Goal: Task Accomplishment & Management: Use online tool/utility

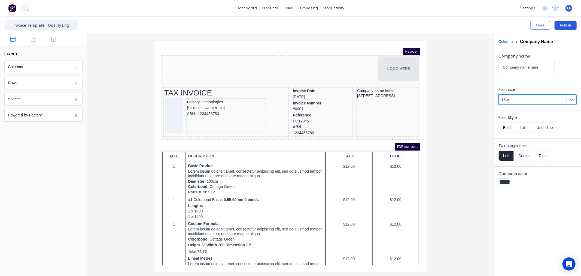
click at [566, 24] on button "Publish" at bounding box center [566, 25] width 22 height 9
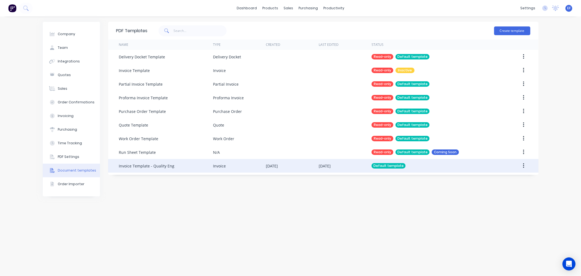
click at [233, 170] on div "Invoice" at bounding box center [239, 166] width 53 height 14
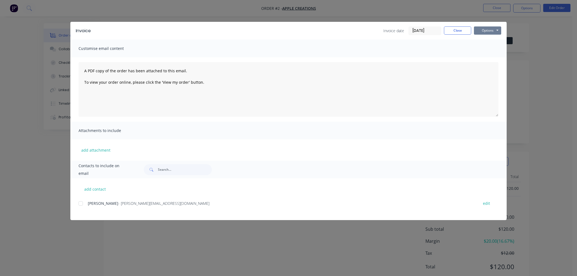
drag, startPoint x: 0, startPoint y: 0, endPoint x: 492, endPoint y: 32, distance: 493.5
click at [492, 32] on button "Options" at bounding box center [487, 30] width 27 height 8
click at [486, 41] on button "Preview" at bounding box center [491, 40] width 35 height 9
click at [489, 30] on button "Options" at bounding box center [487, 30] width 27 height 8
click at [482, 40] on button "Preview" at bounding box center [491, 40] width 35 height 9
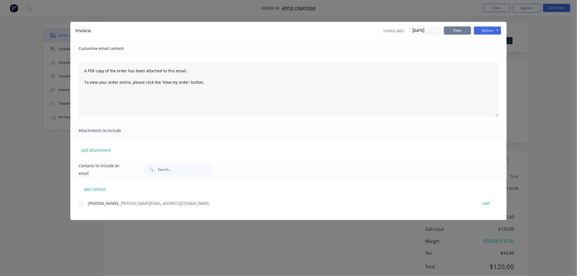
click at [451, 28] on button "Close" at bounding box center [457, 30] width 27 height 8
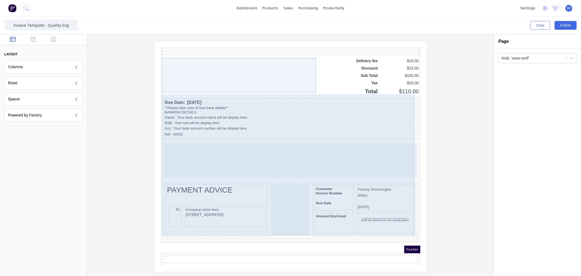
scroll to position [386, 0]
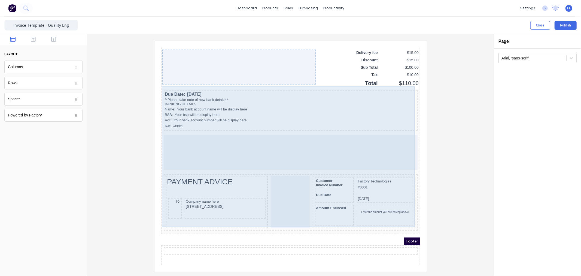
click at [187, 144] on div at bounding box center [284, 145] width 254 height 35
click at [333, 152] on div at bounding box center [284, 145] width 254 height 35
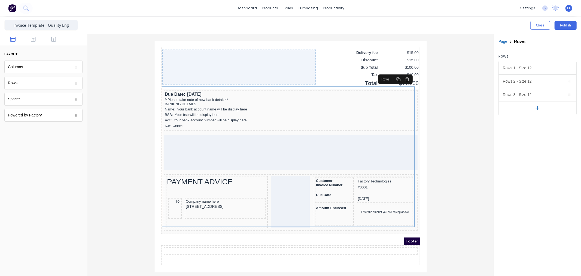
click at [539, 109] on icon "button" at bounding box center [538, 108] width 6 height 6
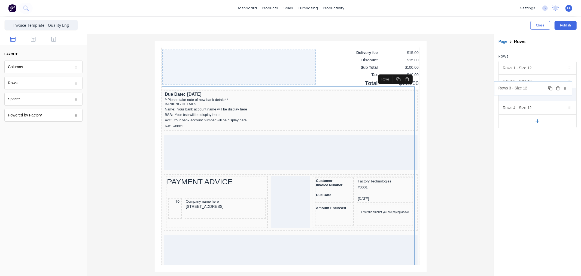
drag, startPoint x: 525, startPoint y: 108, endPoint x: 521, endPoint y: 88, distance: 20.1
click at [521, 88] on body "dashboard products sales purchasing productivity dashboard products Product Cat…" at bounding box center [290, 138] width 581 height 276
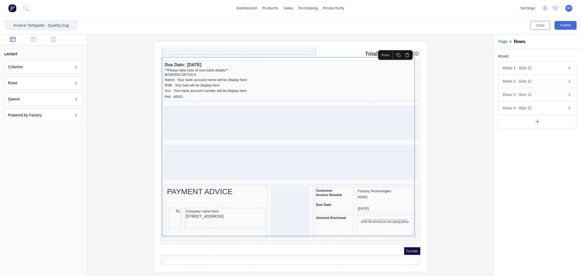
scroll to position [424, 0]
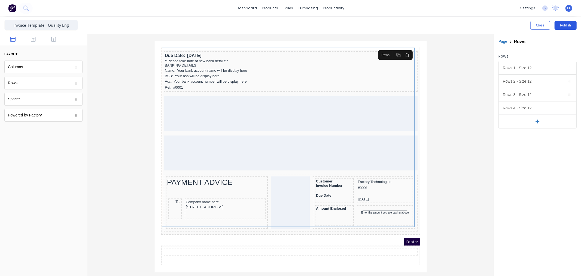
click at [563, 25] on button "Publish" at bounding box center [566, 25] width 22 height 9
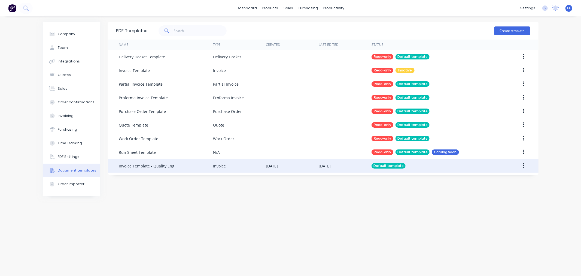
click at [134, 163] on div "Invoice Template - Quality Eng" at bounding box center [147, 166] width 56 height 6
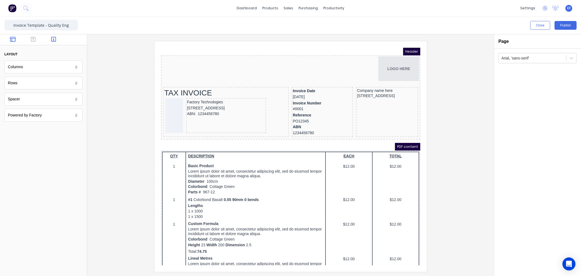
click at [53, 38] on icon "button" at bounding box center [53, 39] width 5 height 5
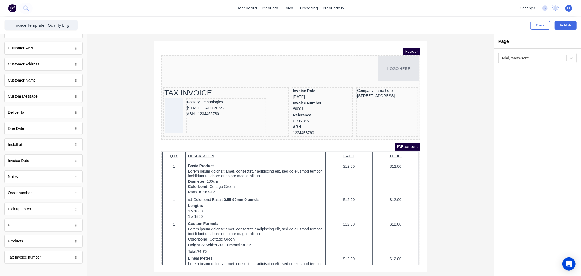
scroll to position [249, 0]
drag, startPoint x: 69, startPoint y: 26, endPoint x: 46, endPoint y: 25, distance: 23.7
click at [46, 25] on input "Invoice Template - Quality Eng" at bounding box center [41, 25] width 74 height 11
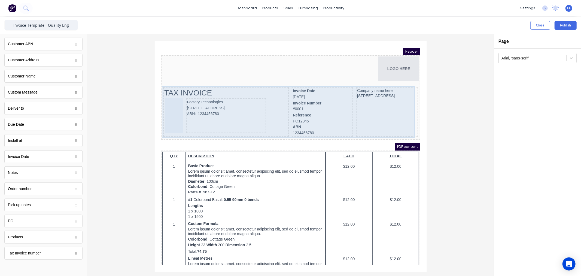
click at [280, 114] on div "TAX INVOICE Factory Technologies 234 Beach Road Gold Coast, Queensland, Austral…" at bounding box center [219, 105] width 126 height 50
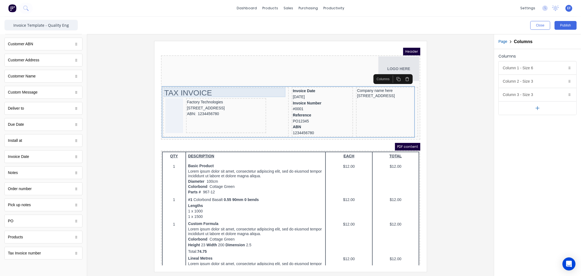
drag, startPoint x: 214, startPoint y: 86, endPoint x: 218, endPoint y: 85, distance: 4.1
click at [214, 86] on div "TAX INVOICE" at bounding box center [219, 86] width 123 height 10
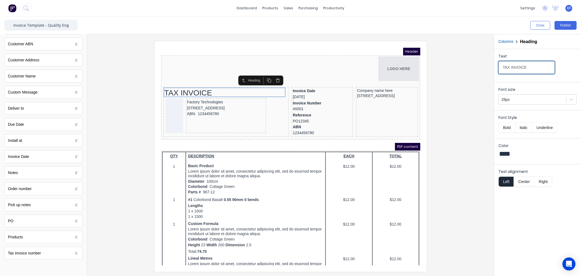
drag, startPoint x: 533, startPoint y: 67, endPoint x: 481, endPoint y: 68, distance: 51.8
click at [481, 68] on div "Close Publish Components standard fields Accounting number Accounting number Ba…" at bounding box center [290, 146] width 581 height 259
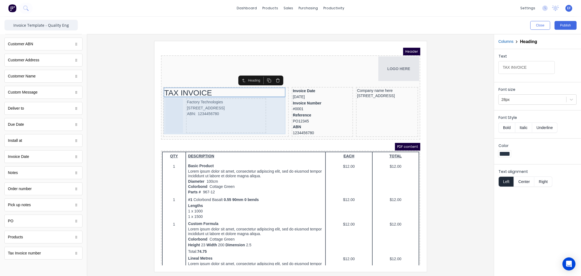
click at [244, 119] on div "Factory Technologies 234 Beach Road Gold Coast, Queensland, Australia, 4217 ABN…" at bounding box center [219, 108] width 80 height 35
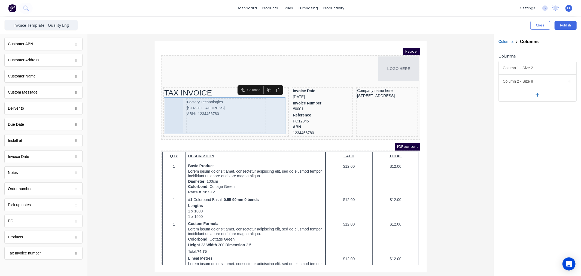
click at [269, 120] on div "Factory Technologies 234 Beach Road Gold Coast, Queensland, Australia, 4217 ABN…" at bounding box center [219, 109] width 123 height 37
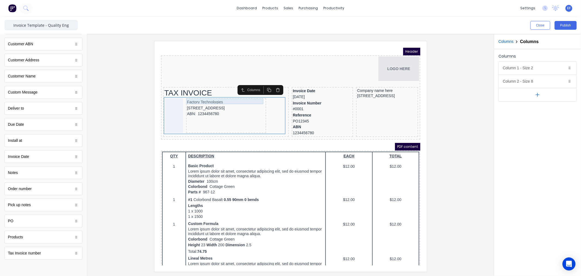
click at [205, 93] on div "Factory Technologies" at bounding box center [219, 95] width 78 height 6
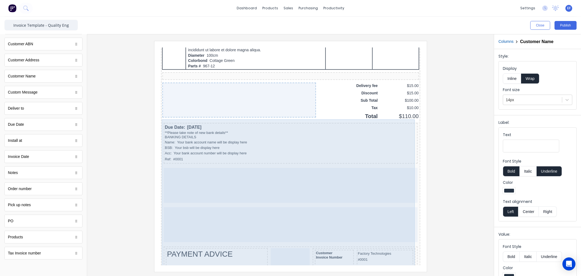
scroll to position [363, 0]
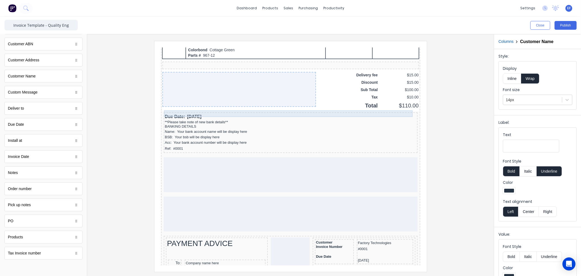
click at [215, 107] on div "Due Date: 29/10/2024" at bounding box center [284, 110] width 252 height 7
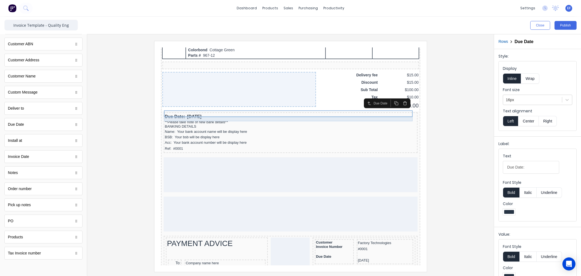
click at [173, 113] on div "**Please take note of new bank details**" at bounding box center [284, 115] width 252 height 4
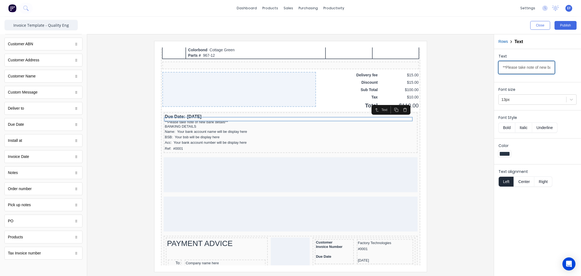
scroll to position [0, 23]
drag, startPoint x: 501, startPoint y: 67, endPoint x: 612, endPoint y: 72, distance: 111.9
click at [581, 72] on html "dashboard products sales purchasing productivity dashboard products Product Cat…" at bounding box center [290, 138] width 581 height 276
click at [170, 117] on div "BANKING DETAILS" at bounding box center [284, 119] width 252 height 4
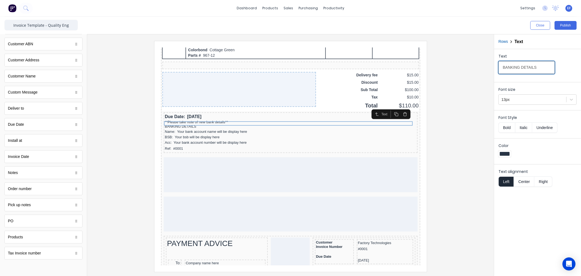
drag, startPoint x: 501, startPoint y: 69, endPoint x: 487, endPoint y: 69, distance: 13.6
click at [487, 69] on div "Close Publish Components standard fields Accounting number Accounting number Ba…" at bounding box center [290, 146] width 581 height 259
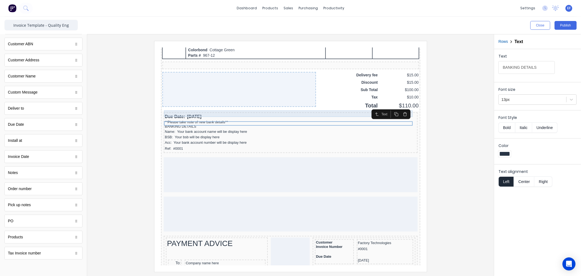
click at [188, 107] on div "Due Date: 29/10/2024" at bounding box center [284, 110] width 252 height 7
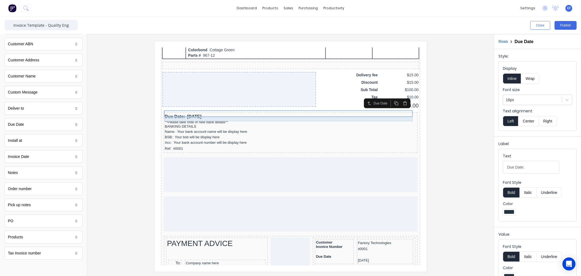
click at [187, 114] on div "**Please take note of new bank details**" at bounding box center [284, 115] width 252 height 4
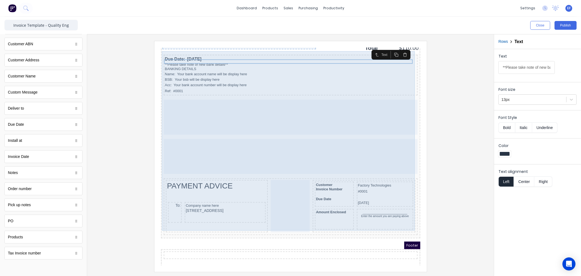
scroll to position [424, 0]
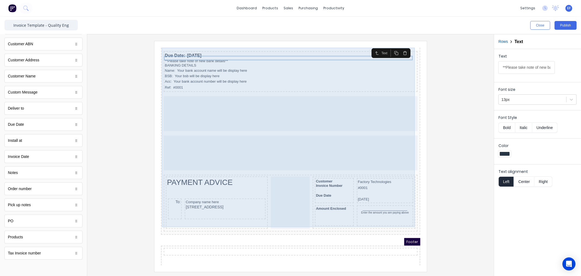
click at [335, 159] on div "Due Date: 29/10/2024 **Please take note of new bank details** BANKING DETAILS N…" at bounding box center [283, 134] width 257 height 183
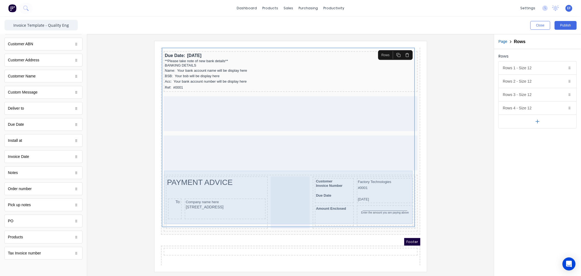
click at [404, 194] on div "Customer Invoice Number Due Date Factory Technologies #0001 29/10/2024 Amount E…" at bounding box center [357, 196] width 103 height 52
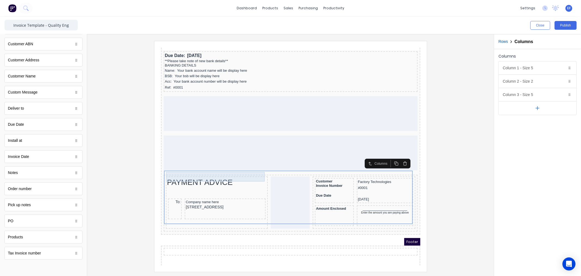
click at [201, 171] on div "PAYMENT ADVICE" at bounding box center [210, 176] width 100 height 10
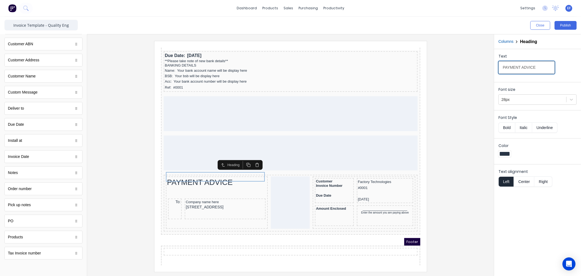
drag, startPoint x: 536, startPoint y: 68, endPoint x: 481, endPoint y: 70, distance: 54.5
click at [481, 70] on div "Close Publish Components standard fields Accounting number Accounting number Ba…" at bounding box center [290, 146] width 581 height 259
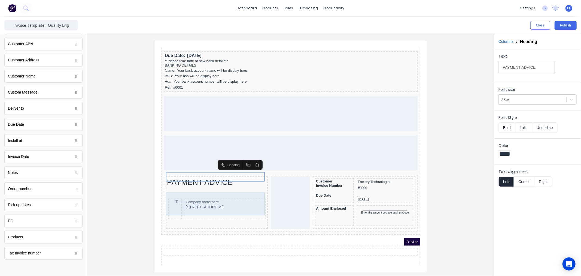
click at [172, 201] on div "To:" at bounding box center [168, 202] width 14 height 21
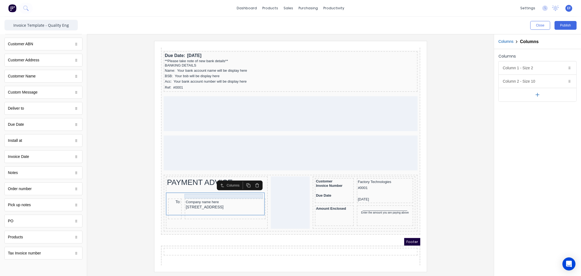
click at [195, 193] on div "Company name here" at bounding box center [218, 195] width 79 height 5
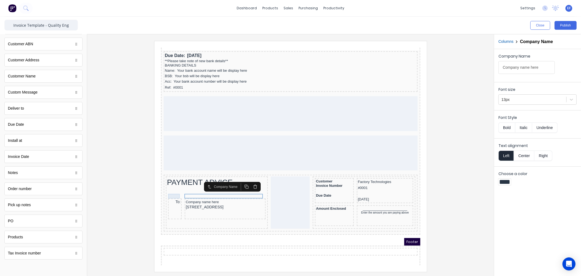
click at [169, 193] on div "To:" at bounding box center [167, 195] width 11 height 5
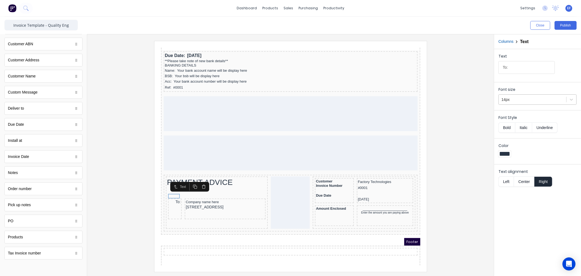
click at [520, 102] on div at bounding box center [533, 99] width 62 height 7
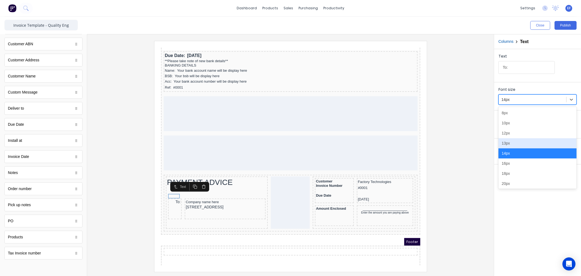
click at [513, 145] on div "13px" at bounding box center [538, 143] width 78 height 10
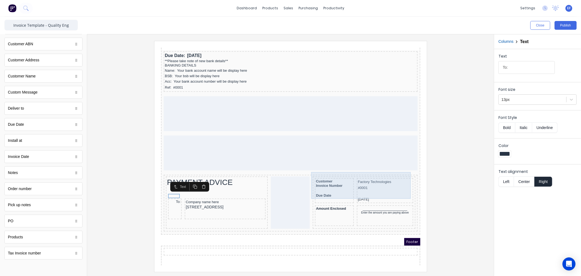
click at [340, 189] on div "Customer Invoice Number Due Date" at bounding box center [327, 183] width 39 height 25
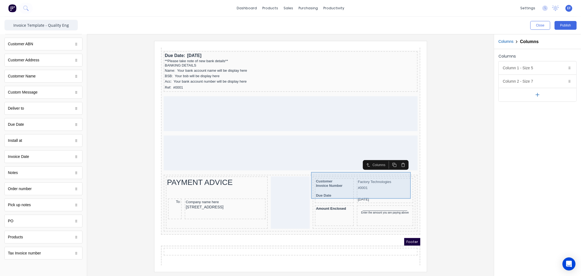
click at [344, 182] on div "Customer Invoice Number Due Date Factory Technologies #0001 29/10/2024" at bounding box center [357, 184] width 101 height 27
click at [309, 172] on div "Customer" at bounding box center [327, 174] width 37 height 4
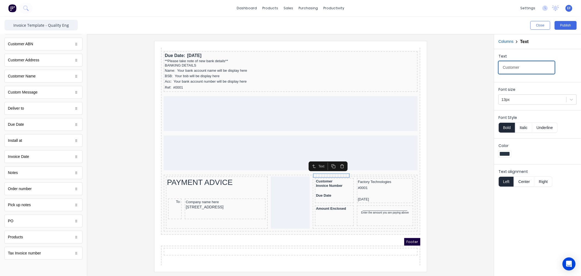
drag, startPoint x: 521, startPoint y: 67, endPoint x: 482, endPoint y: 71, distance: 39.4
click at [482, 71] on div "Close Publish Components standard fields Accounting number Accounting number Ba…" at bounding box center [290, 146] width 581 height 259
click at [315, 177] on div "Invoice Number" at bounding box center [327, 179] width 37 height 4
drag, startPoint x: 533, startPoint y: 68, endPoint x: 473, endPoint y: 72, distance: 60.1
click at [473, 72] on div "Close Publish Components standard fields Accounting number Accounting number Ba…" at bounding box center [290, 146] width 581 height 259
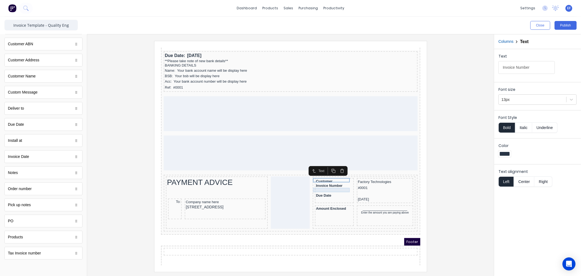
click at [316, 186] on div "Due Date" at bounding box center [327, 188] width 37 height 4
drag, startPoint x: 518, startPoint y: 68, endPoint x: 484, endPoint y: 68, distance: 34.1
click at [484, 68] on div "Close Publish Components standard fields Accounting number Accounting number Ba…" at bounding box center [290, 146] width 581 height 259
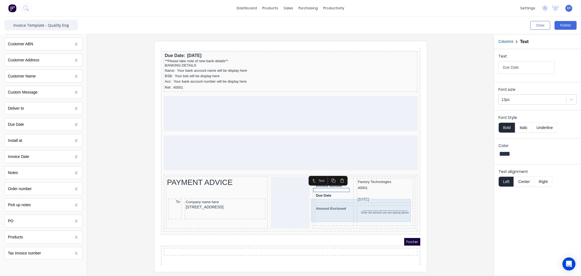
click at [320, 198] on div "Amount Enclosed _____________________ Enter the amount you are paying above" at bounding box center [357, 209] width 101 height 23
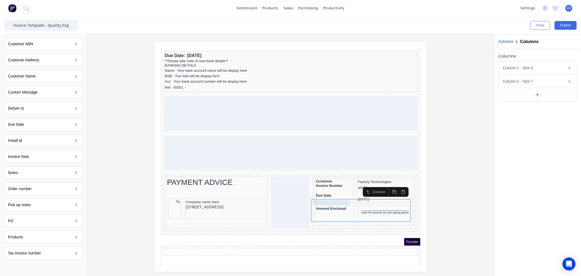
click at [320, 200] on div "Amount Enclosed" at bounding box center [327, 202] width 37 height 4
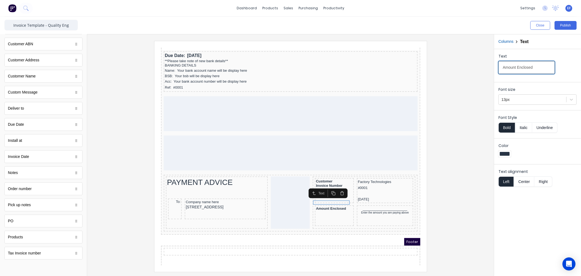
drag, startPoint x: 536, startPoint y: 68, endPoint x: 483, endPoint y: 71, distance: 52.4
click at [483, 71] on div "Close Publish Components standard fields Accounting number Accounting number Ba…" at bounding box center [290, 146] width 581 height 259
click at [381, 200] on div "_____________________" at bounding box center [378, 202] width 54 height 5
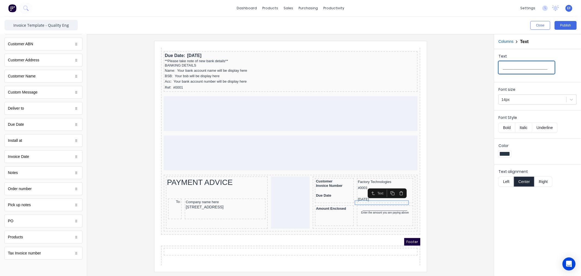
drag, startPoint x: 535, startPoint y: 69, endPoint x: 457, endPoint y: 70, distance: 77.7
click at [457, 70] on div "Close Publish Components standard fields Accounting number Accounting number Ba…" at bounding box center [290, 146] width 581 height 259
click at [376, 204] on div "Enter the amount you are paying above" at bounding box center [378, 206] width 54 height 4
drag, startPoint x: 503, startPoint y: 68, endPoint x: 605, endPoint y: 69, distance: 101.9
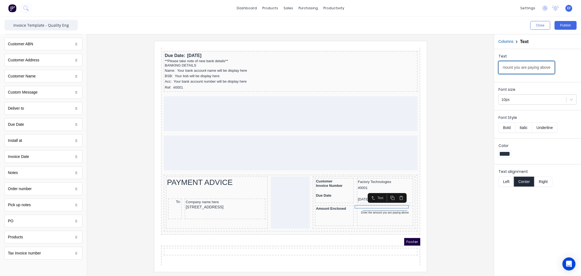
click at [581, 69] on html "dashboard products sales purchasing productivity dashboard products Product Cat…" at bounding box center [290, 138] width 581 height 276
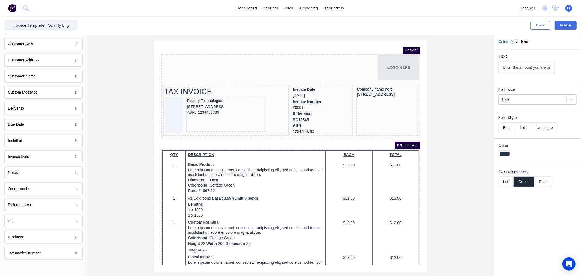
scroll to position [0, 0]
drag, startPoint x: 48, startPoint y: 26, endPoint x: 66, endPoint y: 26, distance: 18.5
click at [67, 26] on input "Invoice Template - Quality Eng" at bounding box center [41, 25] width 74 height 11
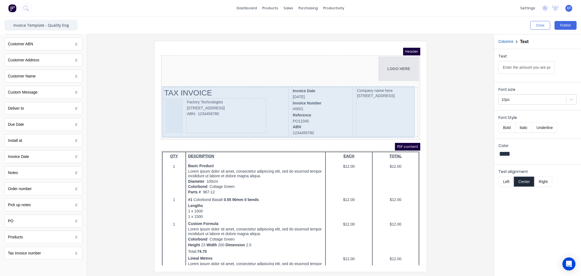
click at [279, 125] on div "TAX INVOICE Factory Technologies 234 Beach Road Gold Coast, Queensland, Austral…" at bounding box center [219, 105] width 126 height 50
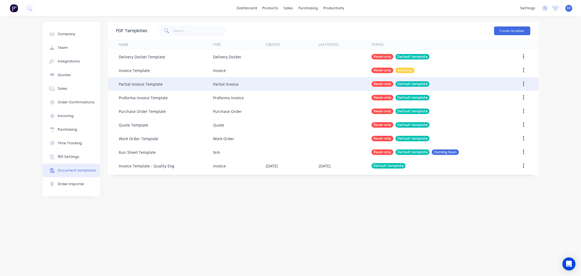
click at [522, 83] on button "button" at bounding box center [524, 84] width 13 height 10
click at [506, 98] on div "Duplicate" at bounding box center [504, 98] width 42 height 8
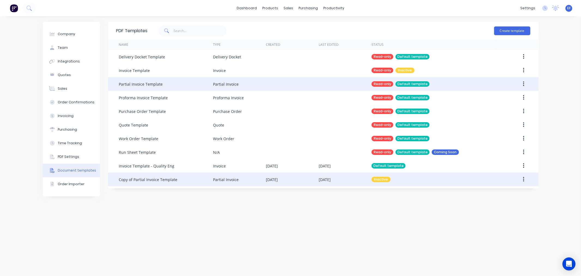
click at [176, 180] on div "Copy of Partial Invoice Template" at bounding box center [148, 180] width 59 height 6
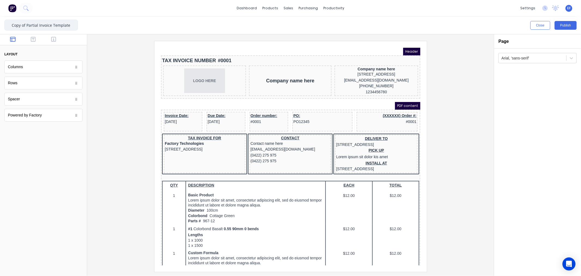
drag, startPoint x: 28, startPoint y: 26, endPoint x: -4, endPoint y: 26, distance: 31.3
click at [0, 26] on html "dashboard products sales purchasing productivity dashboard products Product Cat…" at bounding box center [290, 138] width 581 height 276
click at [67, 25] on input "Partial Invoice Template" at bounding box center [41, 25] width 74 height 11
paste input "- Quality Eng"
type input "Partial Invoice Template - Quality Eng"
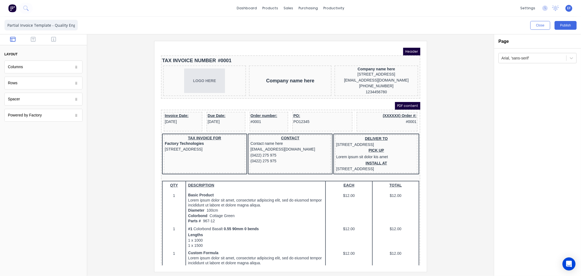
click at [469, 116] on div at bounding box center [291, 156] width 398 height 231
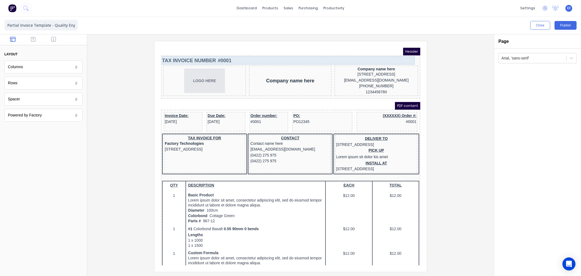
click at [210, 54] on div "TAX INVOICE NUMBER #0001" at bounding box center [283, 54] width 257 height 8
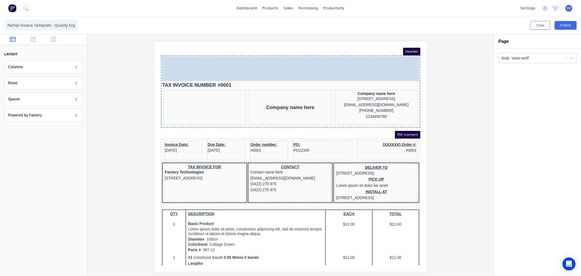
drag, startPoint x: 201, startPoint y: 74, endPoint x: 228, endPoint y: 53, distance: 33.6
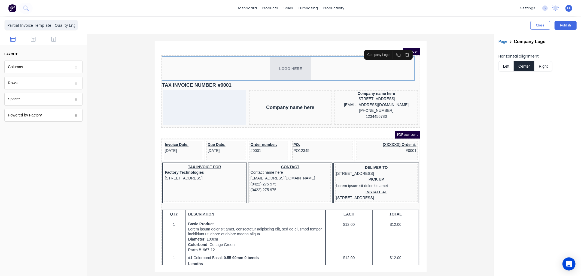
click at [538, 65] on button "Right" at bounding box center [544, 66] width 18 height 10
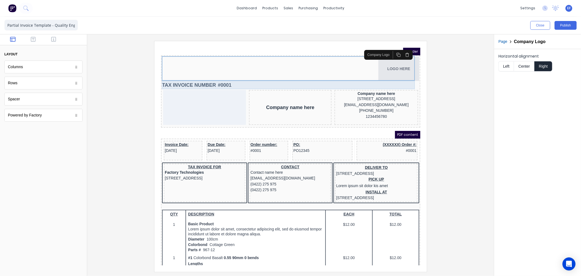
click at [211, 80] on div "TAX INVOICE NUMBER #0001" at bounding box center [283, 78] width 257 height 8
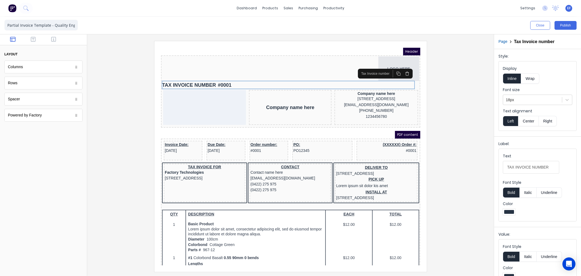
click at [399, 66] on icon "button" at bounding box center [400, 67] width 4 height 4
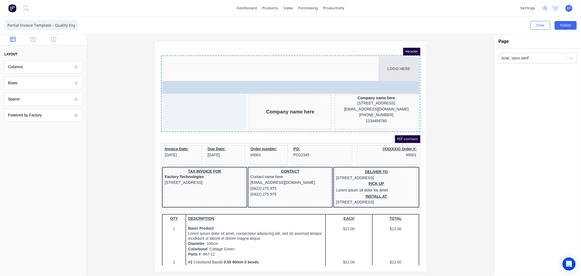
drag, startPoint x: 23, startPoint y: 101, endPoint x: 298, endPoint y: 71, distance: 277.4
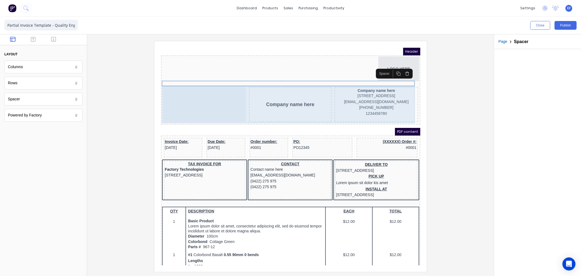
click at [323, 96] on div "Company name here Company name here 234 Beach Road Gold Coast, Queensland, Aust…" at bounding box center [283, 98] width 257 height 37
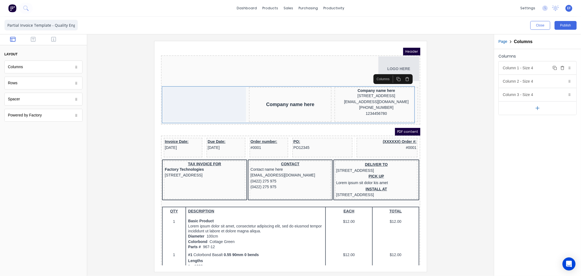
click at [539, 68] on div "Column 1 - Size 4 Duplicate Delete" at bounding box center [538, 67] width 78 height 13
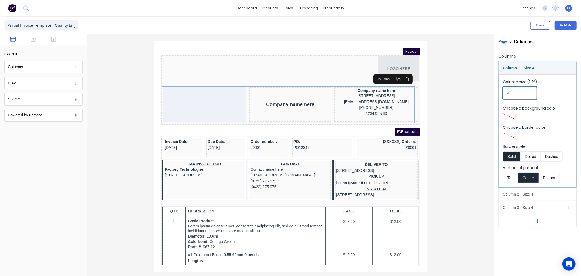
click at [501, 94] on fieldset "Column size (1-12) 4 Choose a background color Choose a border color Border sty…" at bounding box center [538, 130] width 78 height 113
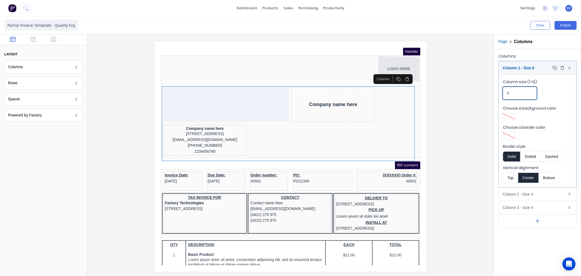
type input "6"
click at [518, 69] on div "Column 1 - Size 6 Duplicate Delete" at bounding box center [538, 67] width 78 height 13
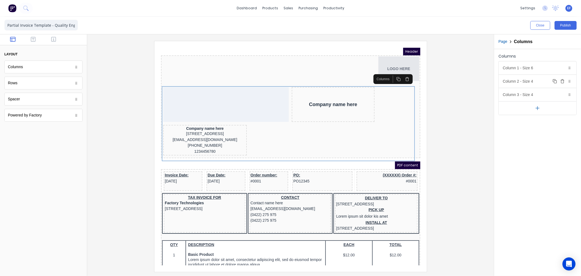
click at [521, 80] on div "Column 2 - Size 4 Duplicate Delete" at bounding box center [538, 81] width 78 height 13
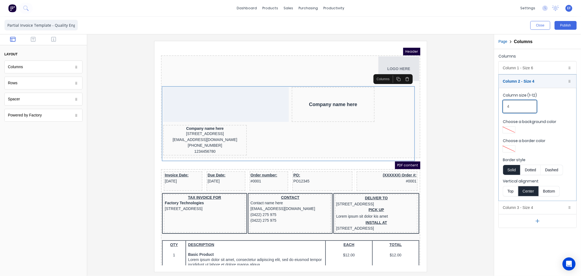
drag, startPoint x: 511, startPoint y: 105, endPoint x: 499, endPoint y: 105, distance: 12.3
click at [499, 105] on div "Column 1 - Size 6 Duplicate Delete Column size (1-12) 6 Choose a background col…" at bounding box center [538, 144] width 78 height 167
type input "3"
click at [524, 72] on div "Column 1 - Size 6 Duplicate Delete" at bounding box center [538, 67] width 78 height 13
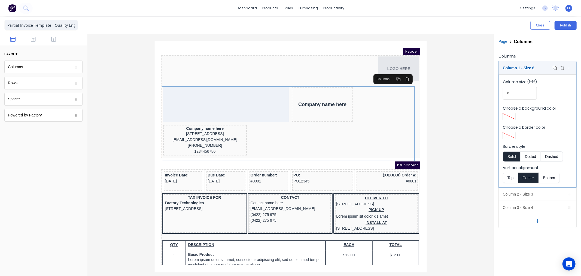
click at [522, 67] on div "Column 1 - Size 6 Duplicate Delete" at bounding box center [538, 67] width 78 height 13
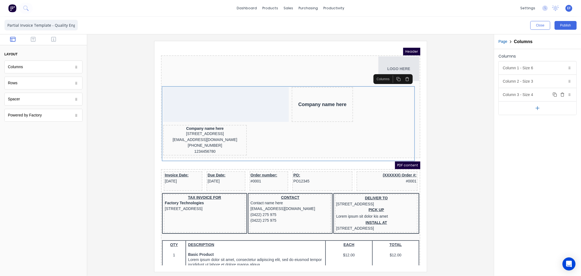
click at [520, 92] on div "Column 3 - Size 4 Duplicate Delete" at bounding box center [538, 94] width 78 height 13
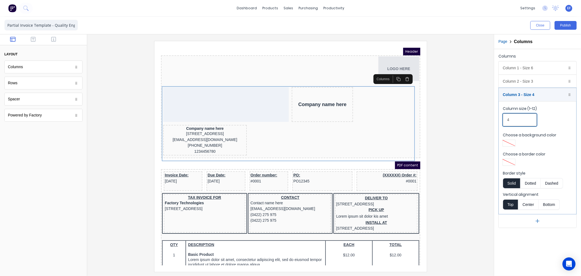
drag, startPoint x: 511, startPoint y: 119, endPoint x: 500, endPoint y: 119, distance: 10.6
click at [500, 119] on fieldset "Column size (1-12) 4 Choose a background color Choose a border color Border sty…" at bounding box center [538, 157] width 78 height 113
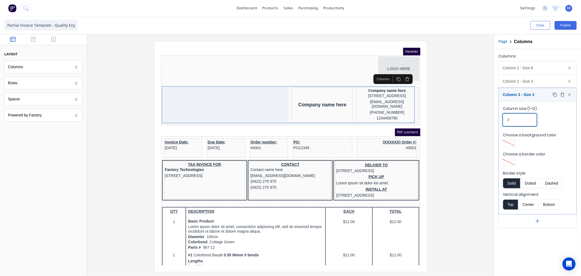
type input "3"
click at [520, 92] on div "Column 3 - Size 3 Duplicate Delete" at bounding box center [538, 94] width 78 height 13
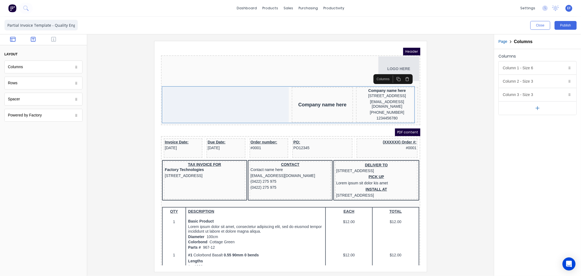
click at [34, 42] on button "button" at bounding box center [33, 40] width 17 height 7
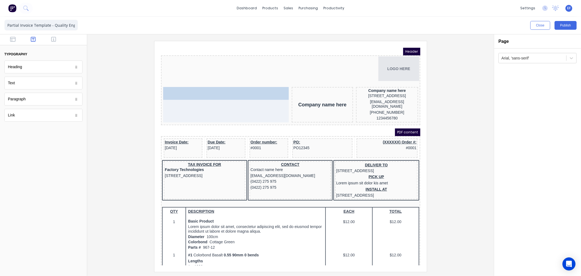
drag, startPoint x: 11, startPoint y: 87, endPoint x: 190, endPoint y: 98, distance: 179.7
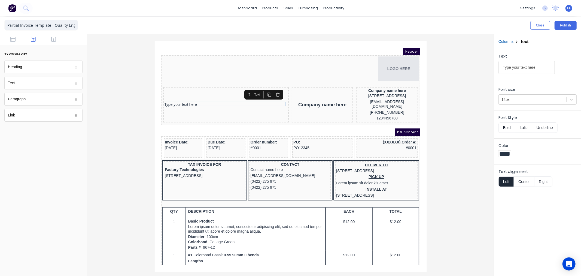
click at [510, 41] on button "Columns" at bounding box center [506, 42] width 15 height 6
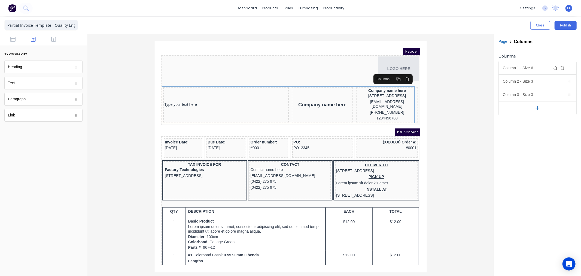
click at [510, 68] on div "Column 1 - Size 6 Duplicate Delete" at bounding box center [538, 67] width 78 height 13
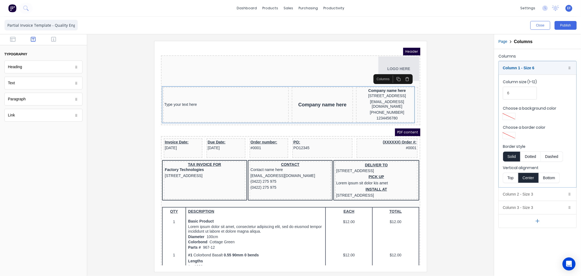
click at [508, 180] on button "Top" at bounding box center [510, 178] width 15 height 10
click at [504, 56] on div "Columns" at bounding box center [538, 57] width 78 height 8
click at [511, 66] on div "Column 1 - Size 6 Duplicate Delete" at bounding box center [538, 67] width 78 height 13
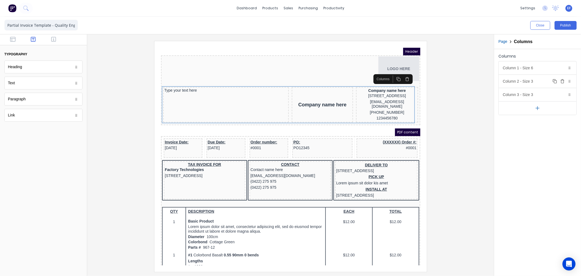
click at [513, 81] on div "Column 2 - Size 3 Duplicate Delete" at bounding box center [538, 81] width 78 height 13
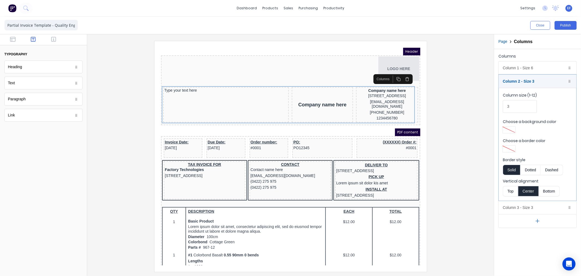
click at [510, 192] on button "Top" at bounding box center [510, 191] width 15 height 10
click at [510, 81] on div "Column 2 - Size 3 Duplicate Delete" at bounding box center [538, 81] width 78 height 13
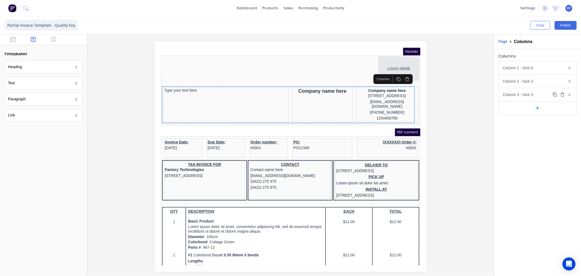
click at [516, 97] on div "Column 3 - Size 3 Duplicate Delete" at bounding box center [538, 94] width 78 height 13
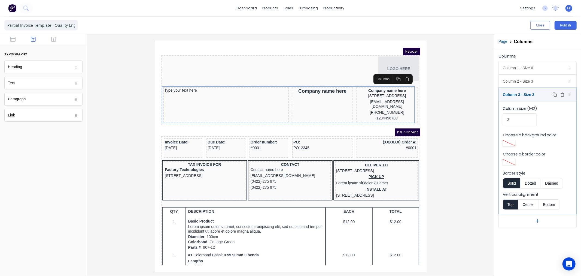
click at [517, 90] on div "Column 3 - Size 3 Duplicate Delete" at bounding box center [538, 94] width 78 height 13
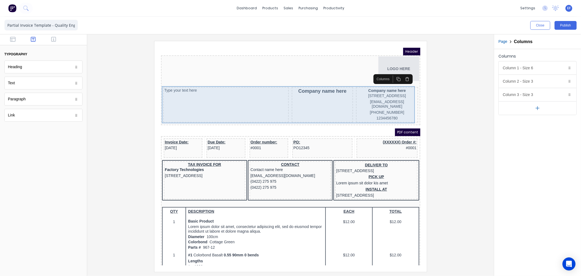
click at [203, 85] on div "Type your text here" at bounding box center [219, 83] width 123 height 5
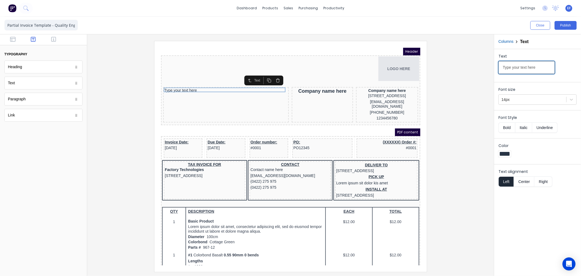
drag, startPoint x: 492, startPoint y: 69, endPoint x: 474, endPoint y: 69, distance: 18.3
click at [474, 69] on div "Close Publish Components typography Heading Heading Text Text Paragraph Paragra…" at bounding box center [290, 146] width 581 height 259
type input "TAX INVOICE"
click at [524, 99] on div at bounding box center [533, 99] width 62 height 7
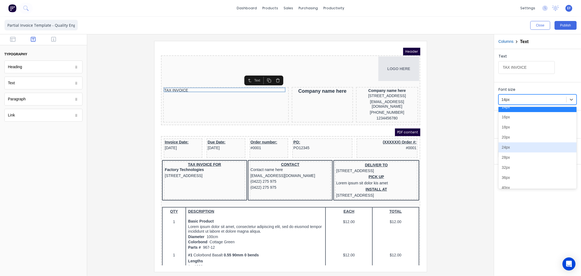
scroll to position [61, 0]
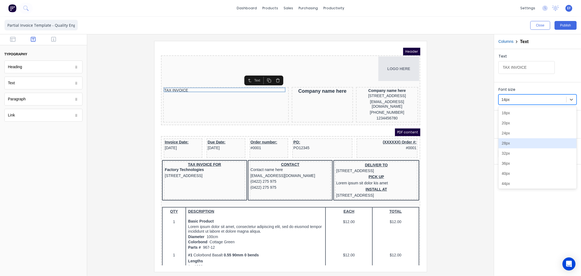
click at [515, 142] on div "28px" at bounding box center [538, 143] width 78 height 10
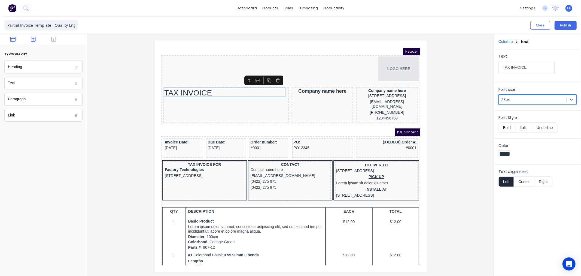
click at [11, 39] on icon "button" at bounding box center [12, 39] width 5 height 5
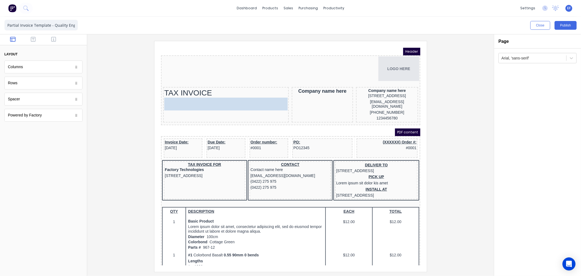
drag, startPoint x: 23, startPoint y: 66, endPoint x: 45, endPoint y: 59, distance: 23.0
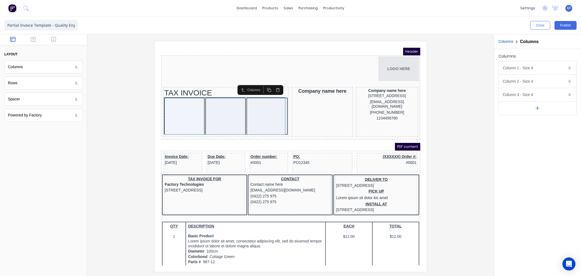
drag, startPoint x: 541, startPoint y: 111, endPoint x: 540, endPoint y: 120, distance: 9.1
click at [541, 111] on button "button" at bounding box center [538, 108] width 78 height 14
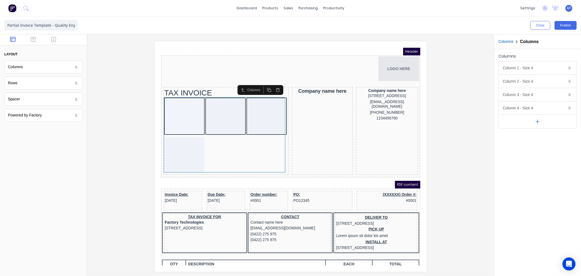
click at [538, 121] on icon "button" at bounding box center [538, 121] width 0 height 3
click at [565, 94] on button "Delete" at bounding box center [563, 94] width 7 height 7
click at [563, 83] on icon "button" at bounding box center [562, 81] width 2 height 3
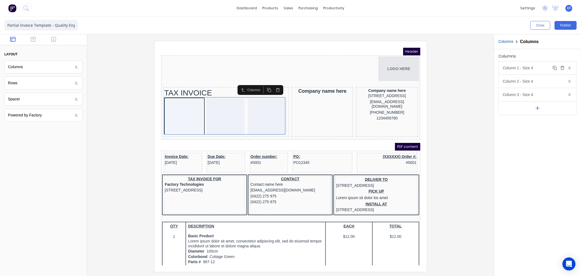
click at [563, 68] on icon "button" at bounding box center [563, 68] width 4 height 4
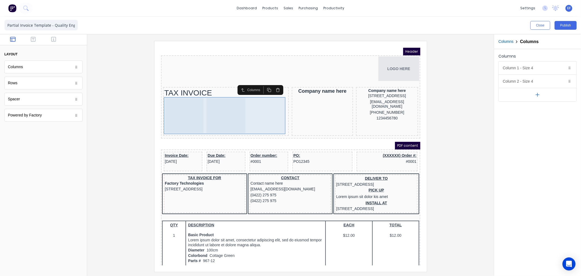
click at [205, 117] on div at bounding box center [219, 108] width 39 height 35
click at [249, 125] on div at bounding box center [219, 109] width 123 height 37
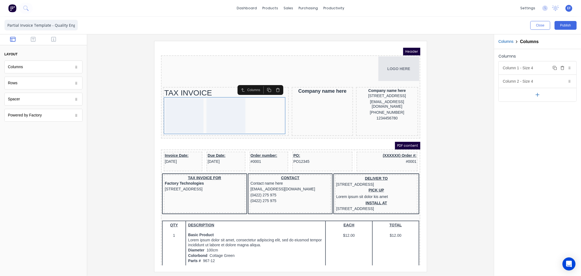
click at [516, 68] on div "Column 1 - Size 4 Duplicate Delete" at bounding box center [538, 67] width 78 height 13
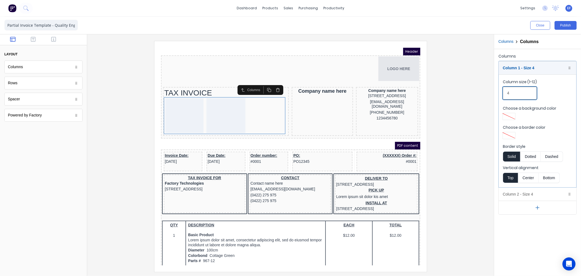
drag, startPoint x: 517, startPoint y: 96, endPoint x: 503, endPoint y: 96, distance: 13.6
click at [503, 96] on input "4" at bounding box center [520, 93] width 34 height 13
type input "2"
drag, startPoint x: 529, startPoint y: 65, endPoint x: 532, endPoint y: 98, distance: 32.8
click at [530, 66] on div "Column 1 - Size 2 Duplicate Delete" at bounding box center [538, 67] width 78 height 13
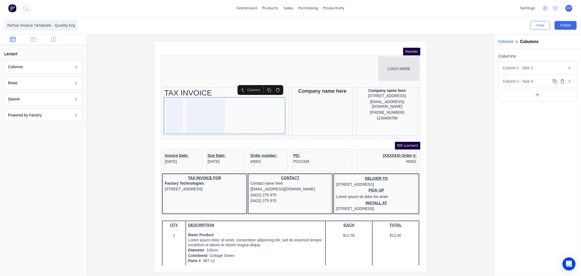
click at [524, 82] on div "Column 2 - Size 4 Duplicate Delete" at bounding box center [538, 81] width 78 height 13
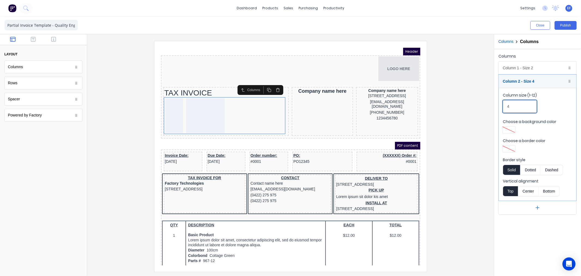
click at [499, 105] on div "Column 1 - Size 2 Duplicate Delete Column size (1-12) 2 Choose a background col…" at bounding box center [538, 137] width 78 height 153
type input "8"
drag, startPoint x: 514, startPoint y: 83, endPoint x: 491, endPoint y: 85, distance: 23.1
click at [514, 83] on div "Column 2 - Size 8 Duplicate Delete" at bounding box center [538, 81] width 78 height 13
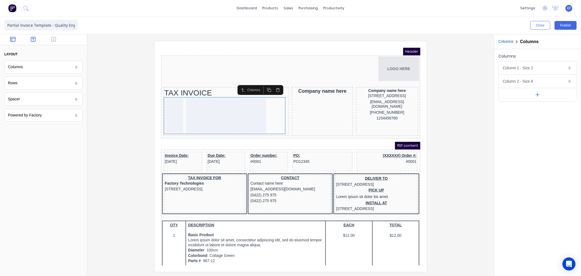
click at [34, 37] on icon "button" at bounding box center [33, 39] width 5 height 5
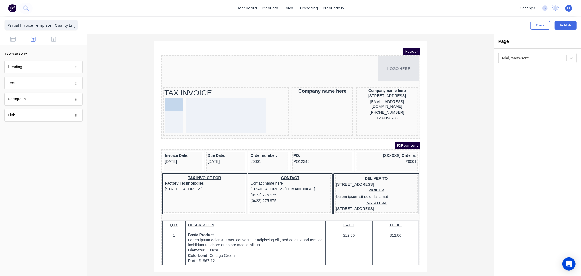
drag, startPoint x: 10, startPoint y: 82, endPoint x: 3, endPoint y: 52, distance: 31.2
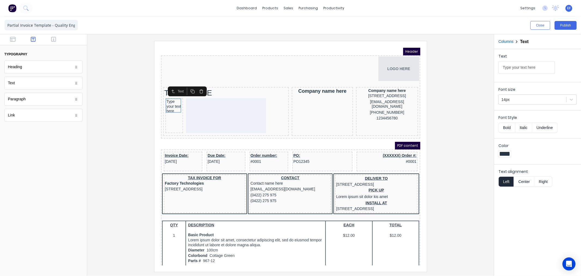
click at [542, 181] on button "Right" at bounding box center [544, 181] width 18 height 10
drag, startPoint x: 539, startPoint y: 66, endPoint x: 464, endPoint y: 69, distance: 75.3
click at [464, 69] on div "Close Publish Components typography Heading Heading Text Text Paragraph Paragra…" at bounding box center [290, 146] width 581 height 259
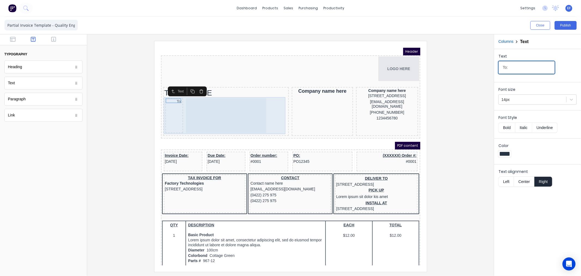
type input "To:"
click at [207, 100] on div at bounding box center [219, 108] width 80 height 35
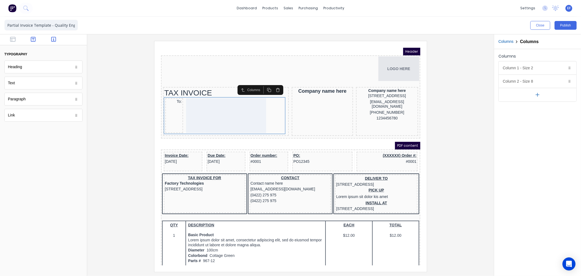
click at [52, 42] on icon "button" at bounding box center [53, 39] width 5 height 5
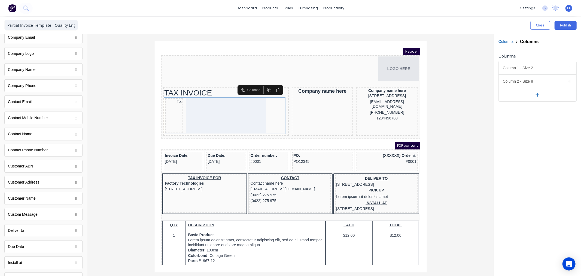
scroll to position [151, 0]
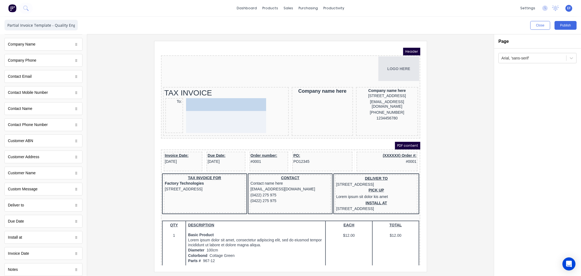
drag, startPoint x: 21, startPoint y: 176, endPoint x: 218, endPoint y: 106, distance: 209.1
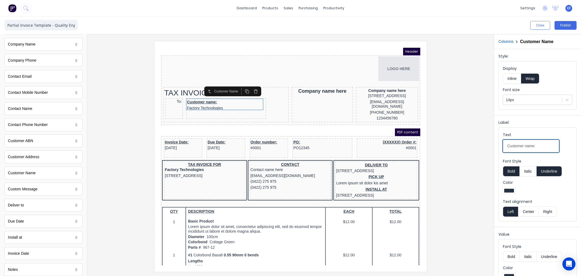
drag, startPoint x: 546, startPoint y: 146, endPoint x: 483, endPoint y: 150, distance: 62.8
click at [483, 150] on div "Close Publish Components standard fields Accounting number Accounting number Ba…" at bounding box center [290, 146] width 581 height 259
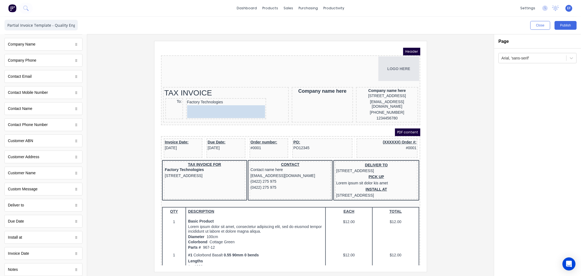
drag, startPoint x: 33, startPoint y: 161, endPoint x: 237, endPoint y: 104, distance: 211.9
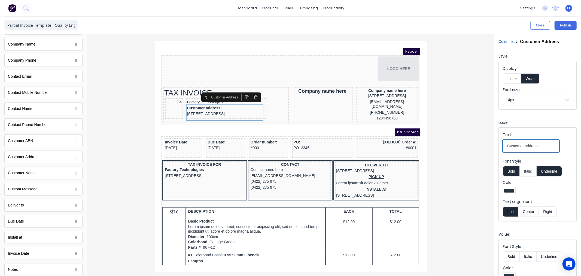
drag, startPoint x: 545, startPoint y: 149, endPoint x: 481, endPoint y: 144, distance: 64.0
click at [484, 146] on div "Close Publish Components standard fields Accounting number Accounting number Ba…" at bounding box center [290, 146] width 581 height 259
click at [21, 144] on div "Customer ABN" at bounding box center [20, 141] width 25 height 6
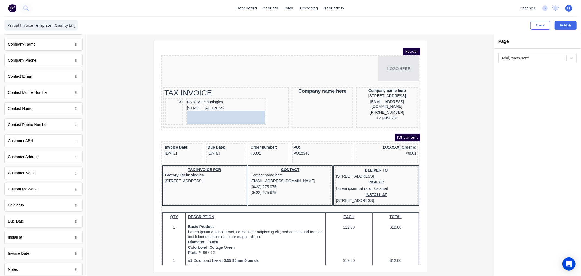
drag, startPoint x: 30, startPoint y: 143, endPoint x: 224, endPoint y: 113, distance: 196.4
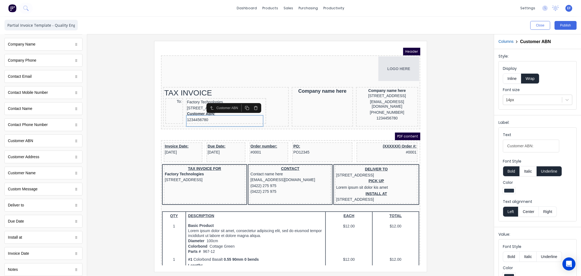
drag, startPoint x: 513, startPoint y: 170, endPoint x: 516, endPoint y: 173, distance: 4.1
click at [513, 170] on button "Bold" at bounding box center [511, 171] width 17 height 10
drag, startPoint x: 524, startPoint y: 146, endPoint x: 459, endPoint y: 148, distance: 65.4
click at [461, 148] on div "Close Publish Components standard fields Accounting number Accounting number Ba…" at bounding box center [290, 146] width 581 height 259
type input "ABN:"
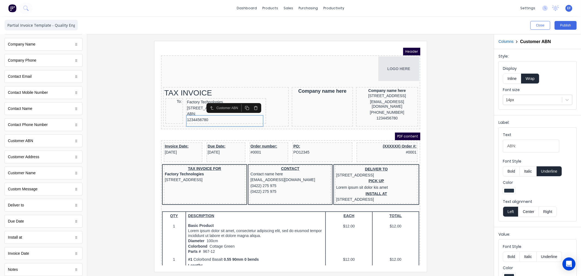
click at [551, 173] on button "Underline" at bounding box center [549, 171] width 25 height 10
click at [516, 79] on button "Inline" at bounding box center [512, 78] width 18 height 10
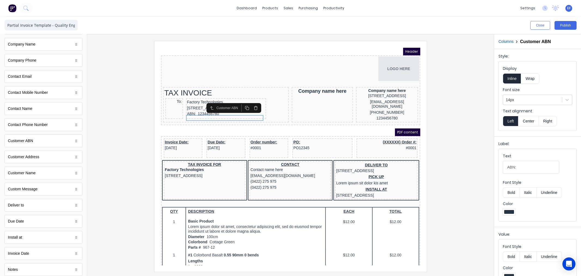
click at [457, 108] on div at bounding box center [291, 156] width 398 height 231
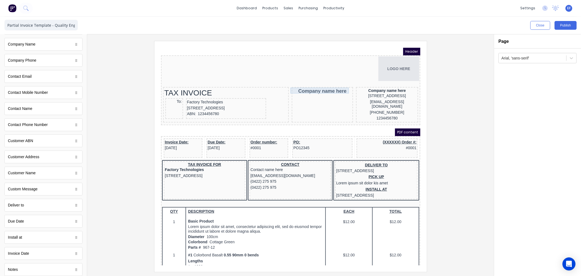
click at [326, 81] on div "Company name here" at bounding box center [315, 84] width 59 height 6
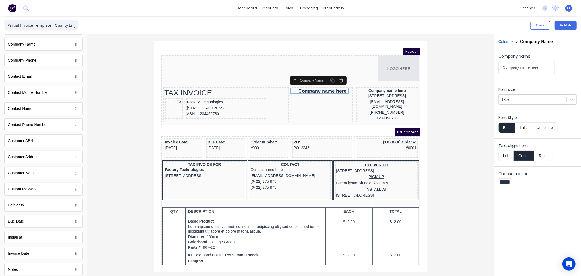
click at [336, 74] on icon "button" at bounding box center [335, 73] width 4 height 4
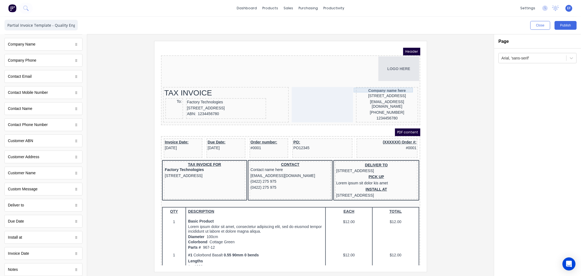
click at [368, 84] on div "Company name here" at bounding box center [380, 83] width 60 height 5
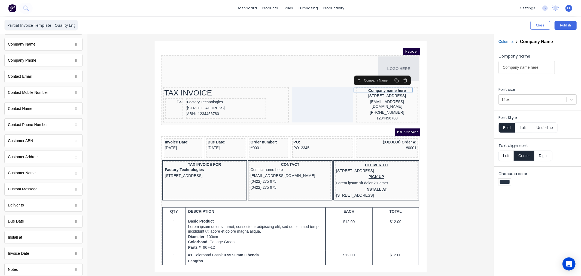
click at [504, 158] on button "Left" at bounding box center [506, 155] width 15 height 10
click at [506, 126] on button "Bold" at bounding box center [507, 127] width 17 height 10
click at [519, 127] on button "Italic" at bounding box center [523, 127] width 17 height 10
click at [510, 128] on button "Bold" at bounding box center [507, 127] width 17 height 10
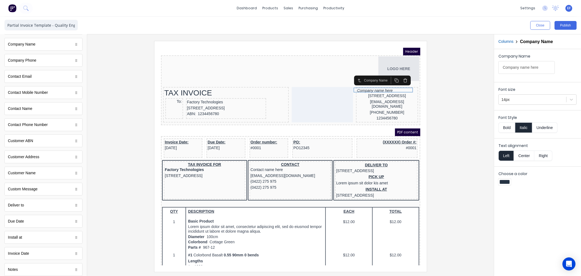
click at [519, 126] on button "Italic" at bounding box center [523, 127] width 17 height 10
click at [356, 87] on div "[STREET_ADDRESS]" at bounding box center [380, 89] width 60 height 6
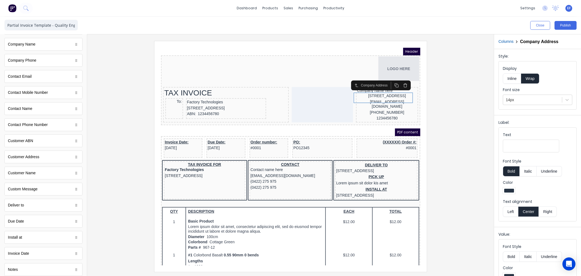
click at [512, 210] on button "Left" at bounding box center [510, 211] width 15 height 10
click at [511, 74] on button "Inline" at bounding box center [512, 78] width 18 height 10
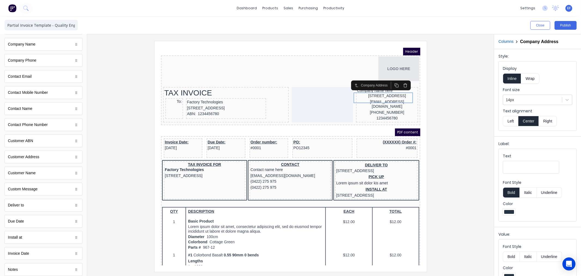
click at [511, 122] on button "Left" at bounding box center [510, 121] width 15 height 10
click at [526, 77] on button "Wrap" at bounding box center [530, 78] width 18 height 10
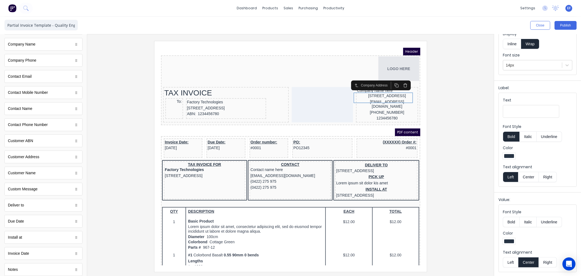
scroll to position [35, 0]
click at [514, 260] on button "Left" at bounding box center [510, 262] width 15 height 10
click at [379, 98] on div "[EMAIL_ADDRESS][DOMAIN_NAME]" at bounding box center [380, 97] width 60 height 11
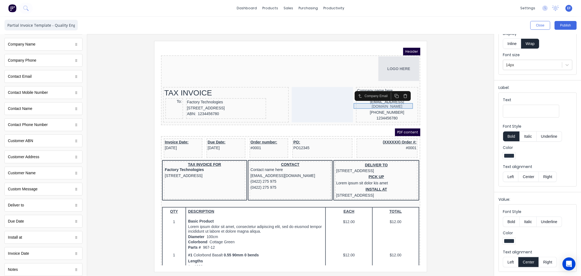
scroll to position [0, 0]
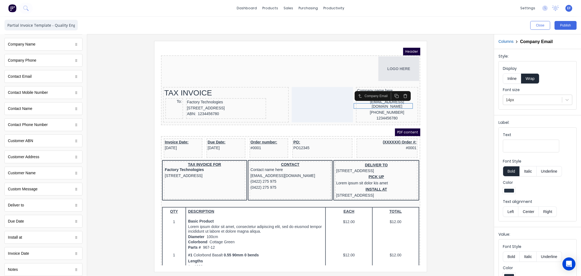
click at [397, 91] on icon "button" at bounding box center [399, 89] width 4 height 4
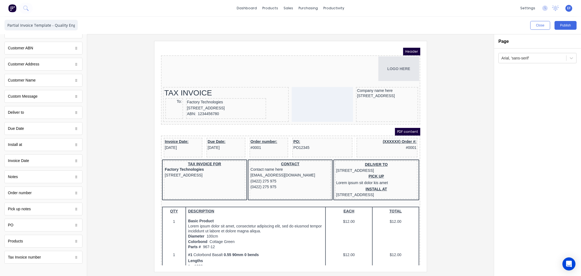
scroll to position [249, 0]
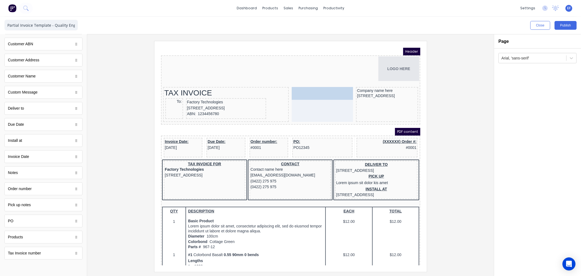
drag, startPoint x: 28, startPoint y: 160, endPoint x: 169, endPoint y: 46, distance: 181.6
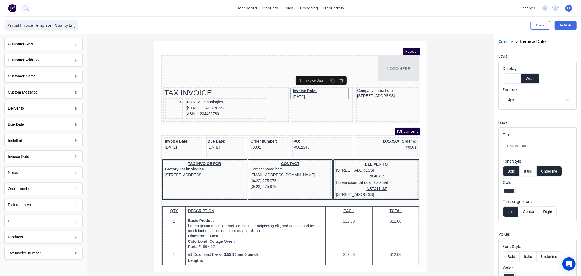
click at [549, 168] on button "Underline" at bounding box center [549, 171] width 25 height 10
click at [534, 146] on input "Invoice Date:" at bounding box center [531, 146] width 56 height 13
type input "Invoice Date"
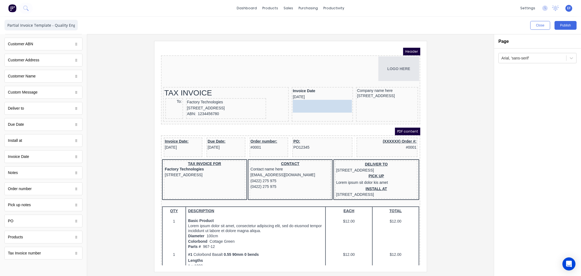
drag, startPoint x: 12, startPoint y: 256, endPoint x: 142, endPoint y: 55, distance: 239.5
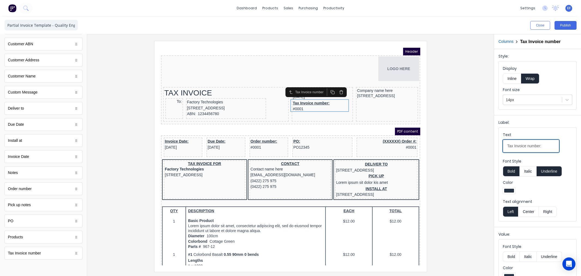
click at [514, 146] on input "Tax Invoice number:" at bounding box center [531, 146] width 56 height 13
click at [539, 147] on input "Invoice number:" at bounding box center [531, 146] width 56 height 13
type input "Invoice number"
click at [509, 78] on button "Inline" at bounding box center [512, 78] width 18 height 10
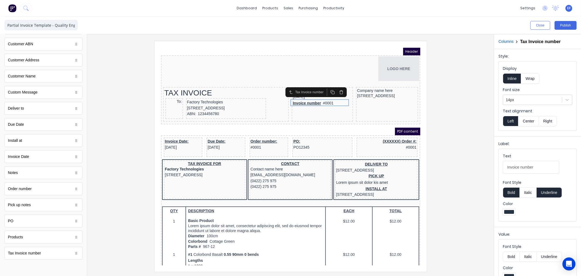
click at [533, 81] on button "Wrap" at bounding box center [530, 78] width 18 height 10
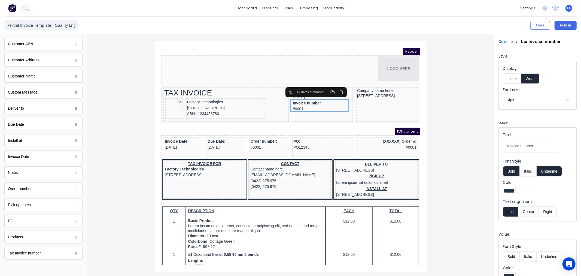
click at [551, 173] on button "Underline" at bounding box center [549, 171] width 25 height 10
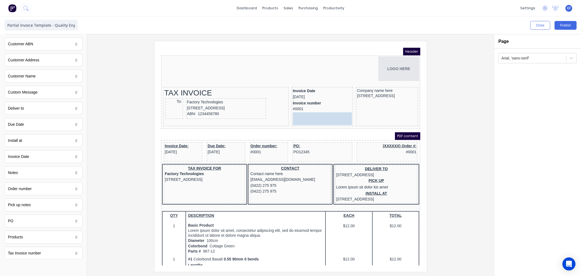
drag, startPoint x: 25, startPoint y: 225, endPoint x: 176, endPoint y: 68, distance: 217.2
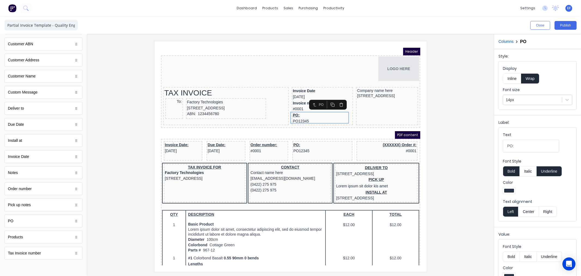
click at [550, 171] on button "Underline" at bounding box center [549, 171] width 25 height 10
drag, startPoint x: 497, startPoint y: 149, endPoint x: 483, endPoint y: 149, distance: 14.4
click at [483, 149] on div "Close Publish Components standard fields Accounting number Accounting number Ba…" at bounding box center [290, 146] width 581 height 259
type input "Reference"
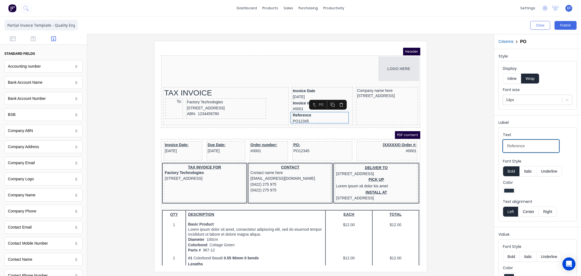
scroll to position [0, 0]
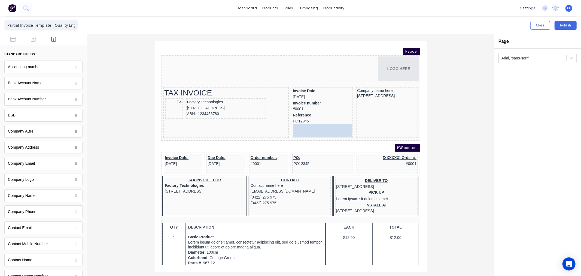
drag, startPoint x: 323, startPoint y: 115, endPoint x: 161, endPoint y: 82, distance: 165.2
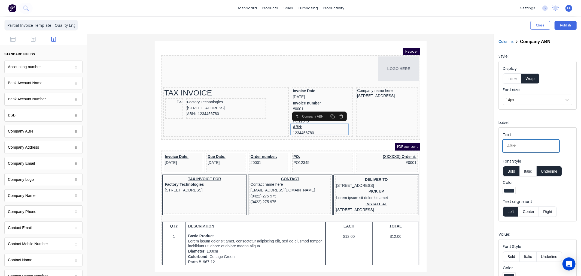
click at [527, 146] on input "ABN:" at bounding box center [531, 146] width 56 height 13
type input "ABN"
click at [547, 169] on button "Underline" at bounding box center [549, 171] width 25 height 10
click at [465, 108] on div at bounding box center [291, 156] width 398 height 231
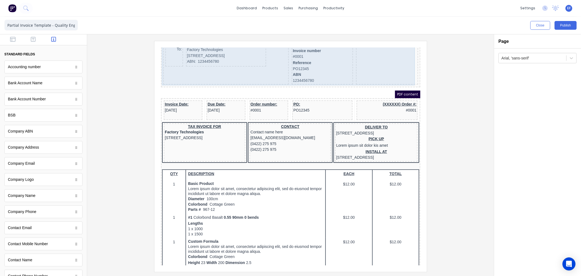
scroll to position [61, 0]
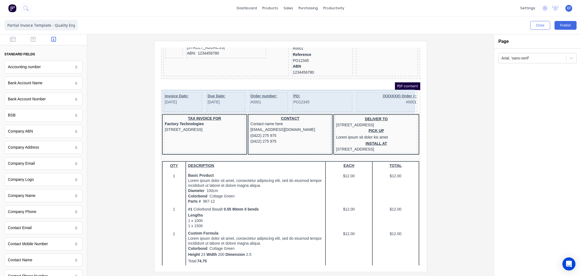
click at [375, 98] on div "(XXXXXX) Order #: #0001" at bounding box center [380, 95] width 61 height 20
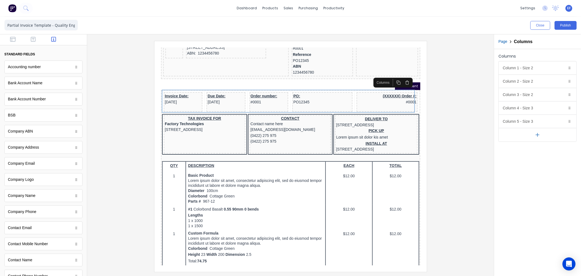
click at [400, 77] on icon "button" at bounding box center [400, 76] width 4 height 4
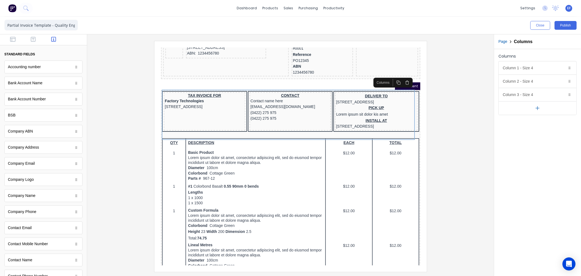
click at [401, 79] on button "button" at bounding box center [400, 76] width 9 height 8
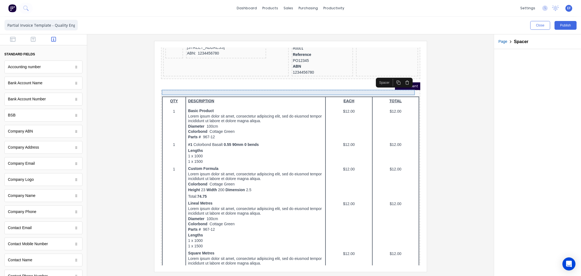
click at [375, 86] on div at bounding box center [283, 86] width 257 height 5
click at [400, 75] on icon "button" at bounding box center [400, 75] width 3 height 0
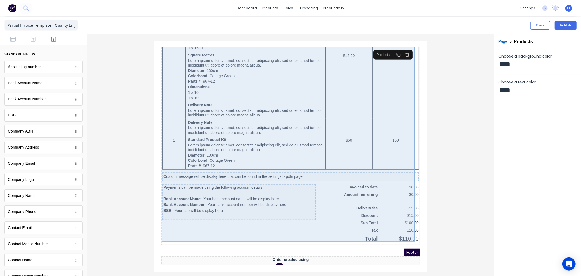
scroll to position [259, 0]
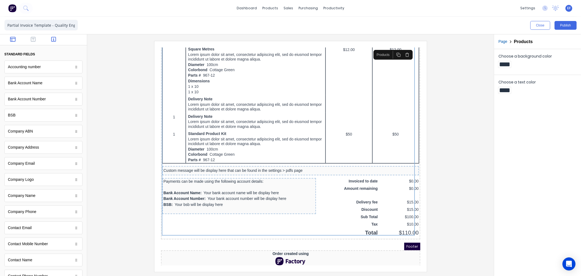
click at [13, 39] on icon "button" at bounding box center [12, 39] width 5 height 5
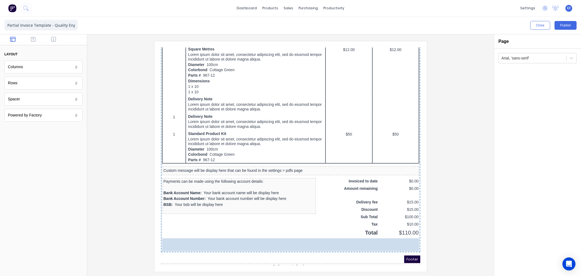
drag, startPoint x: 17, startPoint y: 85, endPoint x: 80, endPoint y: 177, distance: 111.5
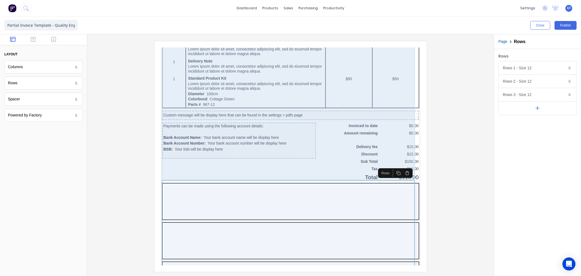
scroll to position [374, 0]
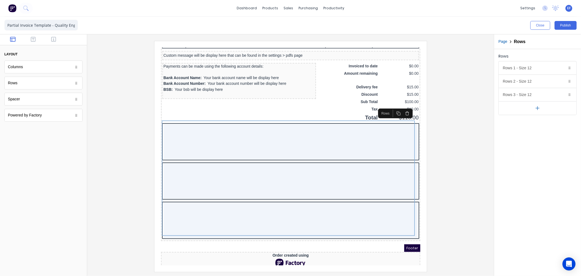
click at [537, 109] on icon "button" at bounding box center [538, 108] width 6 height 6
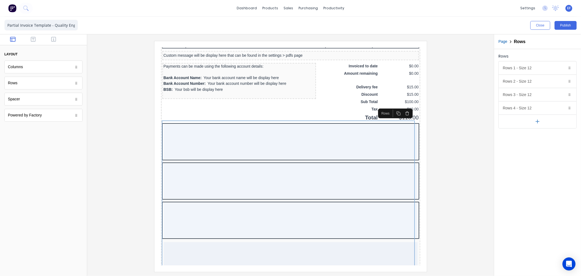
click at [537, 121] on icon "button" at bounding box center [538, 122] width 6 height 6
click at [538, 135] on icon "button" at bounding box center [538, 134] width 0 height 3
click at [563, 69] on icon "button" at bounding box center [563, 68] width 4 height 4
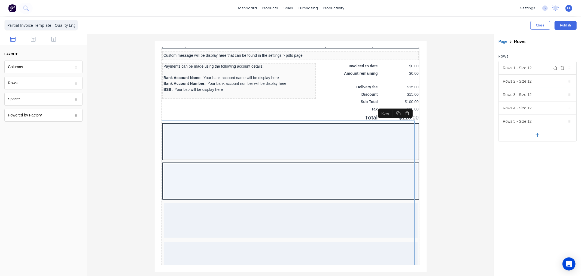
click at [563, 68] on icon "button" at bounding box center [563, 68] width 4 height 4
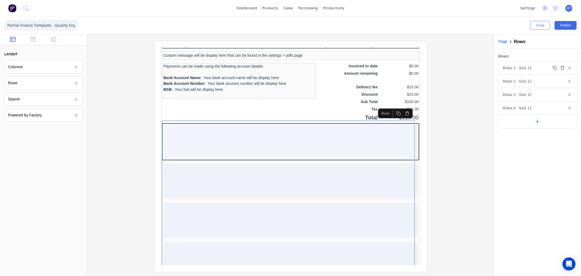
click at [563, 68] on icon "button" at bounding box center [563, 68] width 4 height 4
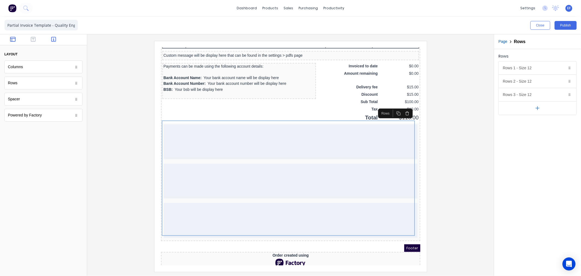
click at [55, 39] on icon "button" at bounding box center [53, 39] width 5 height 5
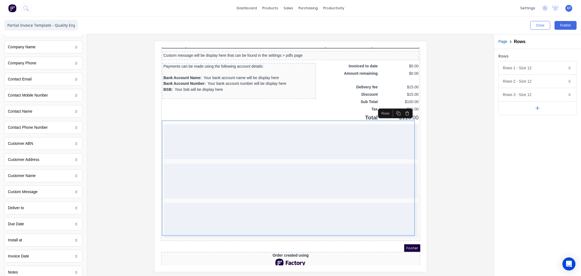
scroll to position [151, 0]
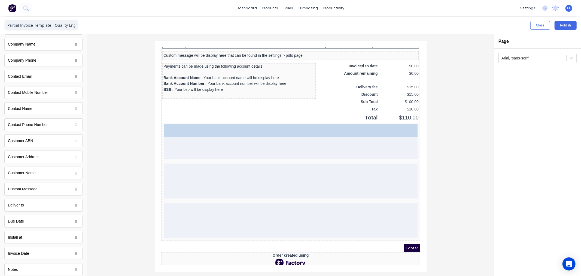
drag, startPoint x: 18, startPoint y: 223, endPoint x: 188, endPoint y: 143, distance: 187.7
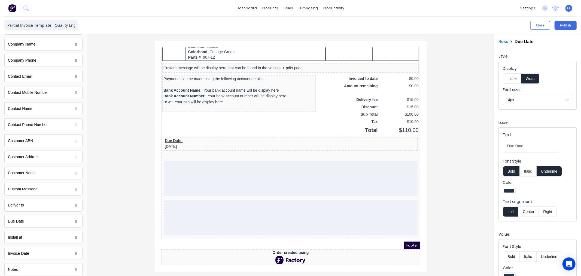
scroll to position [359, 0]
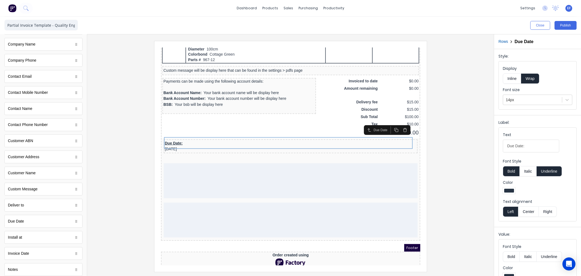
click at [509, 76] on button "Inline" at bounding box center [512, 78] width 18 height 10
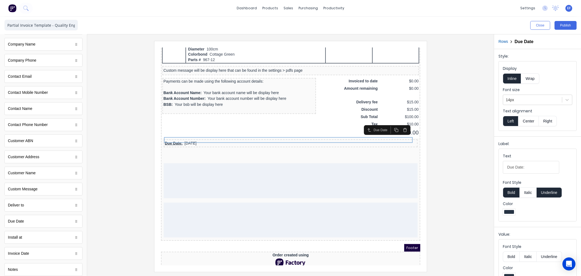
click at [551, 190] on button "Underline" at bounding box center [549, 192] width 25 height 10
click at [519, 98] on div at bounding box center [532, 99] width 53 height 7
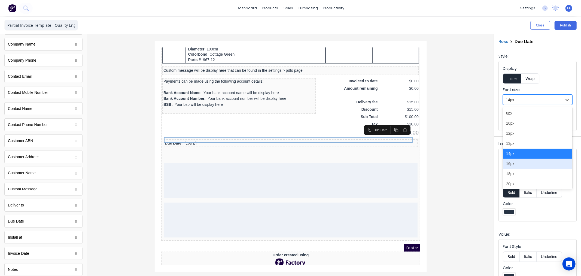
click at [519, 167] on div "16px" at bounding box center [537, 164] width 69 height 10
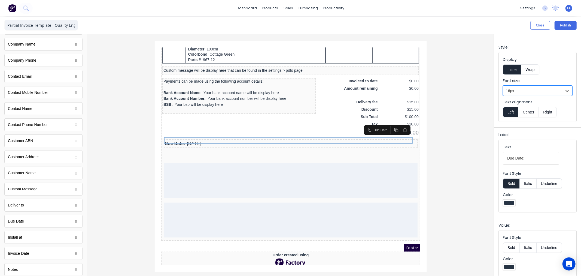
scroll to position [14, 0]
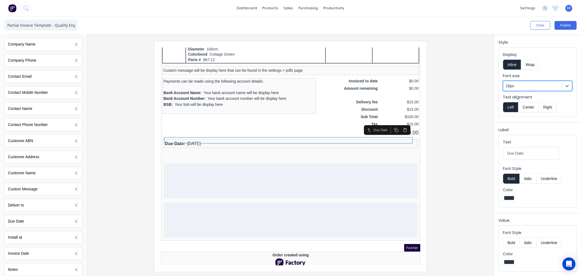
click at [510, 243] on button "Bold" at bounding box center [511, 242] width 17 height 10
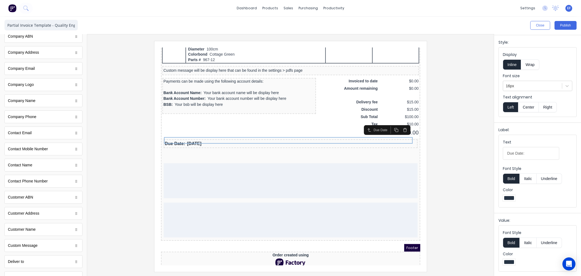
scroll to position [0, 0]
click at [31, 42] on icon "button" at bounding box center [33, 39] width 5 height 5
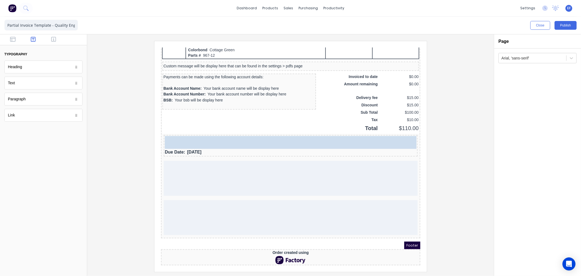
scroll to position [360, 0]
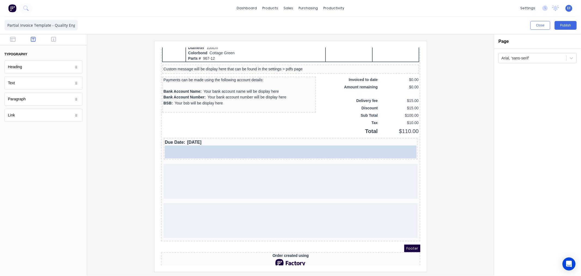
drag, startPoint x: 14, startPoint y: 86, endPoint x: 189, endPoint y: 146, distance: 185.3
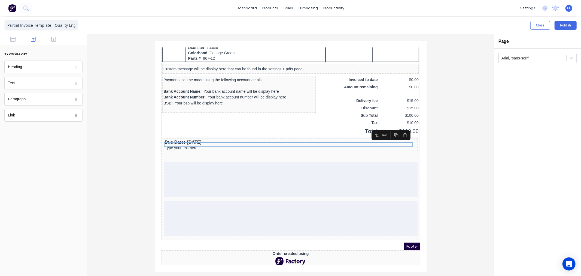
scroll to position [359, 0]
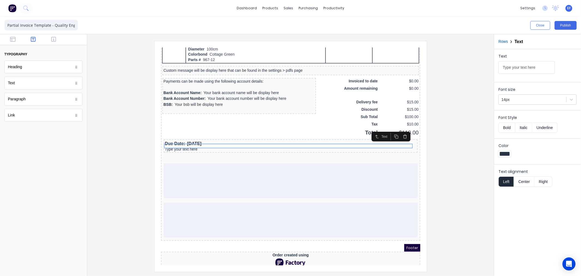
click at [389, 130] on icon "button" at bounding box center [390, 130] width 4 height 4
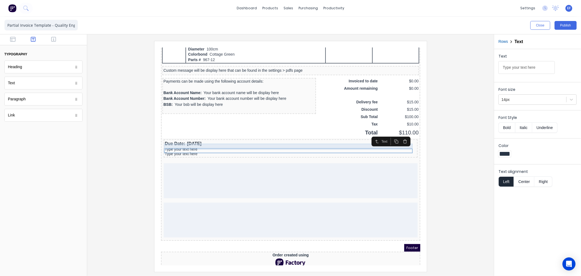
click at [165, 140] on div "Type your text here" at bounding box center [284, 142] width 252 height 5
click at [193, 140] on div "Type your text here" at bounding box center [284, 142] width 252 height 5
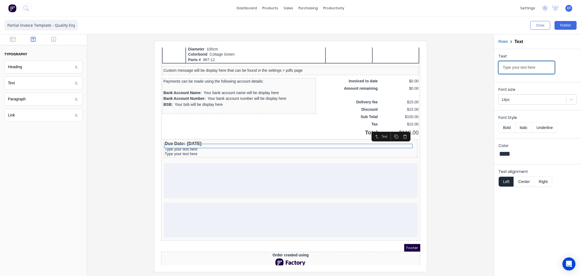
drag, startPoint x: 539, startPoint y: 67, endPoint x: 468, endPoint y: 72, distance: 71.3
click at [468, 71] on div "Close Publish Components typography Heading Heading Text Text Paragraph Paragra…" at bounding box center [290, 146] width 581 height 259
type input "**Please take note of new bank details**"
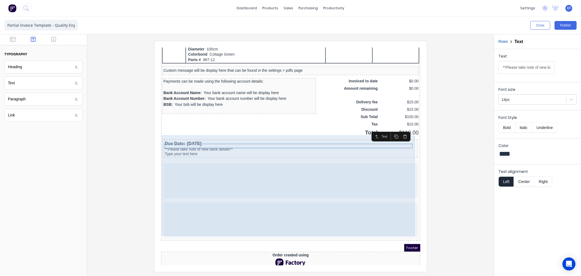
click at [168, 145] on div "Type your text here" at bounding box center [284, 147] width 252 height 5
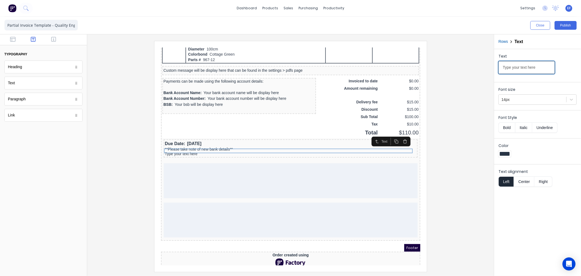
drag, startPoint x: 543, startPoint y: 64, endPoint x: 457, endPoint y: 66, distance: 85.3
click at [457, 66] on div "Close Publish Components typography Heading Heading Text Text Paragraph Paragra…" at bounding box center [290, 146] width 581 height 259
type input "BANKING DETAILS"
click at [51, 37] on icon "button" at bounding box center [53, 39] width 5 height 5
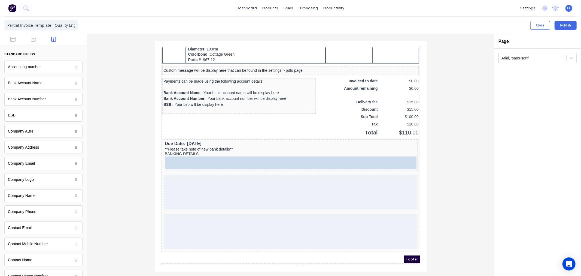
drag, startPoint x: 31, startPoint y: 84, endPoint x: 204, endPoint y: 159, distance: 188.6
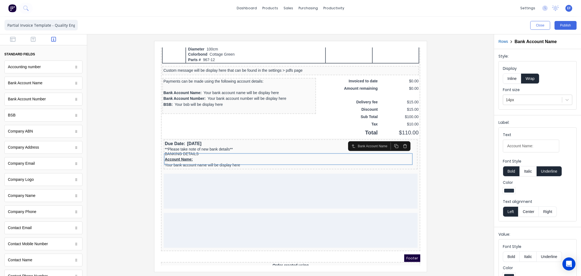
click at [514, 77] on button "Inline" at bounding box center [512, 78] width 18 height 10
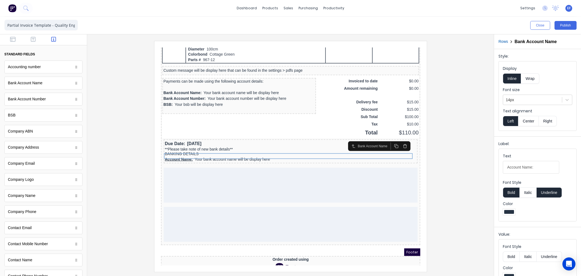
click at [548, 194] on button "Underline" at bounding box center [549, 192] width 25 height 10
click at [507, 191] on button "Bold" at bounding box center [511, 192] width 17 height 10
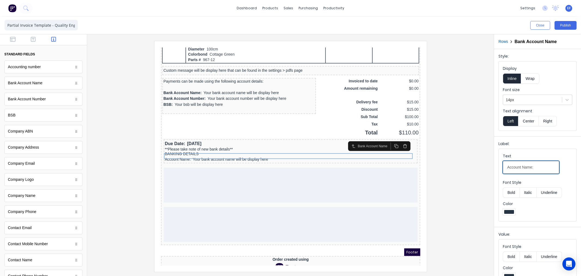
drag, startPoint x: 523, startPoint y: 168, endPoint x: 482, endPoint y: 168, distance: 40.9
click at [482, 168] on div "Close Publish Components standard fields Accounting number Accounting number Ba…" at bounding box center [290, 146] width 581 height 259
type input "Name:"
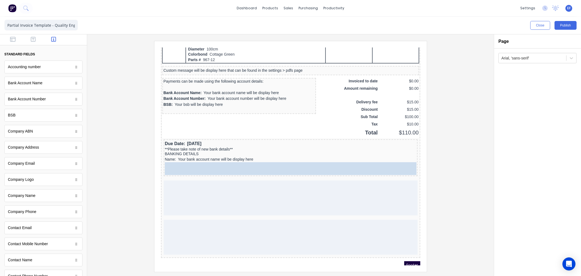
drag, startPoint x: 31, startPoint y: 116, endPoint x: 246, endPoint y: 162, distance: 219.9
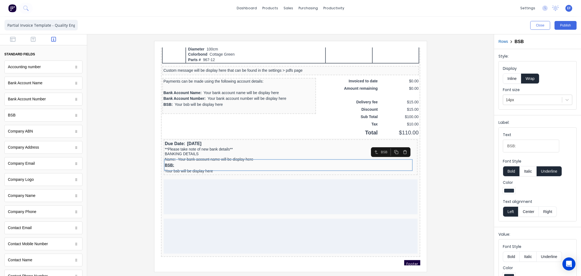
click at [519, 77] on button "Inline" at bounding box center [512, 78] width 18 height 10
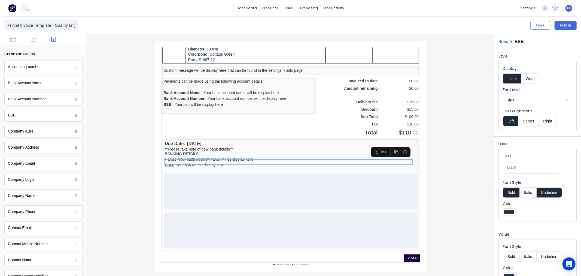
click at [550, 193] on button "Underline" at bounding box center [549, 192] width 25 height 10
click at [511, 190] on button "Bold" at bounding box center [511, 192] width 17 height 10
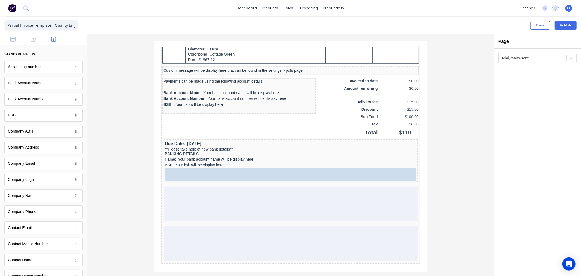
drag, startPoint x: 39, startPoint y: 100, endPoint x: 220, endPoint y: 170, distance: 193.3
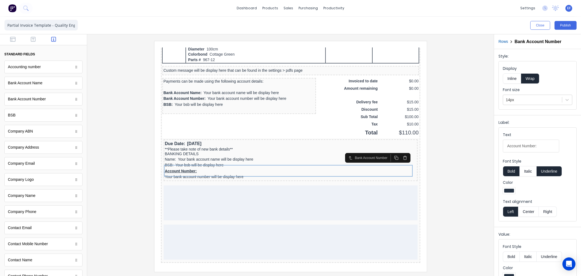
click at [516, 78] on button "Inline" at bounding box center [512, 78] width 18 height 10
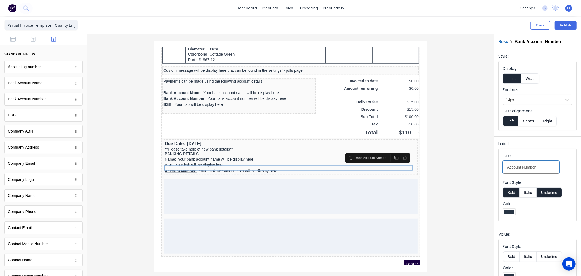
drag, startPoint x: 536, startPoint y: 168, endPoint x: 514, endPoint y: 168, distance: 22.4
click at [514, 168] on input "Account Number:" at bounding box center [531, 167] width 56 height 13
type input "Acc:"
click at [554, 197] on button "Underline" at bounding box center [549, 192] width 25 height 10
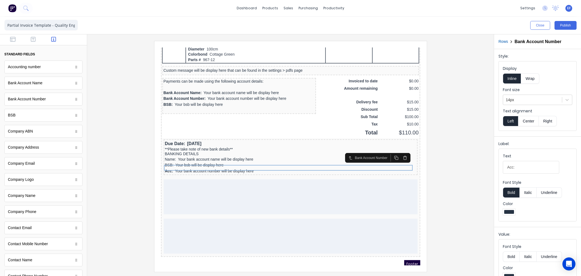
click at [508, 191] on button "Bold" at bounding box center [511, 192] width 17 height 10
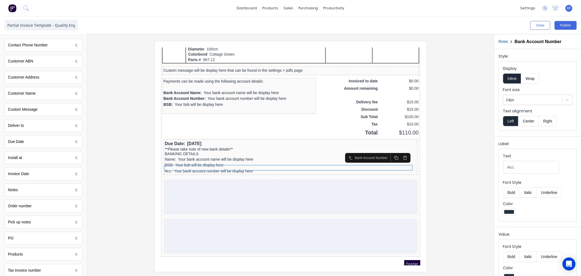
scroll to position [249, 0]
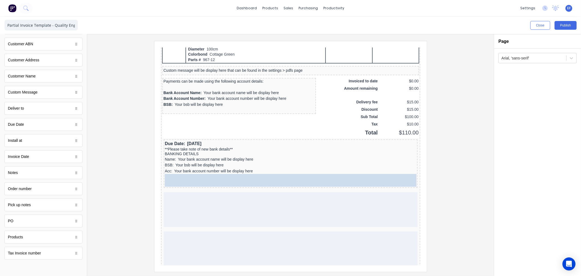
drag, startPoint x: 29, startPoint y: 255, endPoint x: 89, endPoint y: 129, distance: 139.7
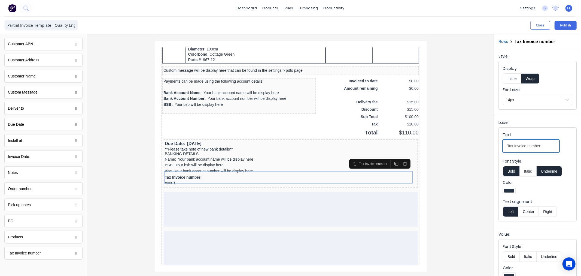
drag, startPoint x: 540, startPoint y: 146, endPoint x: 455, endPoint y: 144, distance: 85.3
click at [455, 144] on div "Close Publish Components standard fields Accounting number Accounting number Ba…" at bounding box center [290, 146] width 581 height 259
type input "F"
type input "Ref:"
click at [514, 172] on button "Bold" at bounding box center [511, 171] width 17 height 10
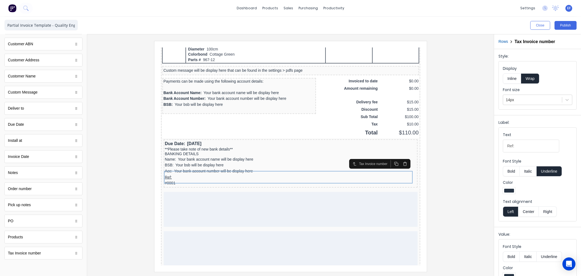
click at [554, 173] on button "Underline" at bounding box center [549, 171] width 25 height 10
click at [510, 80] on button "Inline" at bounding box center [512, 78] width 18 height 10
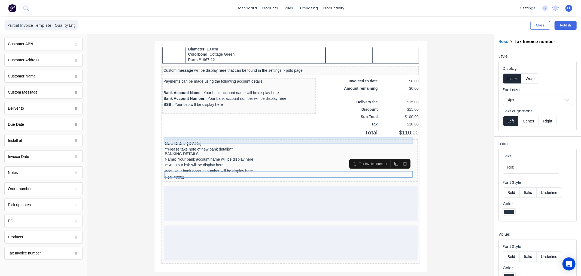
click at [191, 134] on div "Due Date: 29/10/2024" at bounding box center [284, 137] width 252 height 7
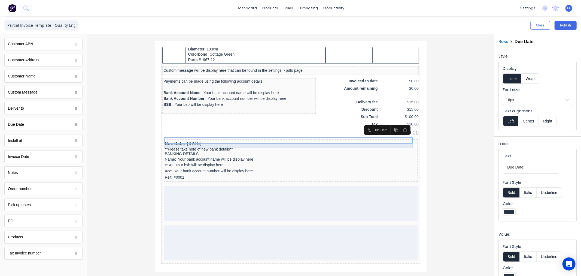
drag, startPoint x: 218, startPoint y: 140, endPoint x: 242, endPoint y: 139, distance: 24.5
click at [218, 140] on div "**Please take note of new bank details**" at bounding box center [284, 142] width 252 height 5
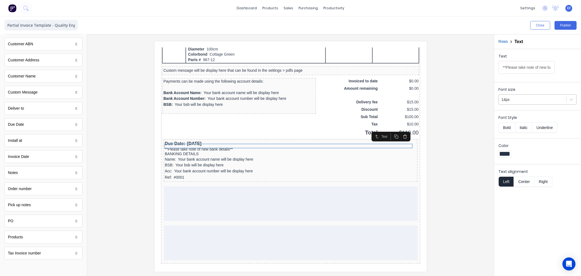
click at [544, 99] on div at bounding box center [533, 99] width 62 height 7
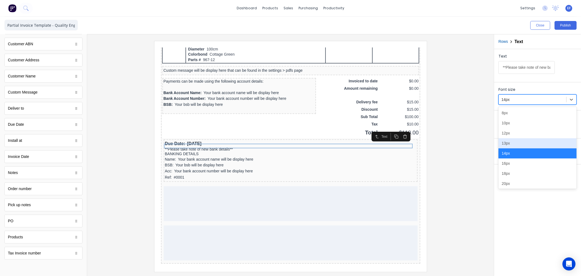
click at [511, 142] on div "13px" at bounding box center [538, 143] width 78 height 10
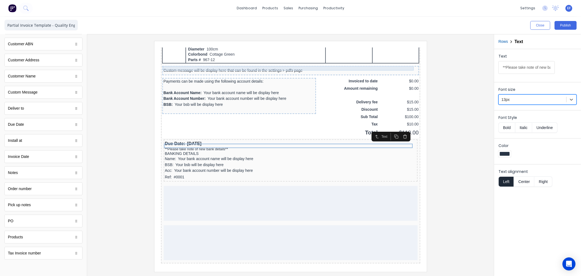
click at [198, 61] on div "Custom message will be display here that can be found in the settings > pdfs pa…" at bounding box center [284, 63] width 255 height 5
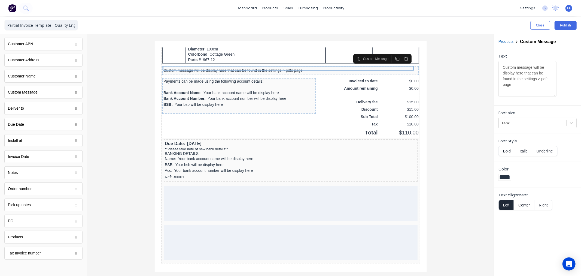
click at [400, 52] on icon "button" at bounding box center [399, 52] width 4 height 4
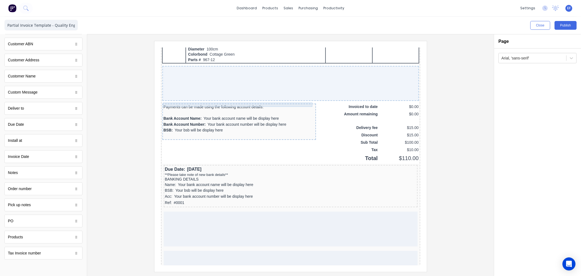
click at [176, 98] on div "Payments can be made using the following account details:" at bounding box center [233, 100] width 152 height 4
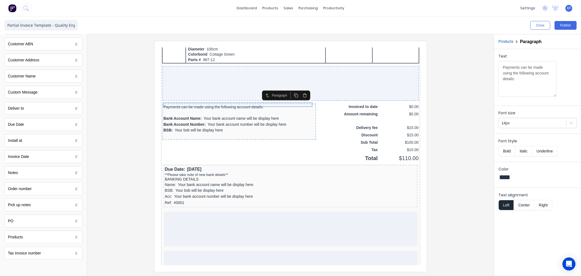
click at [298, 88] on icon "button" at bounding box center [298, 88] width 4 height 4
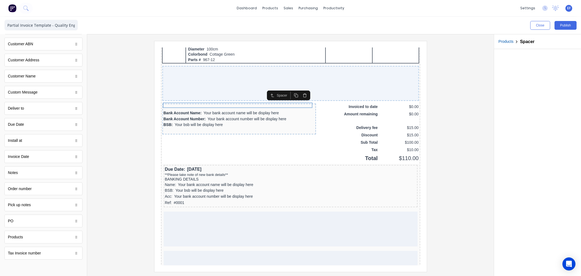
click at [298, 88] on icon "button" at bounding box center [298, 88] width 4 height 4
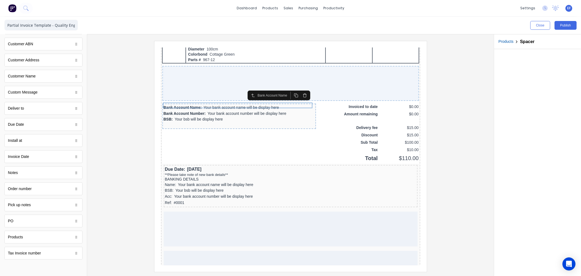
click at [298, 88] on icon "button" at bounding box center [298, 88] width 4 height 4
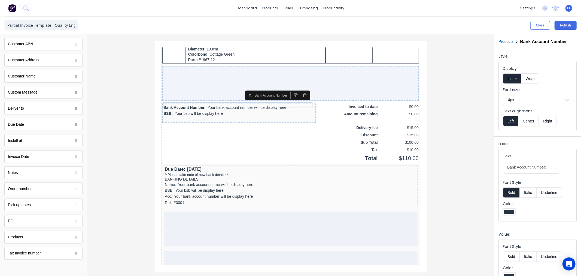
click at [298, 88] on icon "button" at bounding box center [298, 88] width 4 height 4
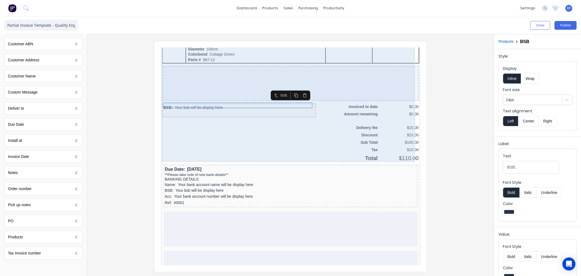
click at [298, 88] on icon "button" at bounding box center [298, 88] width 4 height 4
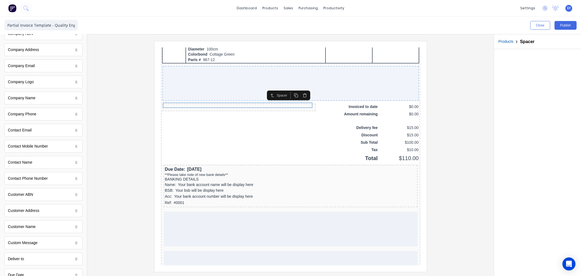
scroll to position [0, 0]
click at [14, 42] on div at bounding box center [43, 39] width 87 height 11
click at [10, 37] on icon "button" at bounding box center [12, 39] width 5 height 5
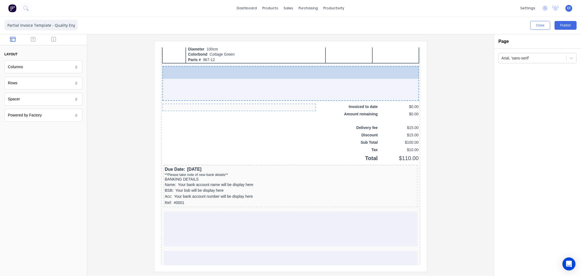
drag, startPoint x: 23, startPoint y: 100, endPoint x: 87, endPoint y: 30, distance: 95.3
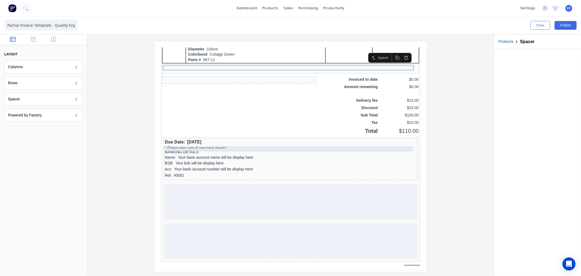
click at [176, 143] on div "BANKING DETAILS" at bounding box center [284, 145] width 252 height 5
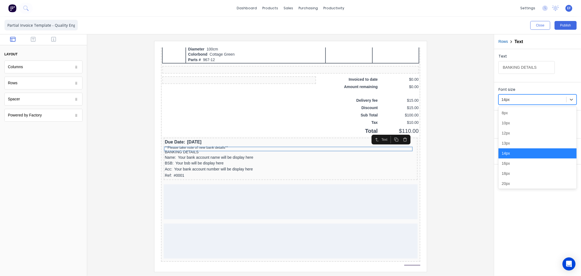
click at [514, 100] on div at bounding box center [533, 99] width 62 height 7
click at [512, 141] on div "13px" at bounding box center [538, 143] width 78 height 10
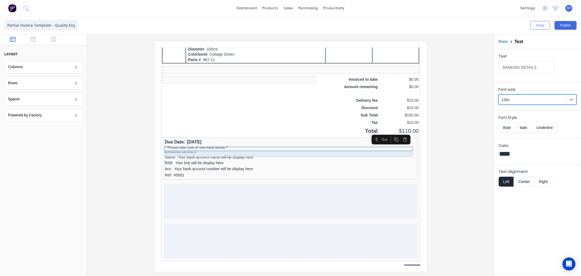
click at [238, 147] on div "Name: Your bank account name will be display here" at bounding box center [284, 150] width 252 height 6
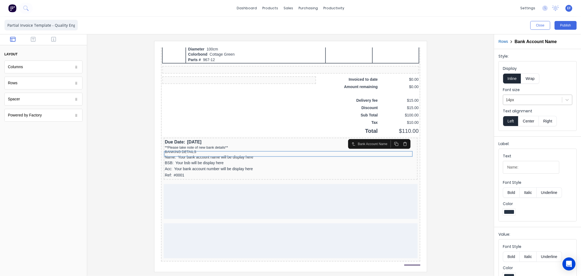
click at [520, 102] on div at bounding box center [532, 99] width 53 height 7
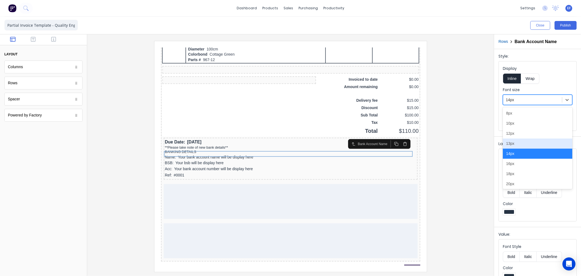
click at [516, 141] on div "13px" at bounding box center [537, 143] width 69 height 10
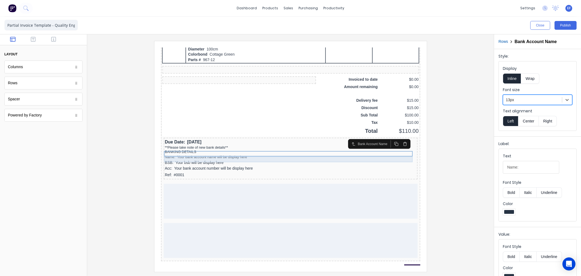
click at [208, 153] on div "BSB: Your bsb will be display here" at bounding box center [284, 156] width 252 height 6
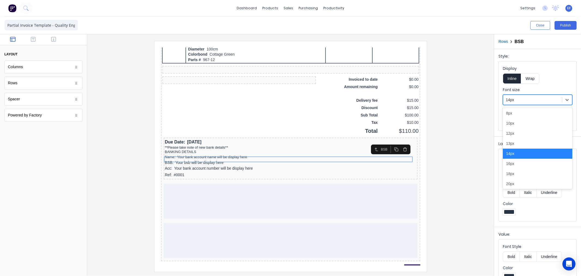
click at [514, 103] on div at bounding box center [532, 99] width 53 height 7
click at [512, 146] on div "13px" at bounding box center [537, 143] width 69 height 10
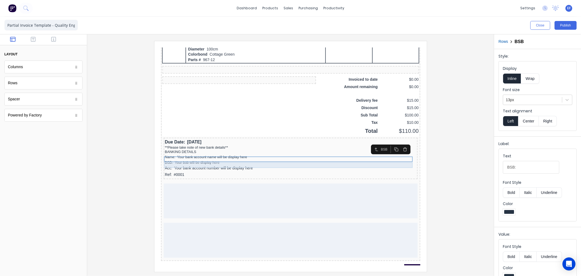
click at [183, 158] on div "Acc: Your bank account number will be display here" at bounding box center [284, 161] width 252 height 6
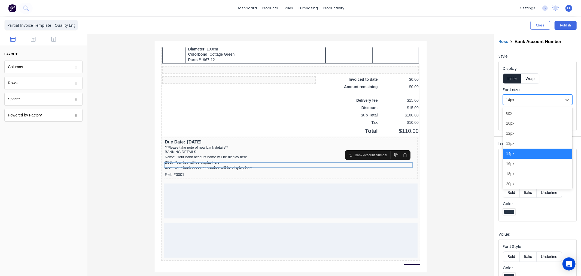
click at [524, 102] on div at bounding box center [532, 99] width 53 height 7
click at [512, 144] on div "13px" at bounding box center [537, 143] width 69 height 10
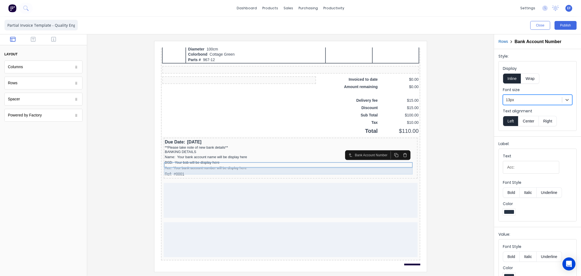
click at [167, 165] on div "Ref: #0001" at bounding box center [284, 167] width 252 height 7
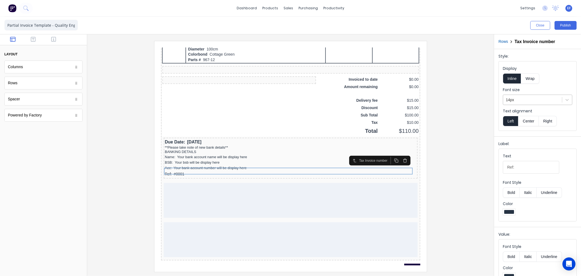
click at [535, 101] on div at bounding box center [532, 99] width 53 height 7
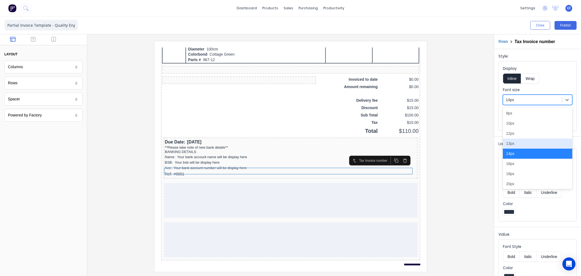
click at [515, 143] on div "13px" at bounding box center [537, 143] width 69 height 10
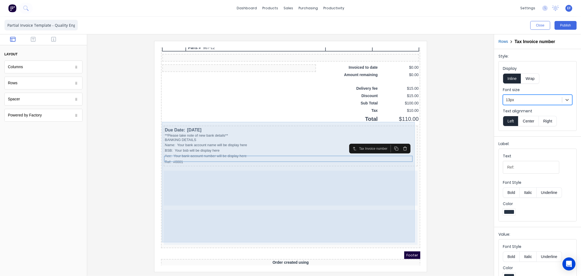
scroll to position [377, 0]
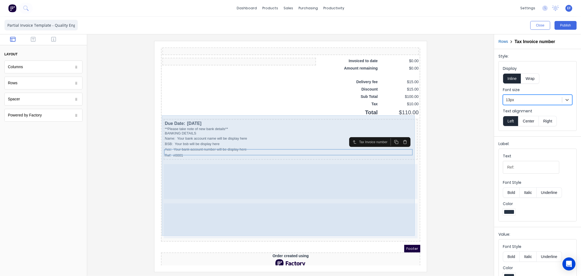
click at [263, 197] on div at bounding box center [284, 214] width 254 height 35
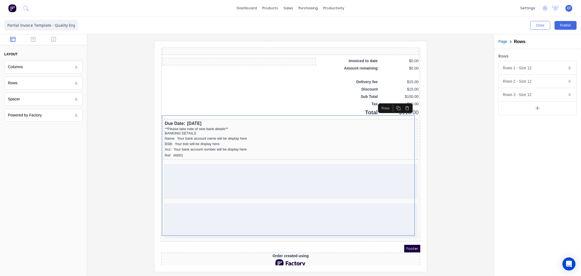
click at [538, 106] on icon "button" at bounding box center [538, 108] width 6 height 6
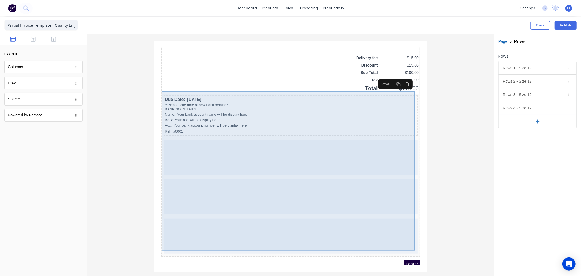
scroll to position [416, 0]
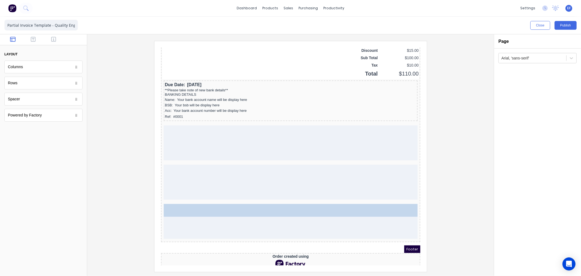
drag, startPoint x: 12, startPoint y: 69, endPoint x: 59, endPoint y: 167, distance: 108.1
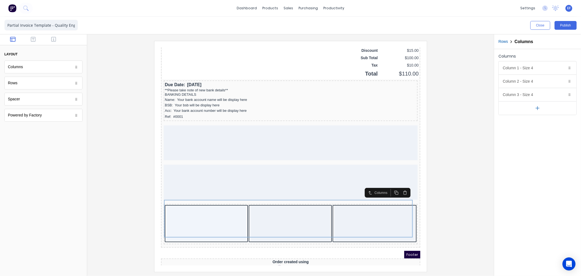
click at [535, 108] on icon "button" at bounding box center [538, 108] width 6 height 6
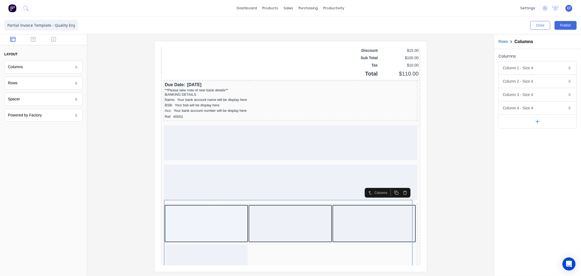
click at [539, 119] on icon "button" at bounding box center [538, 122] width 6 height 6
click at [537, 134] on icon "button" at bounding box center [538, 135] width 6 height 6
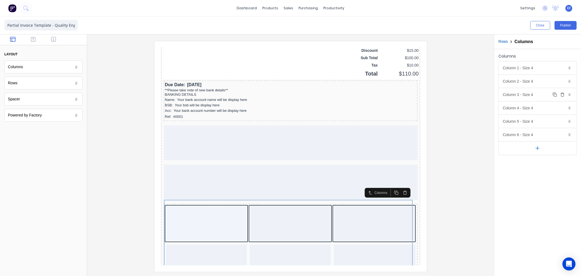
click at [562, 93] on icon "button" at bounding box center [562, 93] width 1 height 1
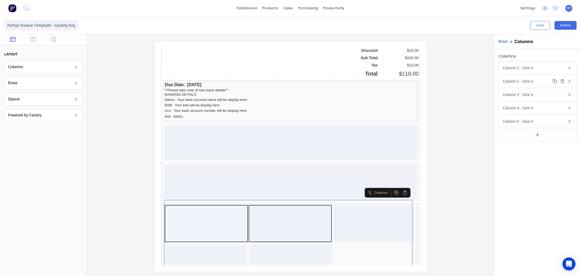
click at [563, 80] on icon "button" at bounding box center [563, 81] width 4 height 4
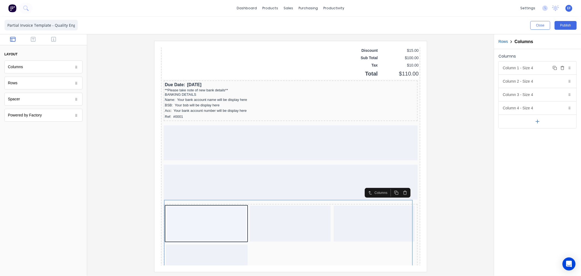
click at [563, 70] on icon "button" at bounding box center [563, 68] width 4 height 4
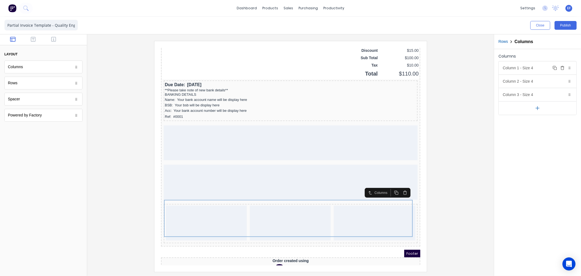
drag, startPoint x: 528, startPoint y: 69, endPoint x: 530, endPoint y: 76, distance: 7.4
click at [528, 69] on div "Column 1 - Size 4 Duplicate Delete" at bounding box center [538, 67] width 78 height 13
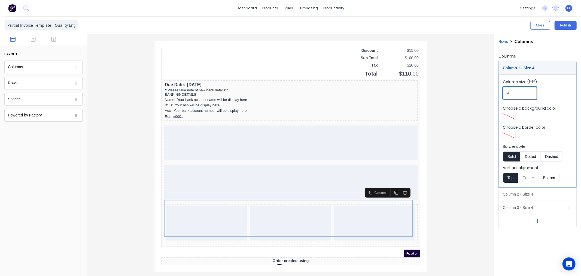
drag, startPoint x: 511, startPoint y: 93, endPoint x: 502, endPoint y: 93, distance: 9.3
click at [502, 93] on fieldset "Column size (1-12) 4 Choose a background color Choose a border color Border sty…" at bounding box center [538, 130] width 78 height 113
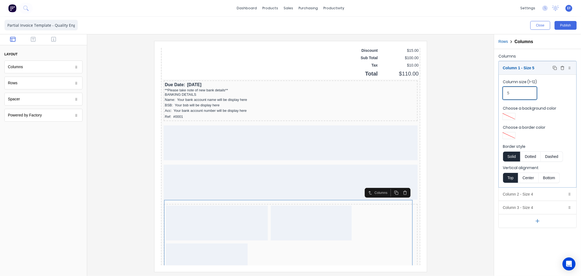
type input "5"
click at [536, 66] on div "Column 1 - Size 5 Duplicate Delete" at bounding box center [538, 67] width 78 height 13
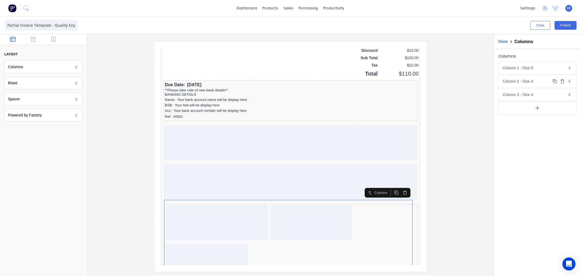
click at [521, 80] on div "Column 2 - Size 4 Duplicate Delete" at bounding box center [538, 81] width 78 height 13
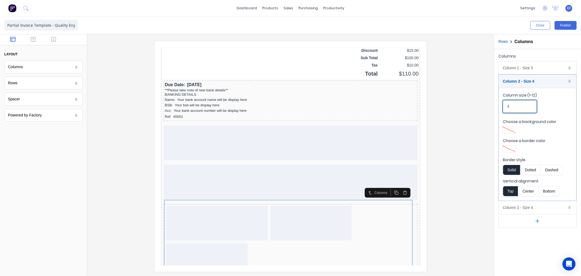
click at [504, 107] on input "4" at bounding box center [520, 106] width 34 height 13
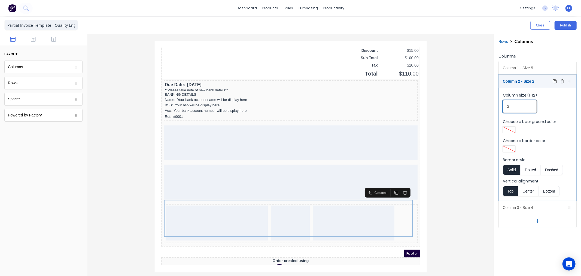
type input "2"
click at [533, 78] on div "Column 2 - Size 2 Duplicate Delete" at bounding box center [538, 81] width 78 height 13
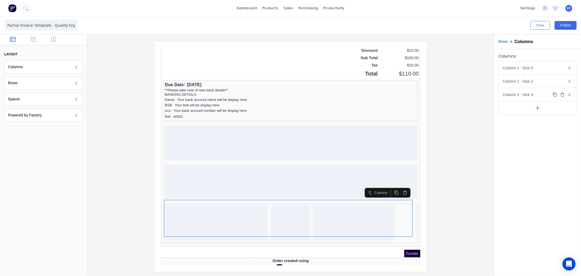
click at [536, 96] on div "Column 3 - Size 4 Duplicate Delete" at bounding box center [538, 94] width 78 height 13
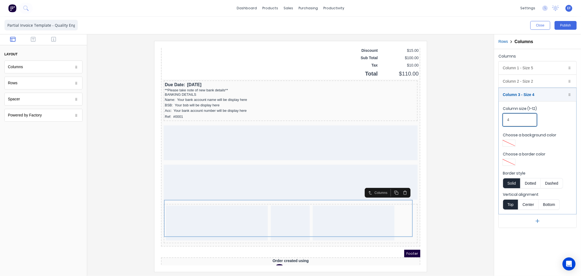
drag, startPoint x: 515, startPoint y: 120, endPoint x: 497, endPoint y: 119, distance: 17.8
click at [497, 119] on div "Columns Column 1 - Size 5 Duplicate Delete Column size (1-12) 5 Choose a backgr…" at bounding box center [537, 140] width 87 height 182
type input "5"
click at [532, 92] on div "Column 3 - Size 5 Duplicate Delete" at bounding box center [538, 94] width 78 height 13
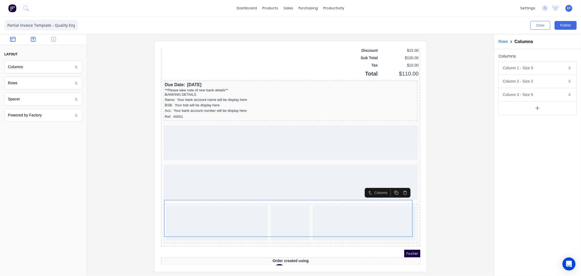
click at [36, 39] on button "button" at bounding box center [33, 40] width 17 height 7
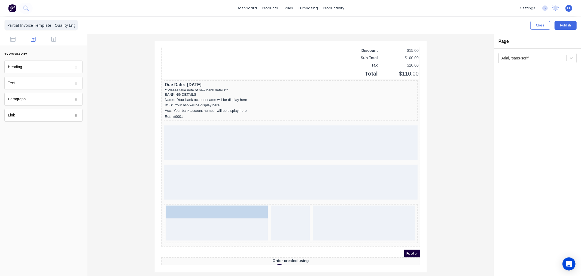
drag, startPoint x: 29, startPoint y: 71, endPoint x: 212, endPoint y: 207, distance: 228.4
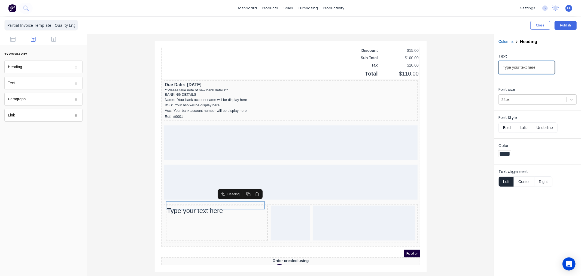
drag, startPoint x: 524, startPoint y: 69, endPoint x: 477, endPoint y: 69, distance: 46.6
click at [477, 69] on div "Close Publish Components typography Heading Heading Text Text Paragraph Paragra…" at bounding box center [290, 146] width 581 height 259
paste input "PAYMENT ADVICE"
type input "PAYMENT ADVICE"
click at [527, 95] on div "24px" at bounding box center [533, 99] width 68 height 9
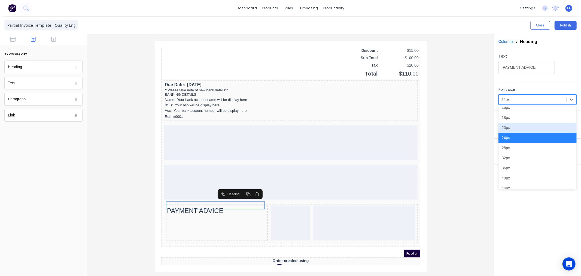
scroll to position [61, 0]
click at [510, 144] on div "28px" at bounding box center [538, 142] width 78 height 10
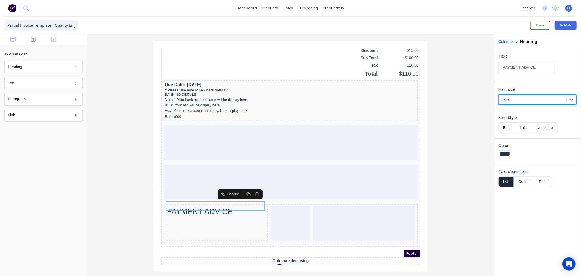
click at [519, 102] on div at bounding box center [533, 99] width 62 height 7
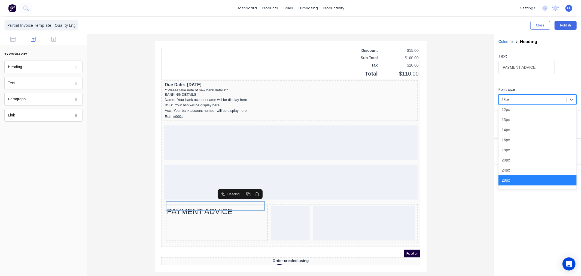
click at [519, 102] on div at bounding box center [533, 99] width 62 height 7
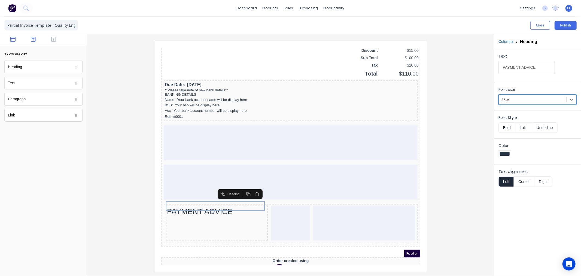
click at [14, 38] on icon "button" at bounding box center [12, 39] width 5 height 5
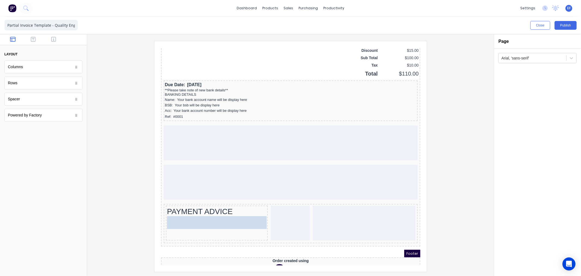
drag, startPoint x: 19, startPoint y: 72, endPoint x: 202, endPoint y: 224, distance: 238.1
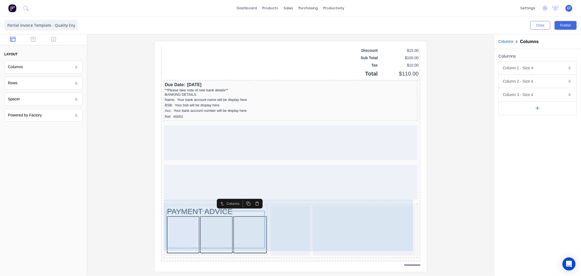
click at [543, 112] on button "button" at bounding box center [538, 108] width 78 height 14
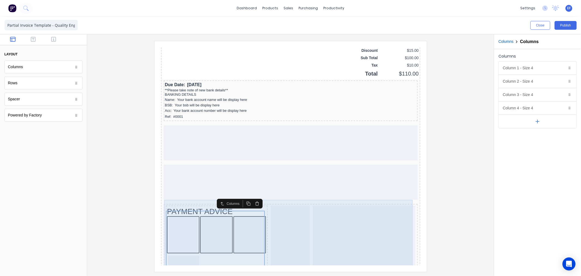
click at [539, 123] on icon "button" at bounding box center [538, 122] width 6 height 6
click at [563, 93] on icon "button" at bounding box center [563, 94] width 4 height 4
click at [563, 78] on button "Delete" at bounding box center [563, 81] width 7 height 7
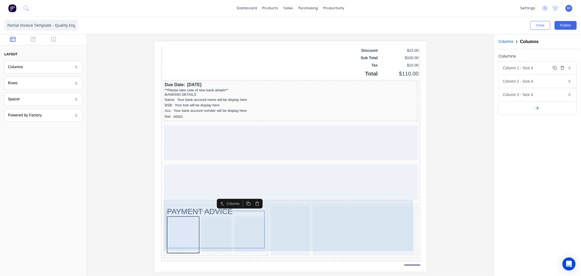
click at [564, 68] on icon "button" at bounding box center [563, 68] width 4 height 4
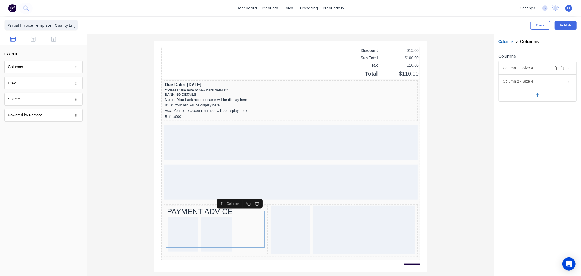
click at [524, 65] on div "Column 1 - Size 4 Duplicate Delete" at bounding box center [538, 67] width 78 height 13
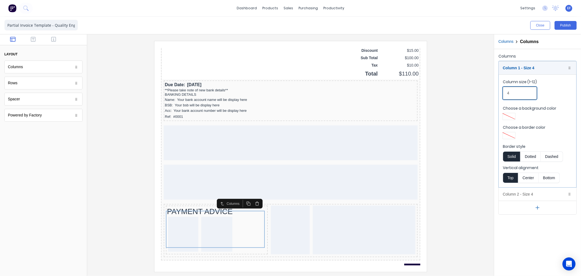
click at [502, 92] on fieldset "Column size (1-12) 4 Choose a background color Choose a border color Border sty…" at bounding box center [538, 130] width 78 height 113
type input "2"
click at [533, 69] on div "Column 1 - Size 2 Duplicate Delete" at bounding box center [538, 67] width 78 height 13
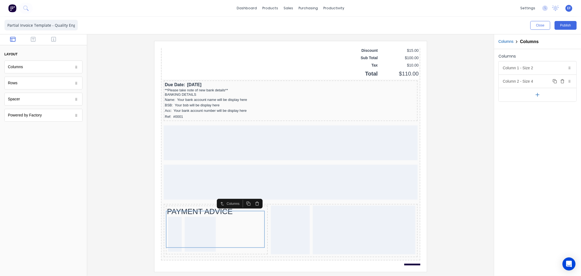
click at [525, 82] on div "Column 2 - Size 4 Duplicate Delete" at bounding box center [538, 81] width 78 height 13
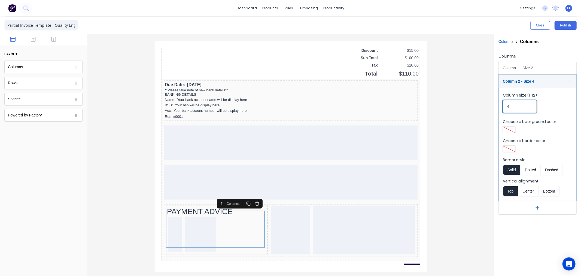
drag, startPoint x: 490, startPoint y: 105, endPoint x: 478, endPoint y: 104, distance: 12.3
click at [489, 105] on div "Close Publish Components layout Columns Columns Rows Rows Spacer Spacer Powered…" at bounding box center [290, 146] width 581 height 259
type input "10"
click at [511, 82] on div "Column 2 - Size 10 Duplicate Delete" at bounding box center [538, 81] width 78 height 13
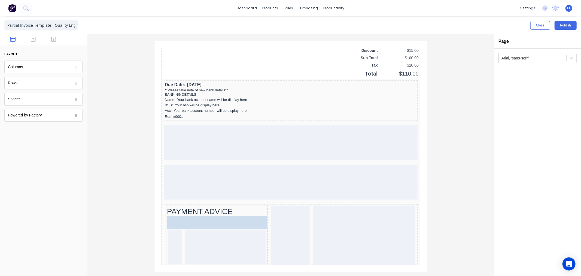
drag, startPoint x: 36, startPoint y: 102, endPoint x: 32, endPoint y: 161, distance: 58.5
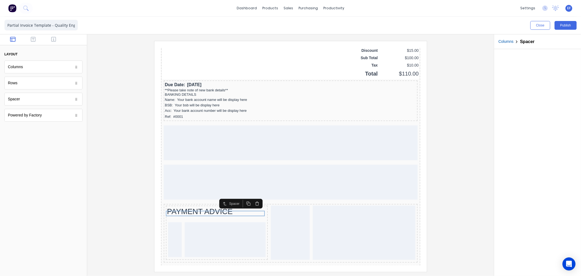
click at [243, 199] on icon "button" at bounding box center [242, 197] width 4 height 4
click at [32, 42] on icon "button" at bounding box center [33, 39] width 5 height 5
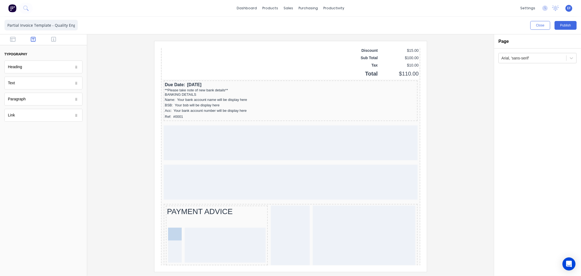
drag, startPoint x: 90, startPoint y: 146, endPoint x: 1, endPoint y: 182, distance: 96.2
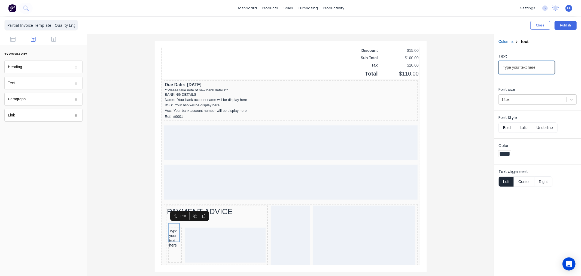
drag, startPoint x: 540, startPoint y: 69, endPoint x: 475, endPoint y: 69, distance: 64.6
click at [475, 69] on div "Close Publish Components typography Heading Heading Text Text Paragraph Paragra…" at bounding box center [290, 146] width 581 height 259
type input "To:"
click at [542, 181] on button "Right" at bounding box center [544, 181] width 18 height 10
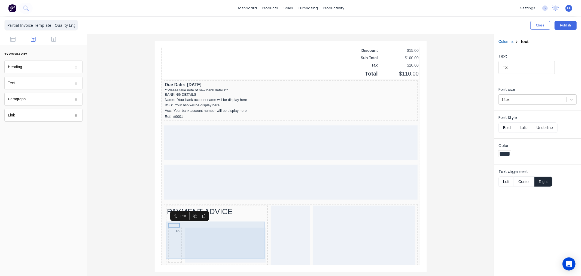
click at [196, 225] on div at bounding box center [218, 238] width 81 height 35
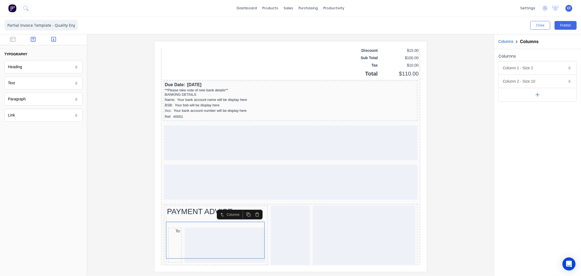
click at [53, 40] on icon "button" at bounding box center [53, 39] width 5 height 5
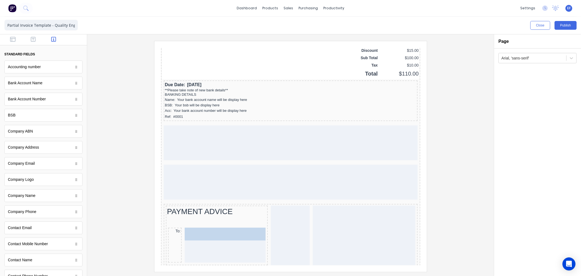
drag, startPoint x: 21, startPoint y: 198, endPoint x: 202, endPoint y: 241, distance: 186.3
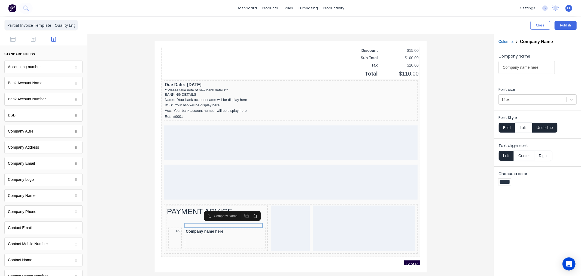
click at [542, 129] on button "Underline" at bounding box center [545, 127] width 25 height 10
click at [507, 126] on button "Bold" at bounding box center [507, 127] width 17 height 10
click at [171, 222] on div "To:" at bounding box center [167, 224] width 11 height 5
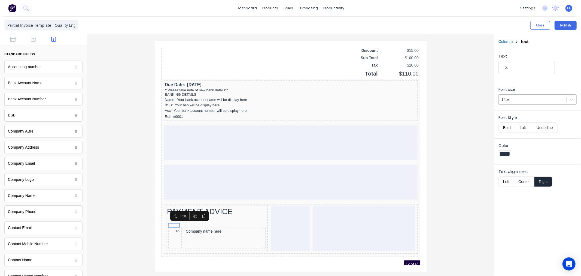
click at [523, 104] on div "14px" at bounding box center [538, 99] width 78 height 10
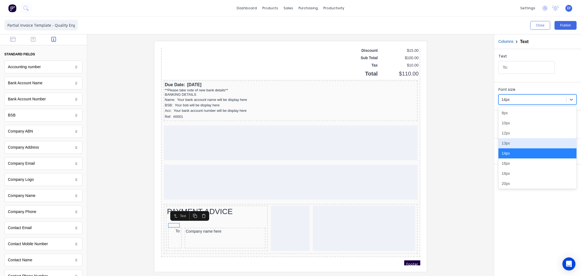
click at [511, 143] on div "13px" at bounding box center [538, 143] width 78 height 10
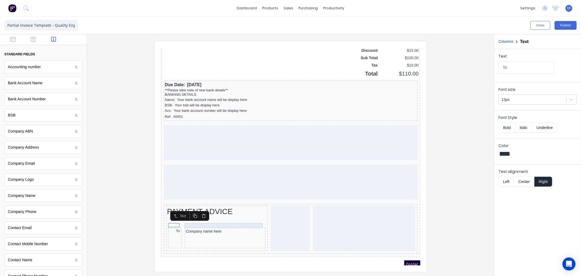
click at [211, 222] on div "Company name here" at bounding box center [218, 224] width 79 height 5
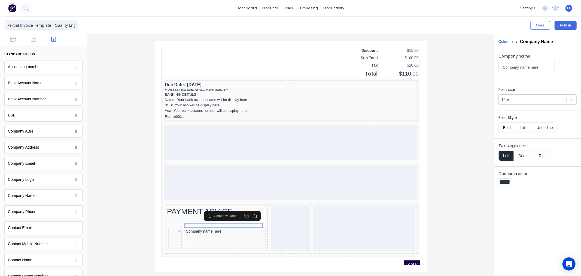
click at [515, 93] on div "Font size 14px" at bounding box center [538, 96] width 78 height 18
click at [512, 100] on div at bounding box center [533, 99] width 62 height 7
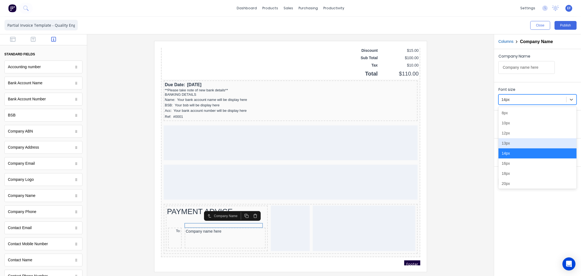
click at [510, 145] on div "13px" at bounding box center [538, 143] width 78 height 10
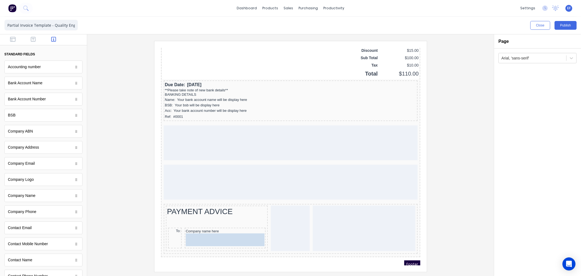
drag, startPoint x: 28, startPoint y: 153, endPoint x: 212, endPoint y: 243, distance: 204.8
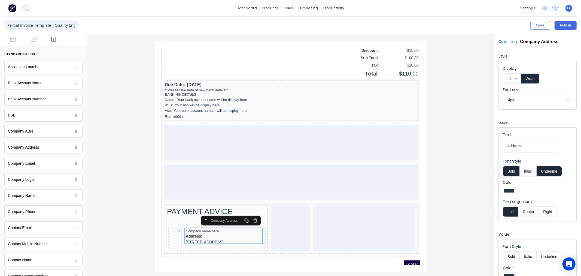
click at [515, 80] on button "Inline" at bounding box center [512, 78] width 18 height 10
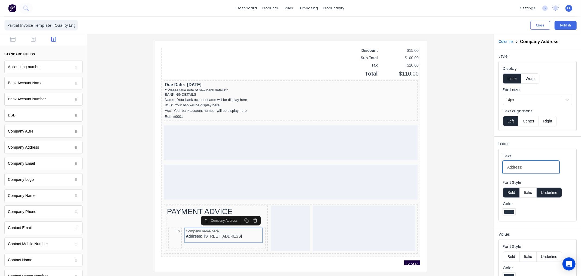
drag, startPoint x: 519, startPoint y: 169, endPoint x: 500, endPoint y: 171, distance: 20.0
click at [500, 171] on fieldset "Text Address: Font Style Bold Italic Underline Color" at bounding box center [538, 185] width 78 height 72
click at [510, 192] on button "Bold" at bounding box center [511, 192] width 17 height 10
click at [540, 192] on button "Underline" at bounding box center [549, 192] width 25 height 10
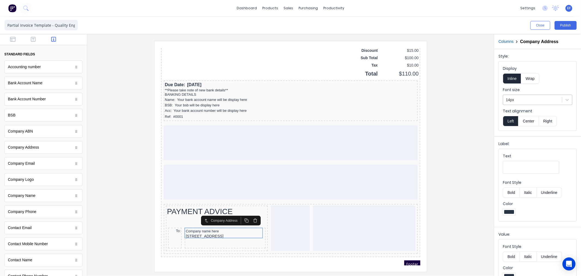
click at [517, 103] on div at bounding box center [532, 99] width 53 height 7
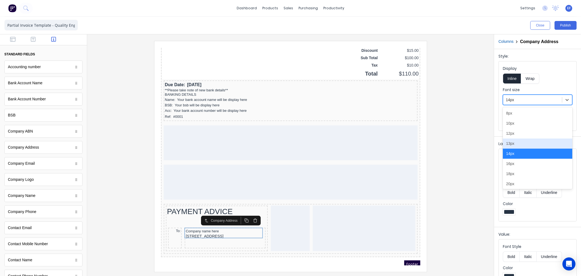
drag, startPoint x: 513, startPoint y: 143, endPoint x: 512, endPoint y: 141, distance: 2.9
click at [513, 143] on div "13px" at bounding box center [537, 143] width 69 height 10
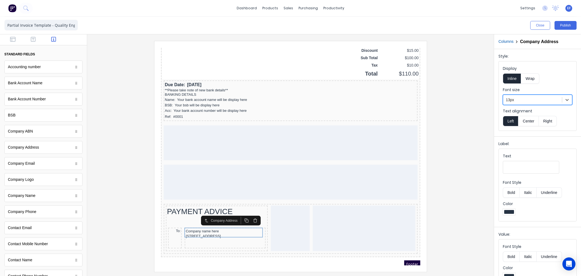
click at [448, 186] on div at bounding box center [291, 156] width 398 height 231
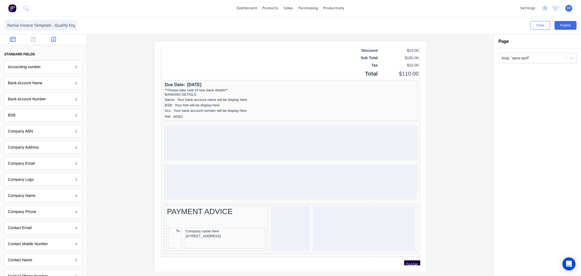
click at [10, 37] on icon "button" at bounding box center [12, 39] width 5 height 5
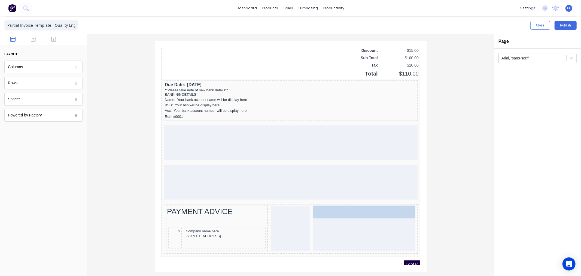
drag, startPoint x: 14, startPoint y: 73, endPoint x: 334, endPoint y: 214, distance: 350.1
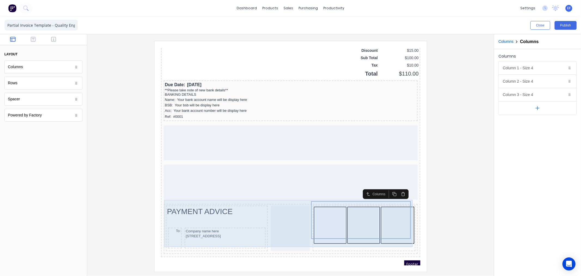
click at [545, 109] on button "button" at bounding box center [538, 108] width 78 height 14
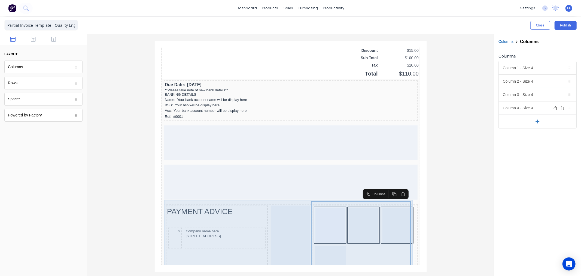
click at [536, 125] on button "button" at bounding box center [538, 121] width 78 height 14
click at [561, 93] on icon "button" at bounding box center [563, 94] width 4 height 4
click at [563, 81] on icon "button" at bounding box center [563, 81] width 4 height 4
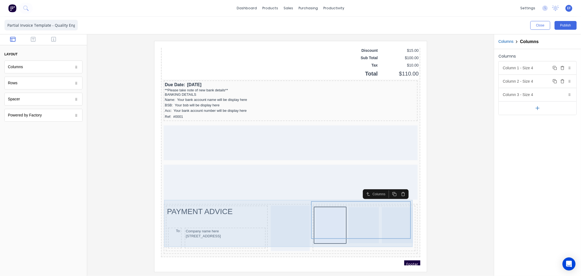
click at [563, 68] on icon "button" at bounding box center [563, 68] width 4 height 4
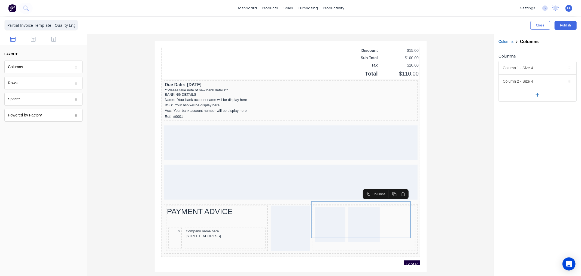
click at [390, 188] on icon "button" at bounding box center [388, 187] width 4 height 4
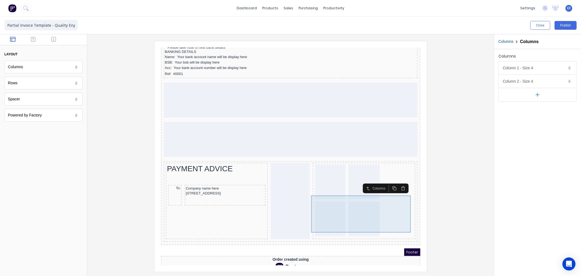
scroll to position [461, 0]
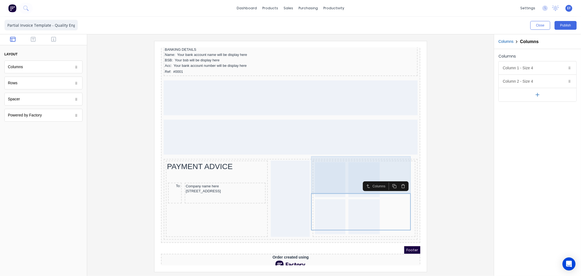
click at [323, 170] on div at bounding box center [323, 172] width 31 height 35
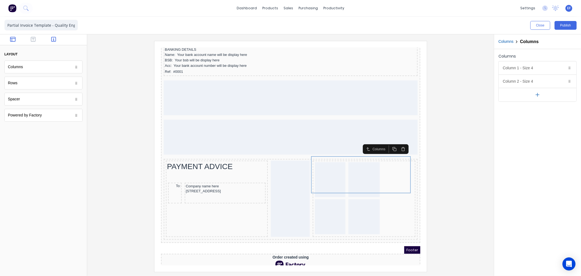
click at [50, 40] on button "button" at bounding box center [53, 40] width 17 height 7
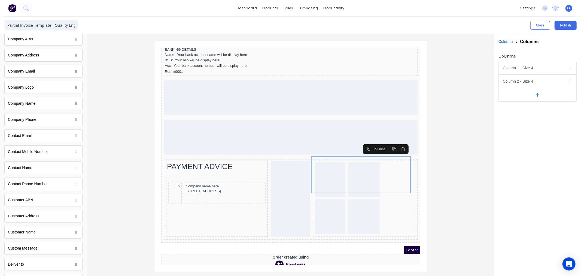
scroll to position [121, 0]
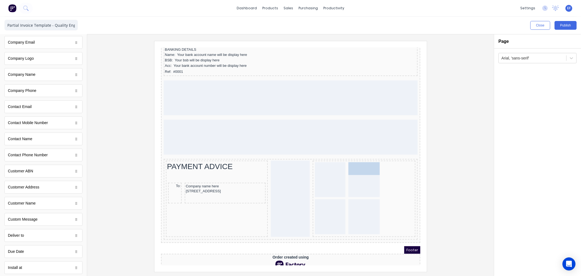
drag, startPoint x: 21, startPoint y: 205, endPoint x: 361, endPoint y: 172, distance: 342.3
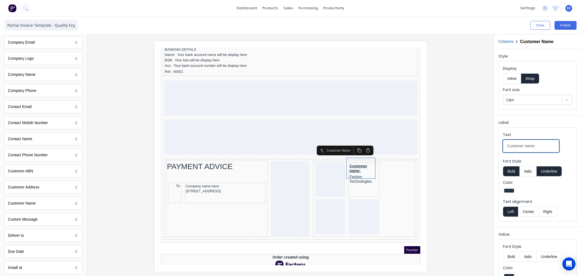
drag, startPoint x: 540, startPoint y: 145, endPoint x: 451, endPoint y: 164, distance: 91.4
click at [451, 164] on div "Close Publish Components standard fields Accounting number Accounting number Ba…" at bounding box center [290, 146] width 581 height 259
click at [524, 99] on div at bounding box center [532, 99] width 53 height 7
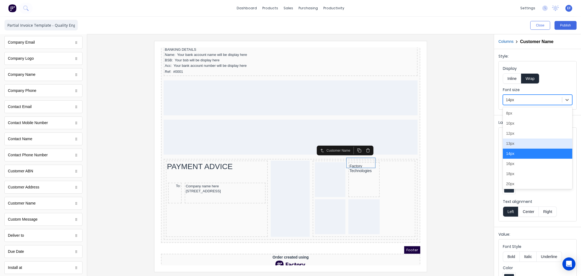
click at [518, 144] on div "13px" at bounding box center [537, 143] width 69 height 10
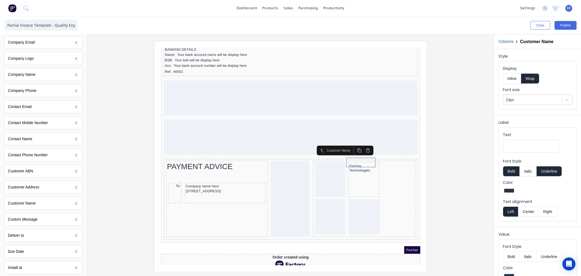
click at [510, 41] on button "Columns" at bounding box center [506, 42] width 15 height 6
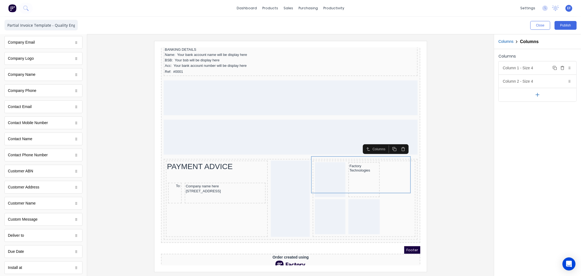
click at [523, 69] on div "Column 1 - Size 4 Duplicate Delete" at bounding box center [538, 67] width 78 height 13
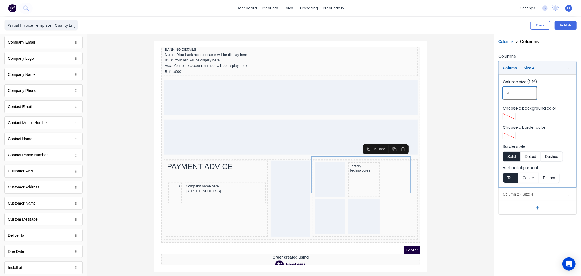
drag, startPoint x: 516, startPoint y: 92, endPoint x: 498, endPoint y: 93, distance: 18.0
click at [498, 93] on div "Columns Column 1 - Size 4 Duplicate Delete Column size (1-12) 4 Choose a backgr…" at bounding box center [537, 133] width 87 height 169
type input "5"
click at [507, 69] on div "Column 1 - Size 5 Duplicate Delete" at bounding box center [538, 67] width 78 height 13
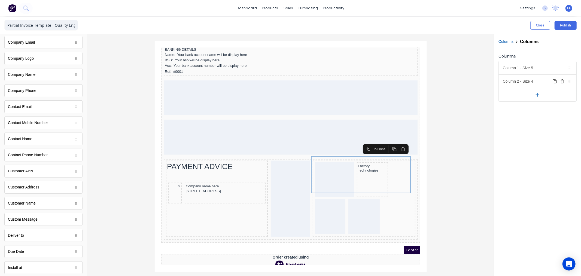
click at [521, 81] on div "Column 2 - Size 4 Duplicate Delete" at bounding box center [538, 81] width 78 height 13
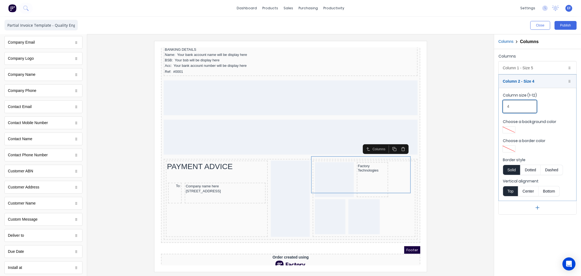
drag, startPoint x: 512, startPoint y: 109, endPoint x: 495, endPoint y: 110, distance: 16.6
click at [495, 110] on div "Columns Column 1 - Size 5 Duplicate Delete Column size (1-12) 5 Choose a backgr…" at bounding box center [537, 133] width 87 height 169
type input "7"
click at [510, 79] on div "Column 2 - Size 7 Duplicate Delete" at bounding box center [538, 81] width 78 height 13
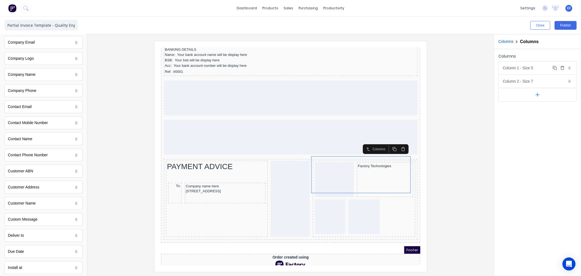
click at [510, 71] on div "Column 1 - Size 5 Duplicate Delete" at bounding box center [538, 67] width 78 height 13
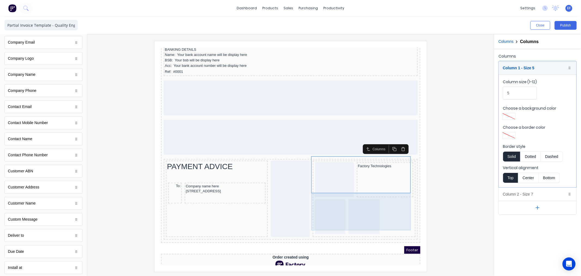
drag, startPoint x: 375, startPoint y: 207, endPoint x: 377, endPoint y: 205, distance: 2.9
click at [375, 208] on div at bounding box center [357, 210] width 101 height 37
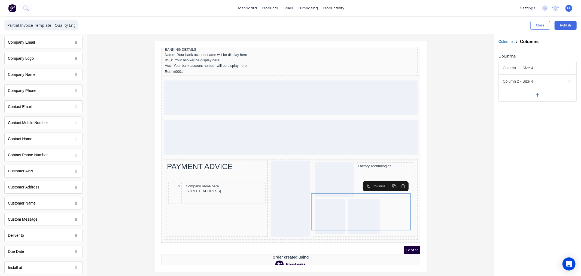
click at [395, 180] on icon "button" at bounding box center [396, 179] width 2 height 3
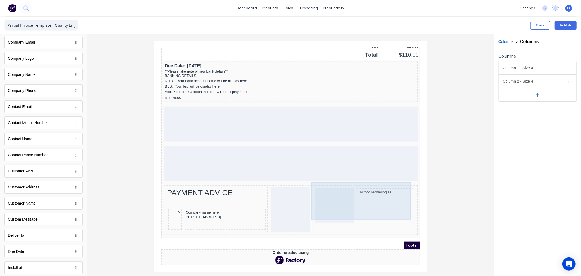
scroll to position [430, 0]
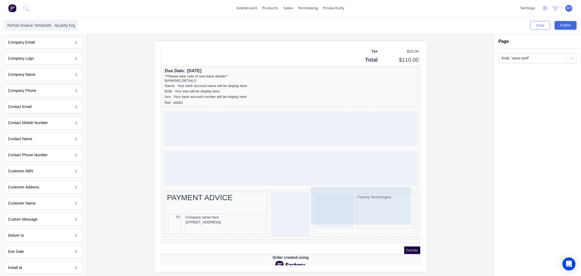
click at [342, 200] on div at bounding box center [327, 203] width 39 height 35
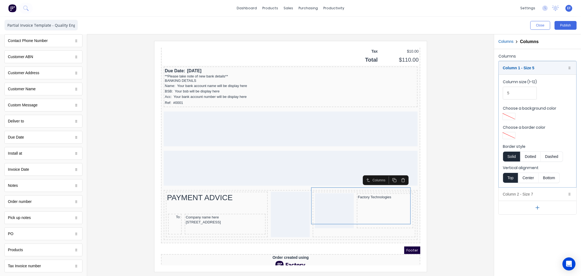
scroll to position [249, 0]
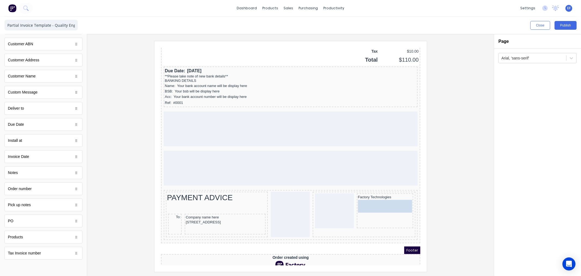
drag, startPoint x: 28, startPoint y: 256, endPoint x: 388, endPoint y: 202, distance: 364.4
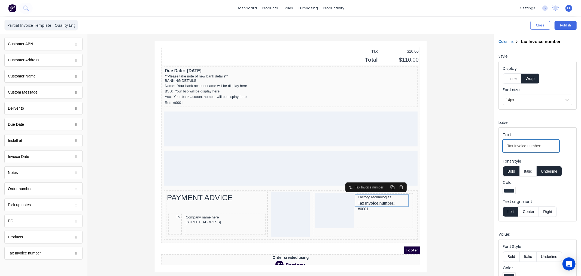
drag, startPoint x: 540, startPoint y: 145, endPoint x: 480, endPoint y: 150, distance: 59.4
click at [480, 150] on div "Close Publish Components standard fields Accounting number Accounting number Ba…" at bounding box center [290, 146] width 581 height 259
click at [185, 195] on div at bounding box center [210, 197] width 100 height 5
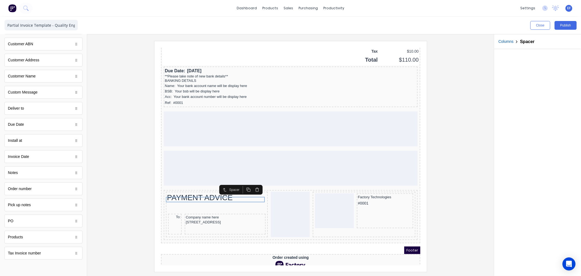
click at [249, 182] on icon "button" at bounding box center [250, 183] width 4 height 4
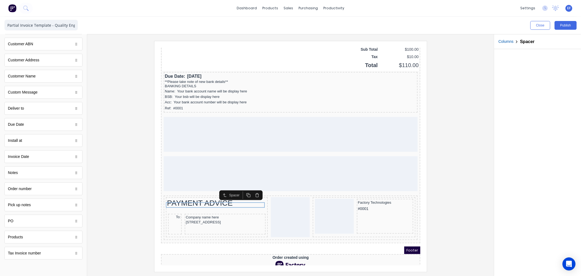
click at [241, 188] on rect "button" at bounding box center [242, 189] width 2 height 2
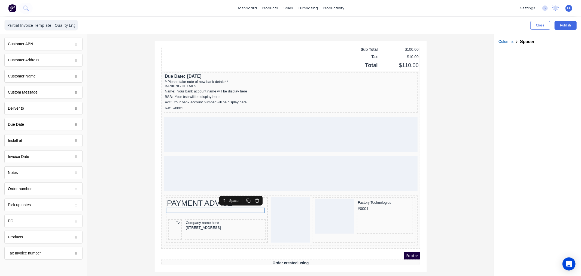
click at [241, 194] on rect "button" at bounding box center [242, 194] width 2 height 2
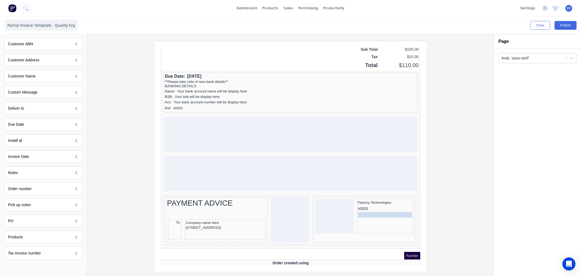
drag, startPoint x: 201, startPoint y: 202, endPoint x: 371, endPoint y: 197, distance: 170.7
drag, startPoint x: 23, startPoint y: 127, endPoint x: 413, endPoint y: 216, distance: 400.0
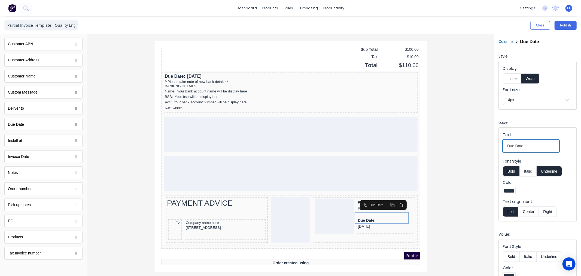
drag, startPoint x: 534, startPoint y: 146, endPoint x: 434, endPoint y: 150, distance: 99.8
click at [434, 150] on div "Close Publish Components standard fields Accounting number Accounting number Ba…" at bounding box center [290, 146] width 581 height 259
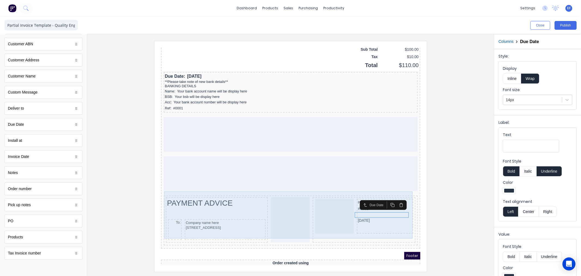
click at [440, 214] on div at bounding box center [291, 156] width 398 height 231
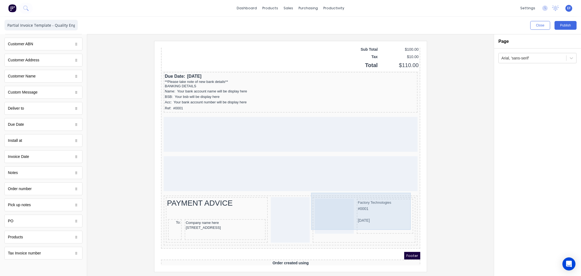
click at [352, 215] on div "Factory Technologies #0001 29/10/2024" at bounding box center [378, 209] width 56 height 35
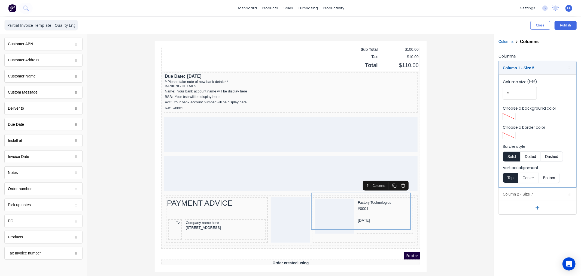
click at [387, 179] on rect "button" at bounding box center [388, 179] width 2 height 2
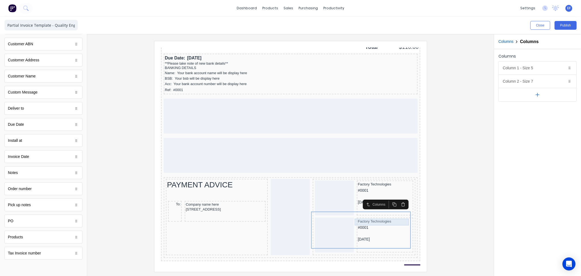
scroll to position [461, 0]
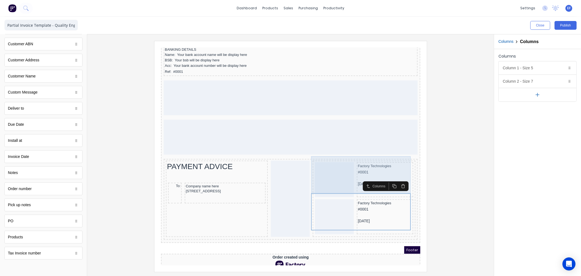
click at [350, 177] on div "Factory Technologies #0001 29/10/2024" at bounding box center [378, 172] width 56 height 35
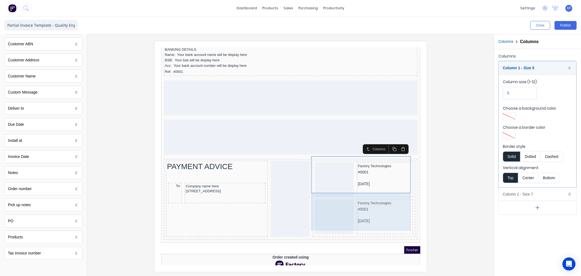
click at [360, 217] on div "Factory Technologies #0001 29/10/2024" at bounding box center [378, 209] width 56 height 35
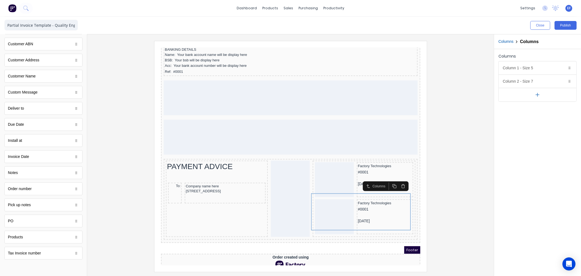
click at [397, 177] on button "button" at bounding box center [396, 180] width 9 height 8
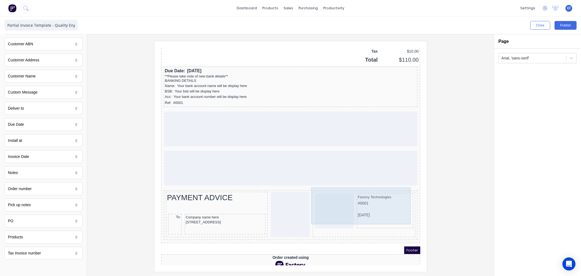
click at [350, 209] on div "Factory Technologies #0001 29/10/2024" at bounding box center [378, 203] width 56 height 35
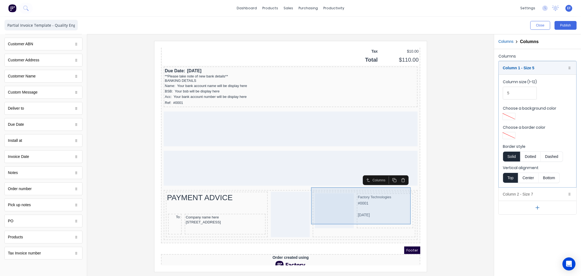
click at [362, 209] on div "Factory Technologies #0001 29/10/2024" at bounding box center [378, 203] width 56 height 35
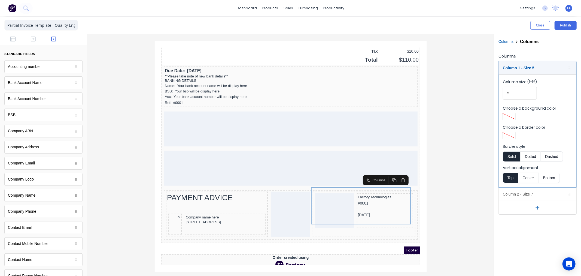
scroll to position [0, 0]
click at [31, 39] on icon "button" at bounding box center [33, 39] width 5 height 5
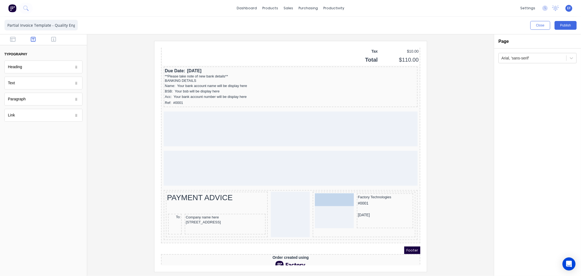
drag, startPoint x: 13, startPoint y: 87, endPoint x: 334, endPoint y: 194, distance: 338.1
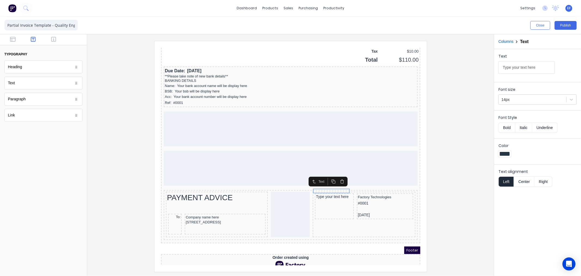
click at [326, 175] on rect "button" at bounding box center [327, 175] width 2 height 2
click at [361, 200] on div at bounding box center [378, 202] width 54 height 5
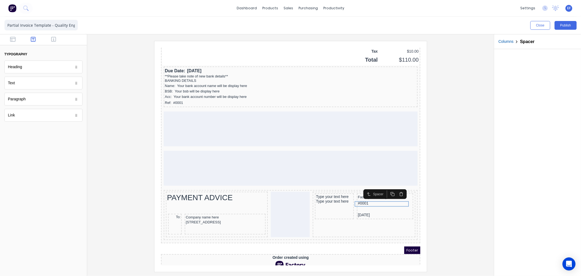
click at [386, 188] on icon "button" at bounding box center [386, 187] width 4 height 4
drag, startPoint x: 364, startPoint y: 202, endPoint x: 324, endPoint y: 198, distance: 39.7
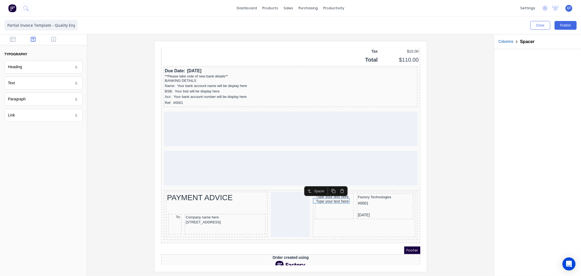
click at [327, 184] on icon "button" at bounding box center [327, 184] width 4 height 4
click at [334, 189] on icon "button" at bounding box center [335, 190] width 4 height 4
click at [332, 192] on div "Type your text here" at bounding box center [327, 194] width 37 height 5
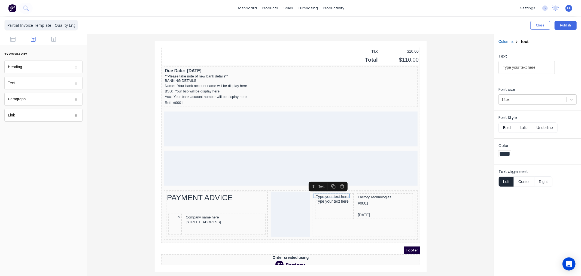
click at [328, 179] on icon "button" at bounding box center [327, 179] width 4 height 4
drag, startPoint x: 328, startPoint y: 193, endPoint x: 326, endPoint y: 202, distance: 9.9
click at [330, 188] on div "Type your text here" at bounding box center [327, 190] width 37 height 5
drag, startPoint x: 530, startPoint y: 68, endPoint x: 444, endPoint y: 66, distance: 85.9
click at [446, 66] on div "Close Publish Components typography Heading Heading Text Text Paragraph Paragra…" at bounding box center [290, 146] width 581 height 259
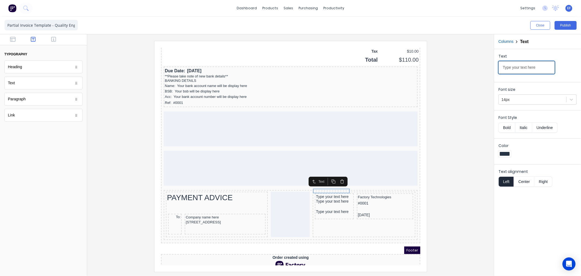
paste input "Customer"
type input "Customer"
click at [338, 192] on div "Type your text here" at bounding box center [327, 194] width 37 height 5
drag, startPoint x: 533, startPoint y: 68, endPoint x: 461, endPoint y: 68, distance: 72.0
click at [461, 68] on div "Close Publish Components typography Heading Heading Text Text Paragraph Paragra…" at bounding box center [290, 146] width 581 height 259
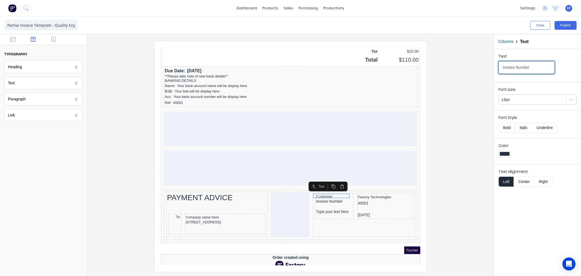
type input "Invoice Number"
click at [326, 202] on div "Type your text here" at bounding box center [327, 204] width 37 height 5
drag, startPoint x: 526, startPoint y: 70, endPoint x: 437, endPoint y: 71, distance: 89.1
click at [439, 71] on div "Close Publish Components typography Heading Heading Text Text Paragraph Paragra…" at bounding box center [290, 146] width 581 height 259
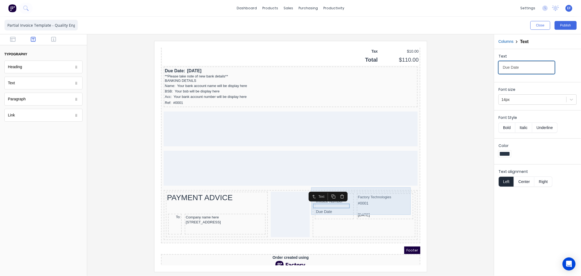
type input "Due Date"
click at [346, 193] on div "Customer Invoice Number Due Date Factory Technologies #0001 29/10/2024" at bounding box center [357, 200] width 101 height 28
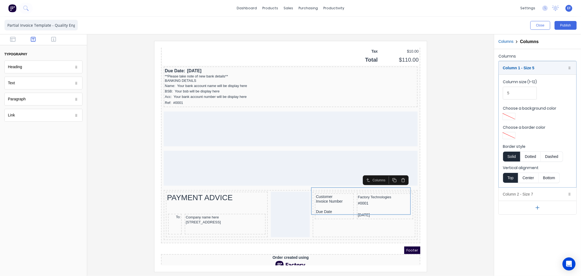
click at [389, 174] on rect "button" at bounding box center [388, 174] width 2 height 2
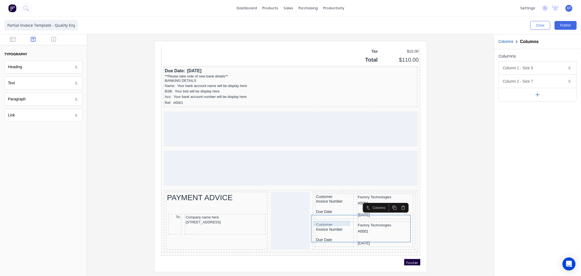
click at [317, 220] on div "Invoice Number" at bounding box center [327, 222] width 37 height 5
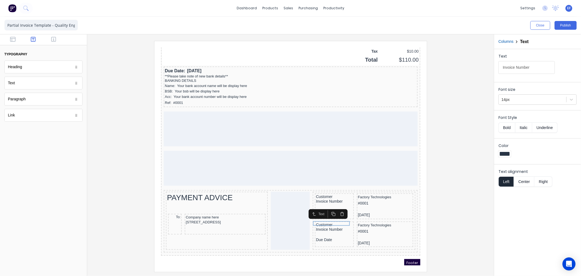
click at [337, 209] on icon "button" at bounding box center [335, 207] width 4 height 4
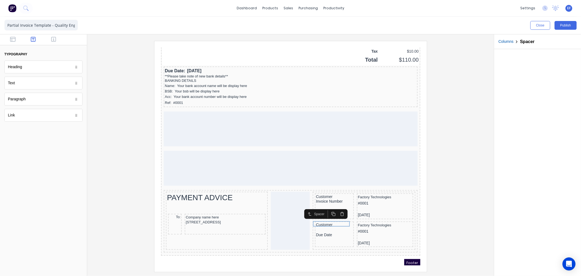
click at [335, 207] on icon "button" at bounding box center [335, 207] width 4 height 4
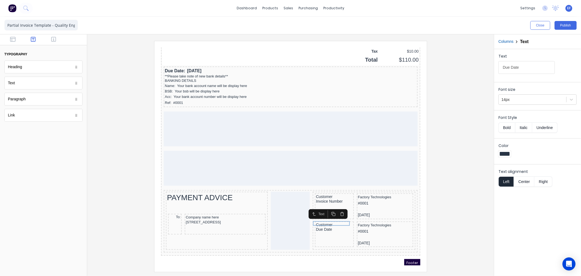
click at [335, 207] on icon "button" at bounding box center [335, 207] width 4 height 4
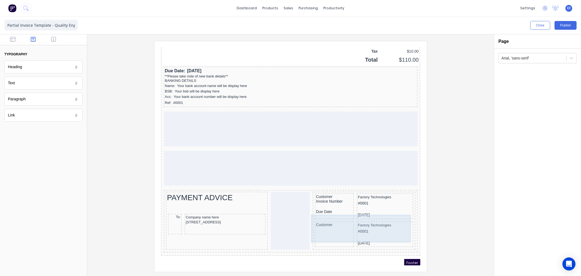
click at [335, 214] on div "Customer Factory Technologies #0001 29/10/2024" at bounding box center [357, 228] width 101 height 28
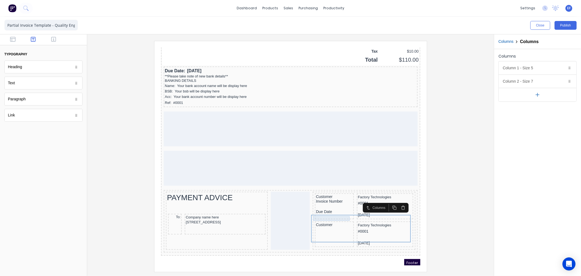
click at [314, 216] on div "Customer" at bounding box center [327, 218] width 37 height 5
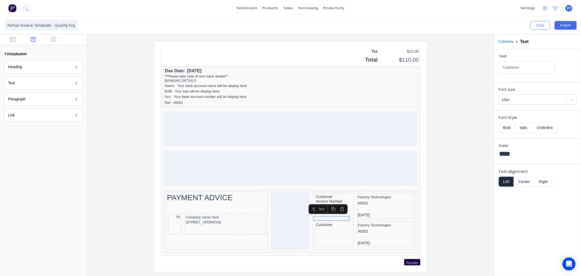
click at [336, 201] on icon "button" at bounding box center [335, 202] width 4 height 4
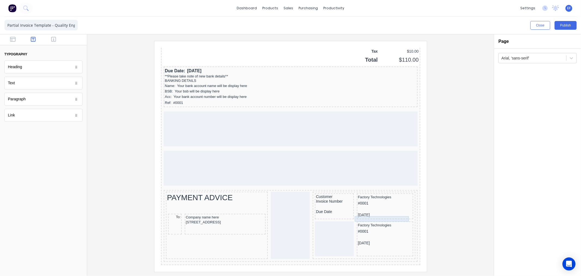
click at [351, 216] on div "Factory Technologies" at bounding box center [378, 218] width 54 height 5
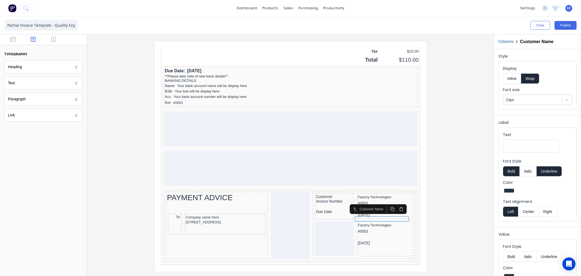
click at [384, 203] on icon "button" at bounding box center [386, 202] width 4 height 4
click at [384, 203] on div "Customer Name" at bounding box center [371, 208] width 57 height 10
click at [393, 207] on icon "button" at bounding box center [394, 208] width 4 height 4
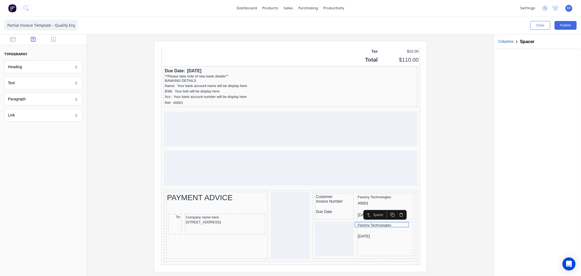
click at [393, 207] on icon "button" at bounding box center [394, 208] width 4 height 4
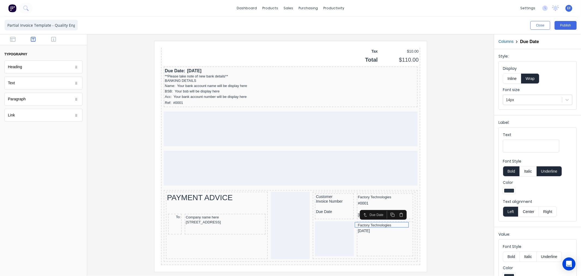
click at [393, 207] on icon "button" at bounding box center [394, 208] width 4 height 4
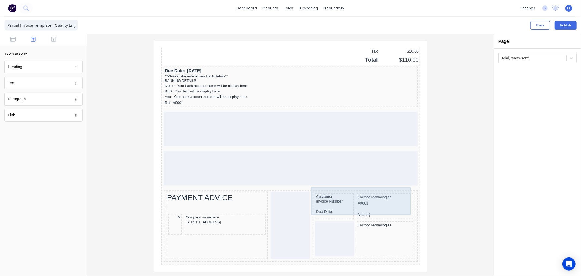
click at [393, 207] on div "Customer Invoice Number Due Date Factory Technologies #0001 29/10/2024" at bounding box center [357, 200] width 101 height 28
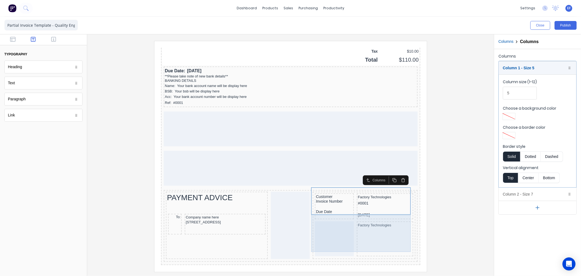
drag, startPoint x: 374, startPoint y: 230, endPoint x: 366, endPoint y: 228, distance: 8.9
click at [374, 230] on div "Factory Technologies" at bounding box center [378, 231] width 56 height 35
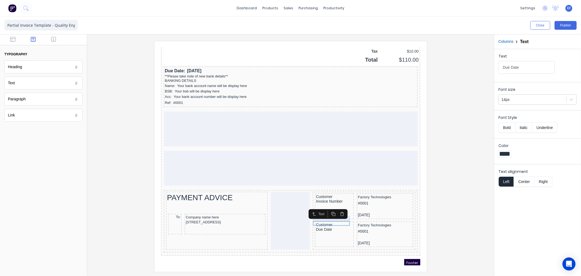
click at [330, 216] on div "Customer" at bounding box center [327, 218] width 37 height 5
drag, startPoint x: 495, startPoint y: 69, endPoint x: 465, endPoint y: 68, distance: 30.3
click at [465, 68] on div "Close Publish Components typography Heading Heading Text Text Paragraph Paragra…" at bounding box center [290, 146] width 581 height 259
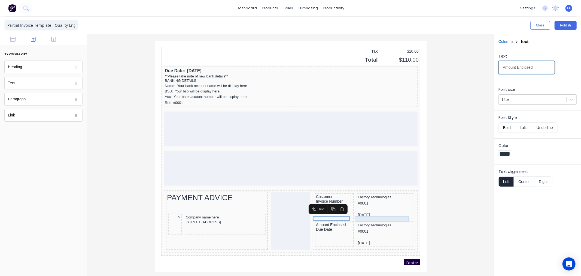
type input "Amount Enclosed"
click at [353, 216] on div "Factory Technologies" at bounding box center [378, 218] width 54 height 5
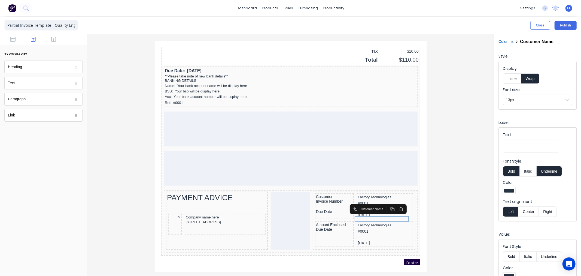
click at [392, 203] on icon "button" at bounding box center [394, 202] width 4 height 4
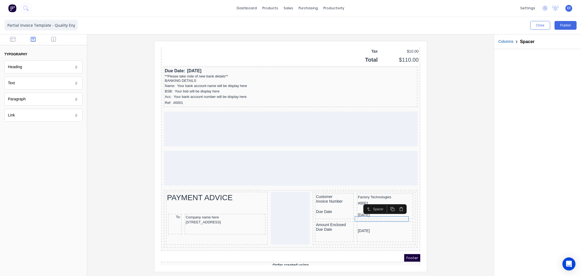
click at [392, 203] on icon "button" at bounding box center [394, 202] width 4 height 4
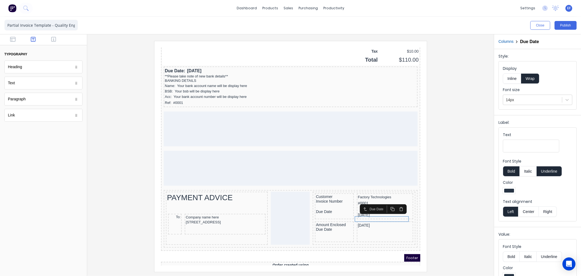
click at [392, 203] on icon "button" at bounding box center [394, 202] width 4 height 4
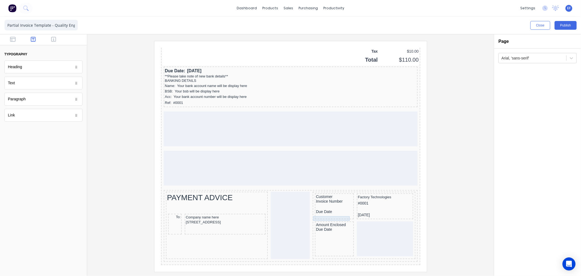
click at [327, 216] on div "Amount Enclosed" at bounding box center [327, 218] width 37 height 5
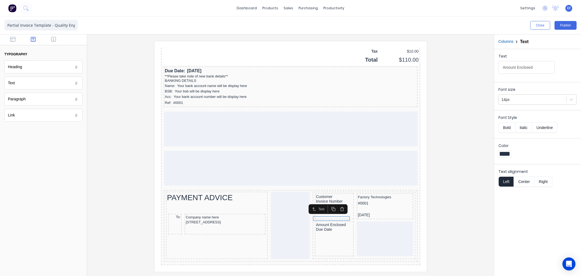
click at [329, 201] on button "button" at bounding box center [326, 202] width 9 height 8
drag, startPoint x: 321, startPoint y: 215, endPoint x: 369, endPoint y: 214, distance: 48.3
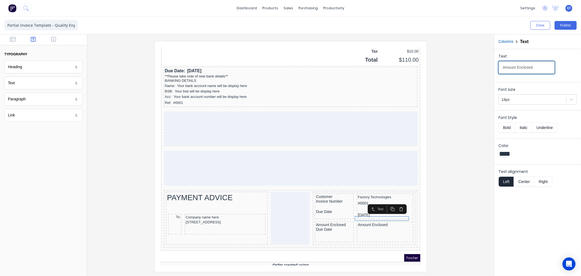
drag, startPoint x: 536, startPoint y: 68, endPoint x: 461, endPoint y: 66, distance: 75.3
click at [461, 66] on div "Close Publish Components typography Heading Heading Text Text Paragraph Paragra…" at bounding box center [290, 146] width 581 height 259
click at [537, 69] on input "Amount Enclosed" at bounding box center [527, 67] width 56 height 13
drag, startPoint x: 484, startPoint y: 66, endPoint x: 459, endPoint y: 65, distance: 25.1
click at [464, 66] on div "Close Publish Components typography Heading Heading Text Text Paragraph Paragra…" at bounding box center [290, 146] width 581 height 259
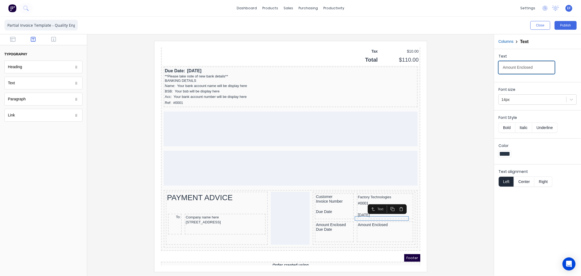
paste input "_____________________"
type input "_____________________"
click at [520, 180] on button "Center" at bounding box center [524, 181] width 21 height 10
click at [321, 220] on div "Due Date" at bounding box center [327, 222] width 37 height 5
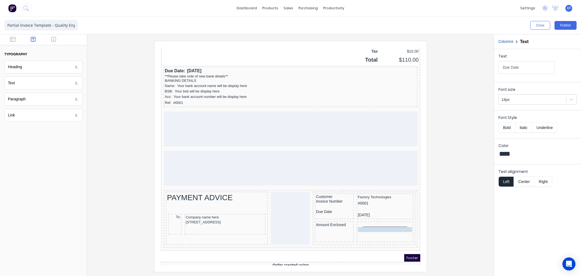
drag, startPoint x: 321, startPoint y: 217, endPoint x: 366, endPoint y: 217, distance: 45.2
click at [526, 180] on button "Center" at bounding box center [524, 181] width 21 height 10
click at [517, 99] on div at bounding box center [533, 99] width 62 height 7
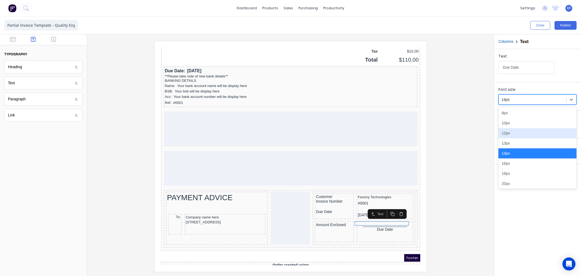
click at [519, 134] on div "12px" at bounding box center [538, 133] width 78 height 10
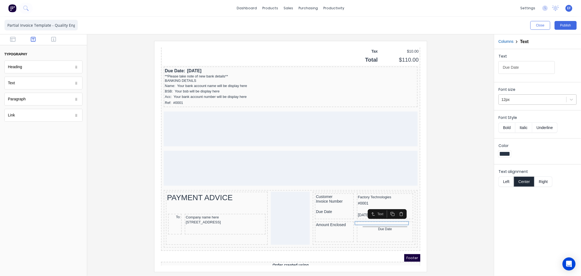
drag, startPoint x: 532, startPoint y: 94, endPoint x: 532, endPoint y: 100, distance: 5.5
click at [532, 94] on div "12px" at bounding box center [538, 99] width 78 height 10
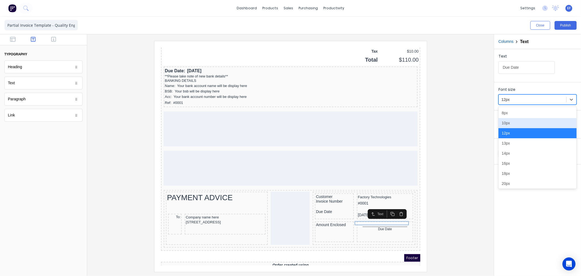
click at [523, 123] on div "10px" at bounding box center [538, 123] width 78 height 10
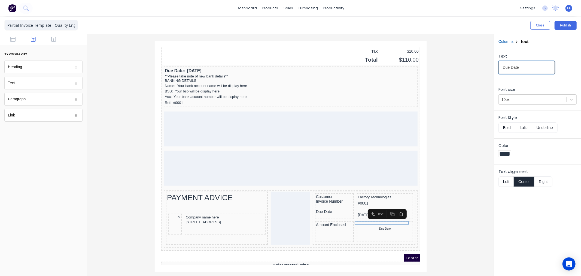
drag, startPoint x: 524, startPoint y: 70, endPoint x: 480, endPoint y: 70, distance: 43.9
click at [480, 70] on div "Close Publish Components typography Heading Heading Text Text Paragraph Paragra…" at bounding box center [290, 146] width 581 height 259
paste input "Enter the amount you are paying abov"
type input "Enter the amount you are paying above"
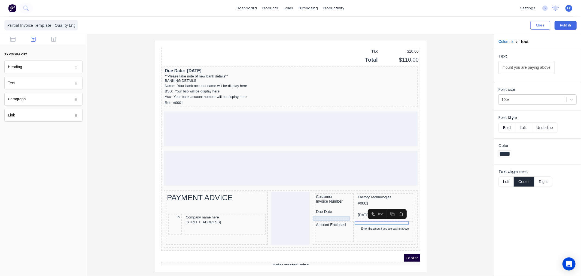
click at [318, 216] on div "Amount Enclosed" at bounding box center [327, 218] width 37 height 5
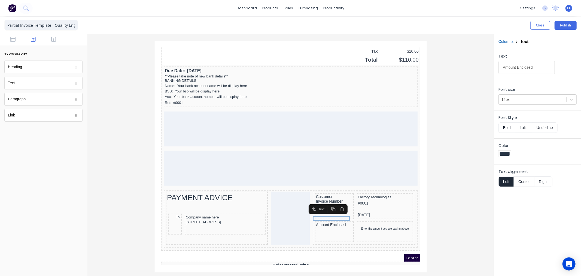
click at [505, 126] on button "Bold" at bounding box center [507, 127] width 17 height 10
click at [321, 188] on div "Customer" at bounding box center [327, 190] width 37 height 5
click at [510, 126] on button "Bold" at bounding box center [507, 127] width 17 height 10
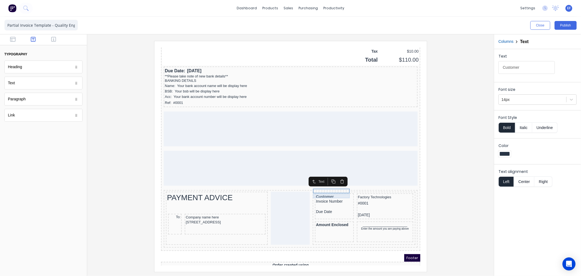
click at [329, 192] on div "Invoice Number" at bounding box center [327, 194] width 37 height 5
click at [512, 130] on button "Bold" at bounding box center [507, 127] width 17 height 10
click at [320, 202] on div "Due Date" at bounding box center [327, 204] width 37 height 5
click at [503, 128] on button "Bold" at bounding box center [507, 127] width 17 height 10
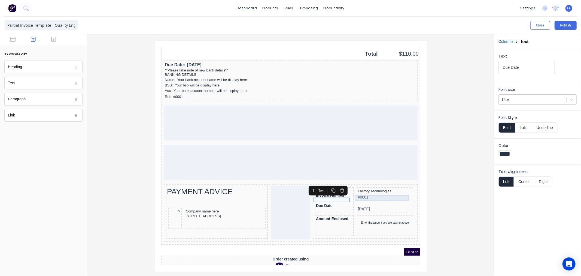
scroll to position [437, 0]
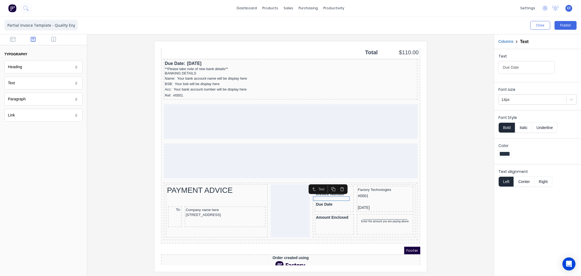
click at [433, 187] on div at bounding box center [291, 156] width 398 height 231
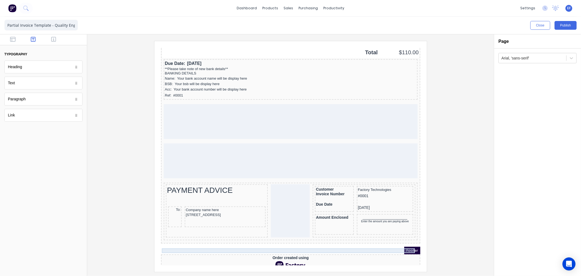
click at [321, 249] on div "Order created using" at bounding box center [283, 251] width 257 height 5
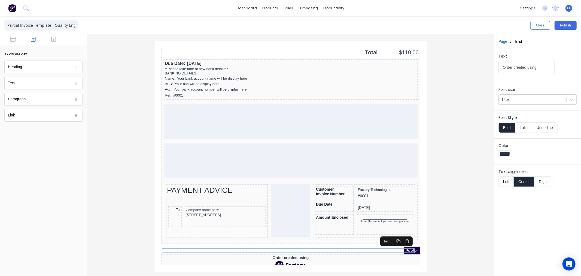
click at [402, 235] on icon "button" at bounding box center [400, 234] width 2 height 3
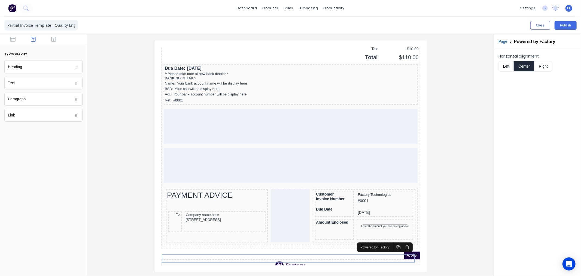
click at [400, 239] on icon "button" at bounding box center [400, 240] width 4 height 4
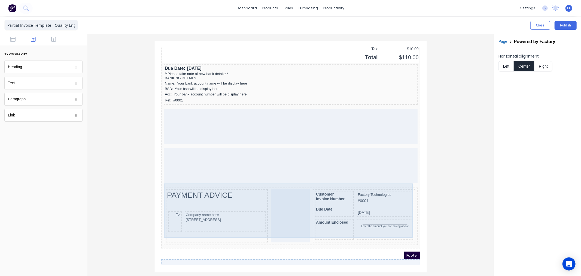
scroll to position [433, 0]
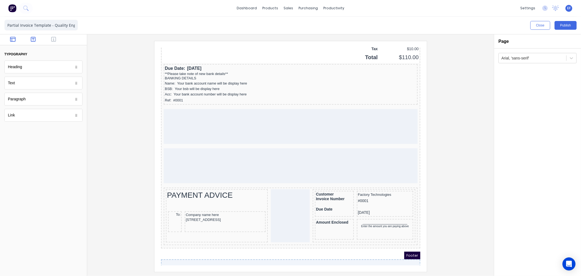
click at [6, 38] on button "button" at bounding box center [12, 40] width 17 height 7
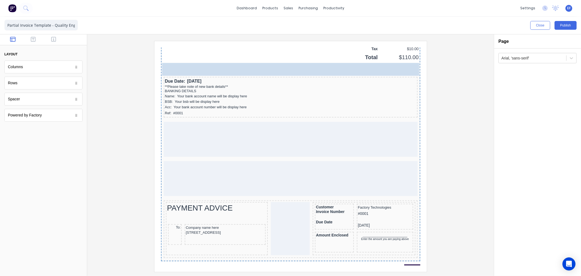
drag, startPoint x: 19, startPoint y: 102, endPoint x: 271, endPoint y: 272, distance: 304.0
drag, startPoint x: 276, startPoint y: 221, endPoint x: 272, endPoint y: 220, distance: 4.2
click at [273, 220] on div at bounding box center [283, 221] width 39 height 53
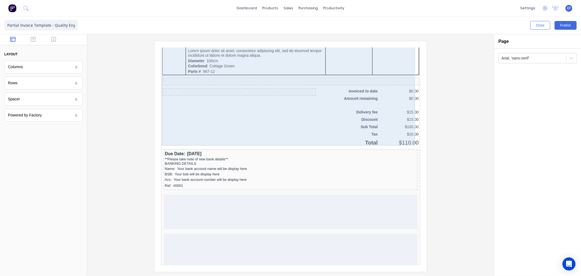
scroll to position [457, 0]
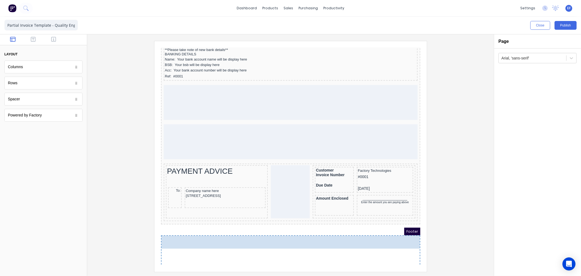
drag, startPoint x: 29, startPoint y: 101, endPoint x: 145, endPoint y: 211, distance: 159.6
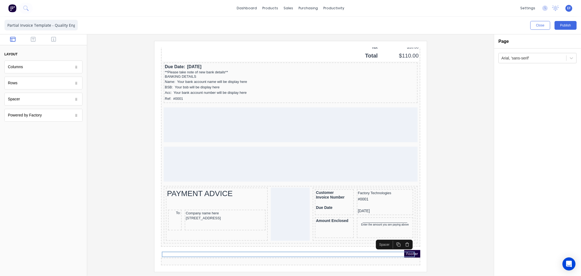
scroll to position [429, 0]
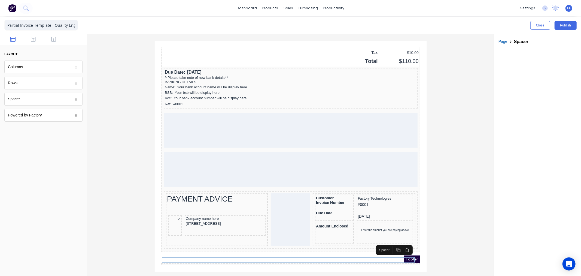
click at [449, 199] on div at bounding box center [291, 156] width 398 height 231
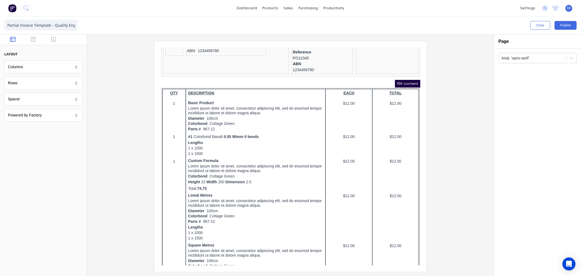
scroll to position [0, 0]
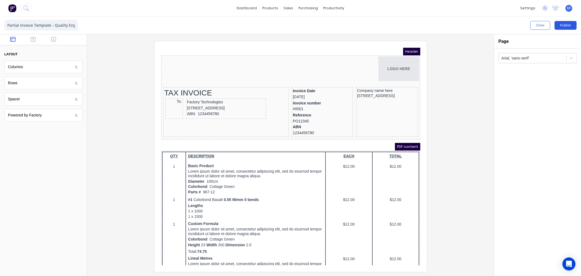
click at [565, 25] on button "Publish" at bounding box center [566, 25] width 22 height 9
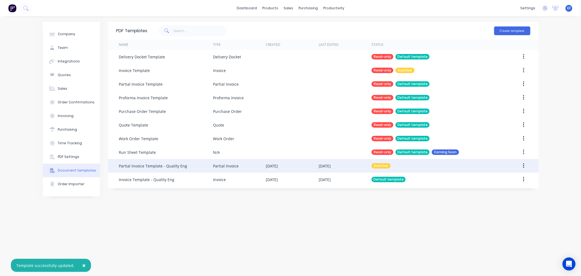
click at [525, 164] on button "button" at bounding box center [524, 166] width 13 height 10
click at [487, 191] on div "Make default" at bounding box center [504, 191] width 42 height 8
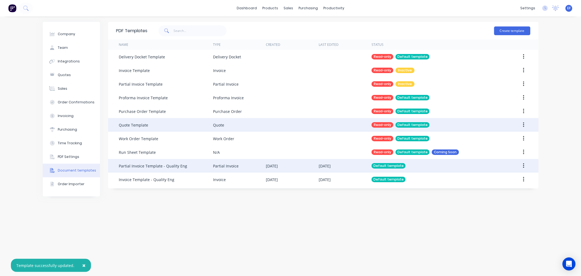
click at [523, 123] on button "button" at bounding box center [524, 125] width 13 height 10
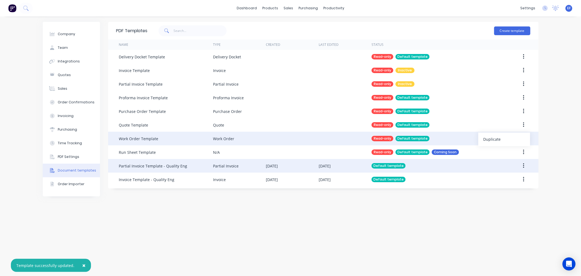
click at [507, 140] on div "Duplicate" at bounding box center [504, 139] width 42 height 8
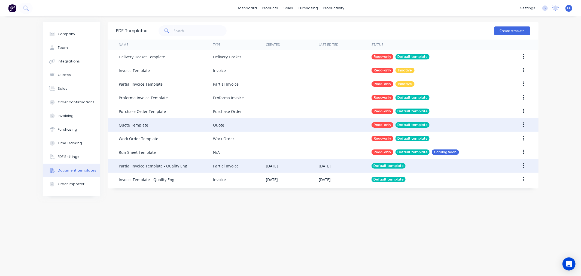
click at [523, 124] on icon "button" at bounding box center [523, 125] width 1 height 6
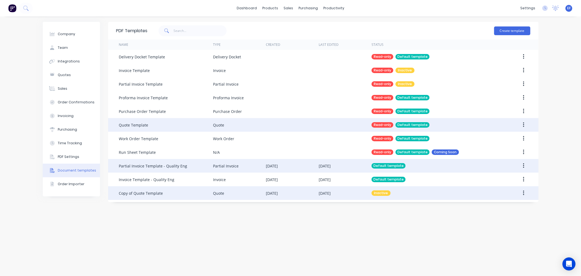
click at [143, 191] on div "Copy of Quote Template" at bounding box center [141, 193] width 44 height 6
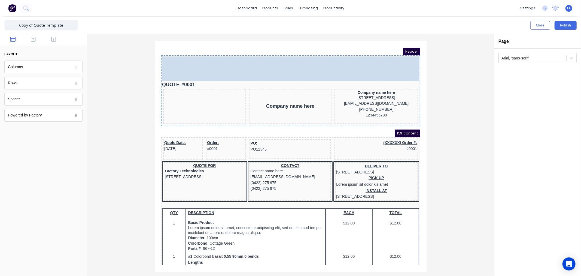
drag, startPoint x: 204, startPoint y: 75, endPoint x: 396, endPoint y: 56, distance: 193.3
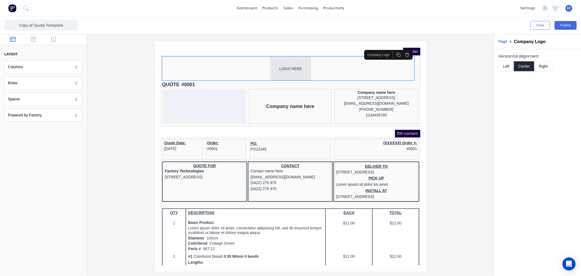
click at [542, 67] on button "Right" at bounding box center [544, 66] width 18 height 10
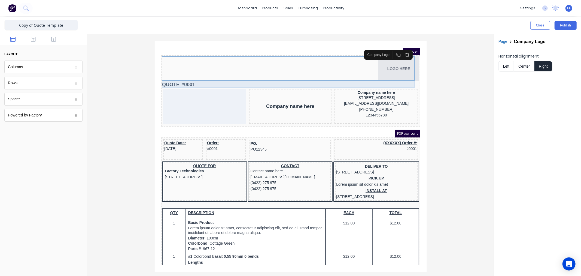
click at [166, 76] on div "QUOTE #0001" at bounding box center [283, 77] width 257 height 7
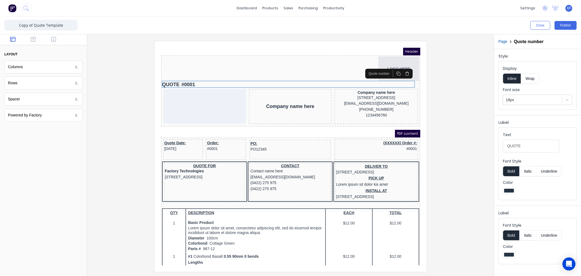
click at [401, 65] on icon "button" at bounding box center [400, 67] width 4 height 4
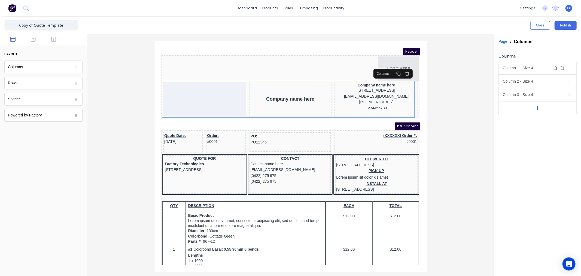
click at [553, 65] on button "Duplicate" at bounding box center [555, 68] width 7 height 7
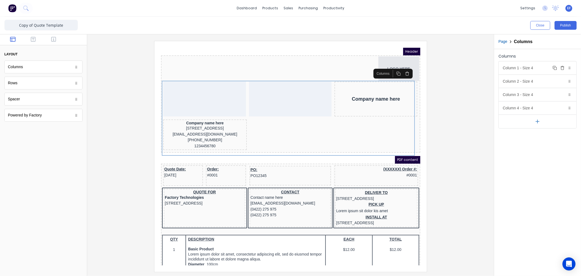
click at [564, 67] on icon "button" at bounding box center [563, 68] width 4 height 4
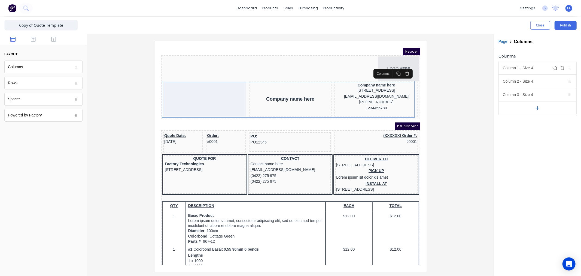
click at [528, 67] on div "Column 1 - Size 4 Duplicate Delete" at bounding box center [538, 67] width 78 height 13
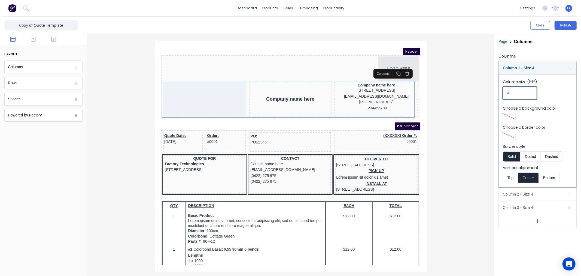
drag, startPoint x: 514, startPoint y: 90, endPoint x: 501, endPoint y: 93, distance: 13.7
click at [501, 93] on fieldset "Column size (1-12) 4 Choose a background color Choose a border color Border sty…" at bounding box center [538, 130] width 78 height 113
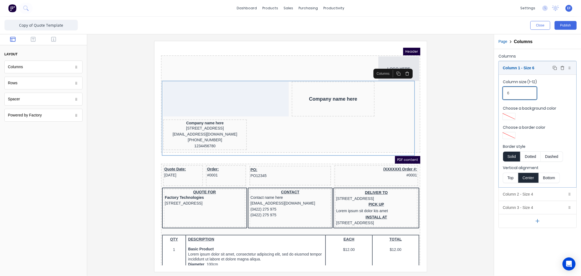
type input "6"
click at [533, 64] on div "Column 1 - Size 6 Duplicate Delete" at bounding box center [538, 67] width 78 height 13
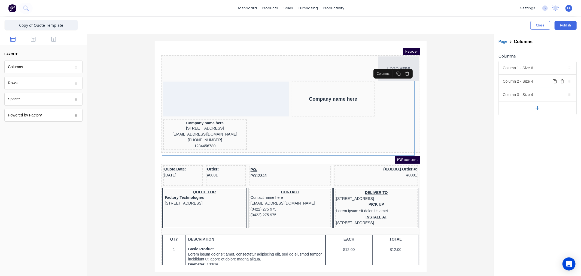
click at [528, 83] on div "Column 2 - Size 4 Duplicate Delete" at bounding box center [538, 81] width 78 height 13
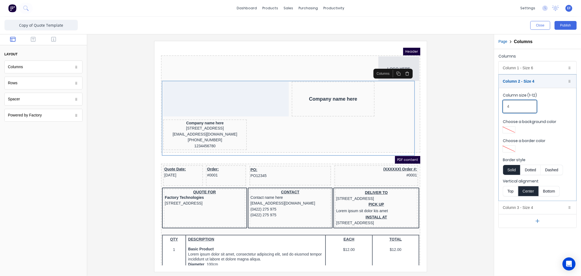
drag, startPoint x: 504, startPoint y: 108, endPoint x: 501, endPoint y: 108, distance: 2.7
click at [501, 108] on fieldset "Column size (1-12) 4 Choose a background color Choose a border color Border sty…" at bounding box center [538, 144] width 78 height 113
type input "3"
click at [531, 78] on div "Column 2 - Size 3 Duplicate Delete" at bounding box center [538, 81] width 78 height 13
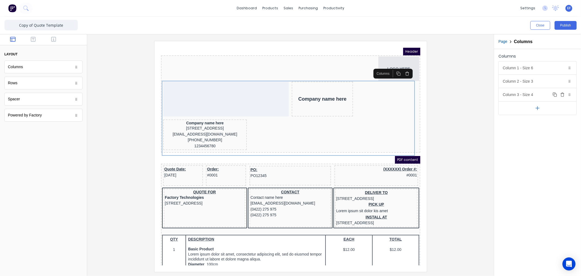
click at [524, 95] on div "Column 3 - Size 4 Duplicate Delete" at bounding box center [538, 94] width 78 height 13
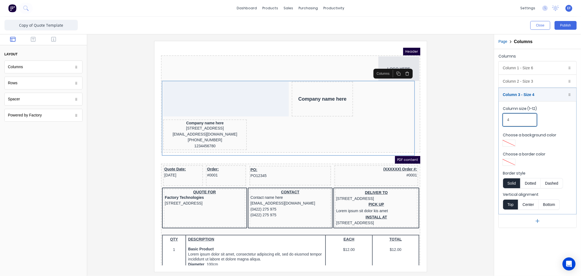
drag, startPoint x: 519, startPoint y: 115, endPoint x: 502, endPoint y: 116, distance: 16.9
click at [502, 116] on fieldset "Column size (1-12) 4 Choose a background color Choose a border color Border sty…" at bounding box center [538, 157] width 78 height 113
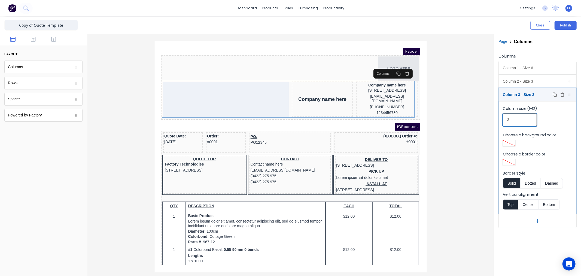
type input "3"
click at [537, 92] on div "Column 3 - Size 3 Duplicate Delete" at bounding box center [538, 94] width 78 height 13
